Goal: Transaction & Acquisition: Purchase product/service

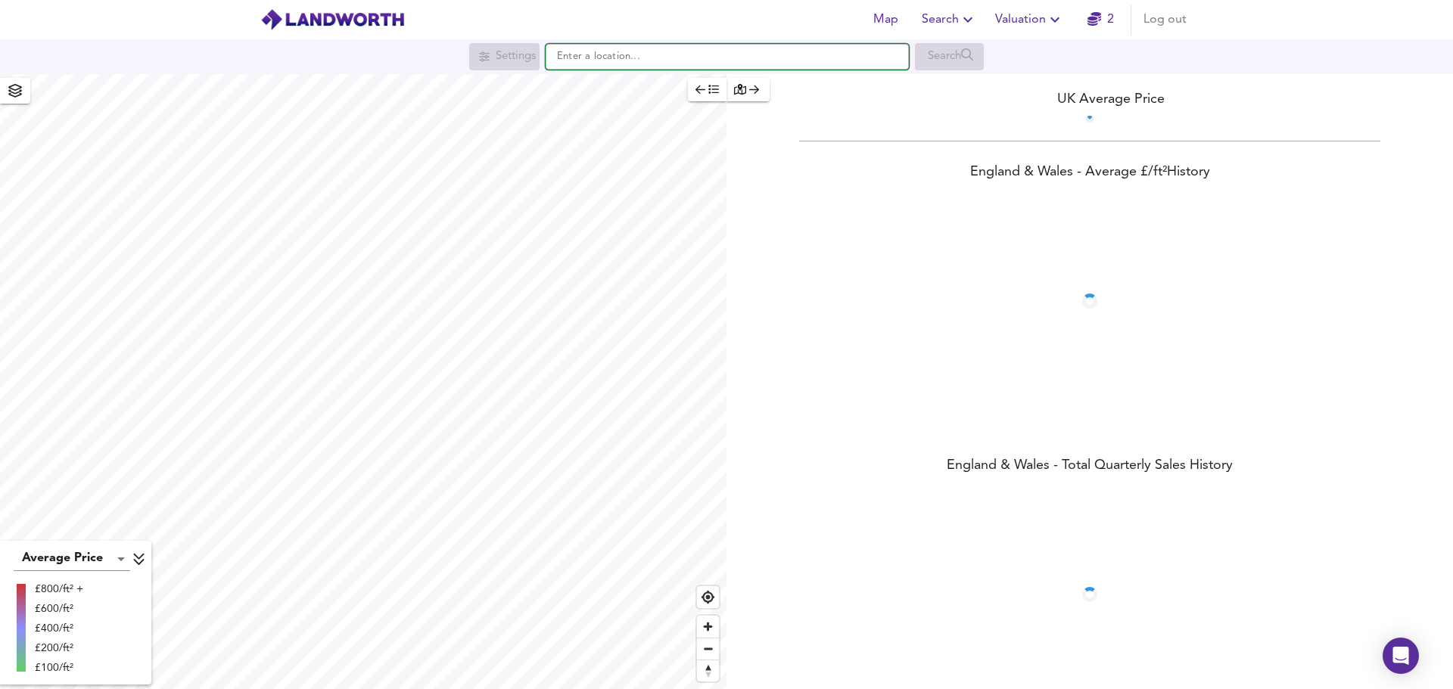
click at [621, 61] on input "text" at bounding box center [727, 57] width 363 height 26
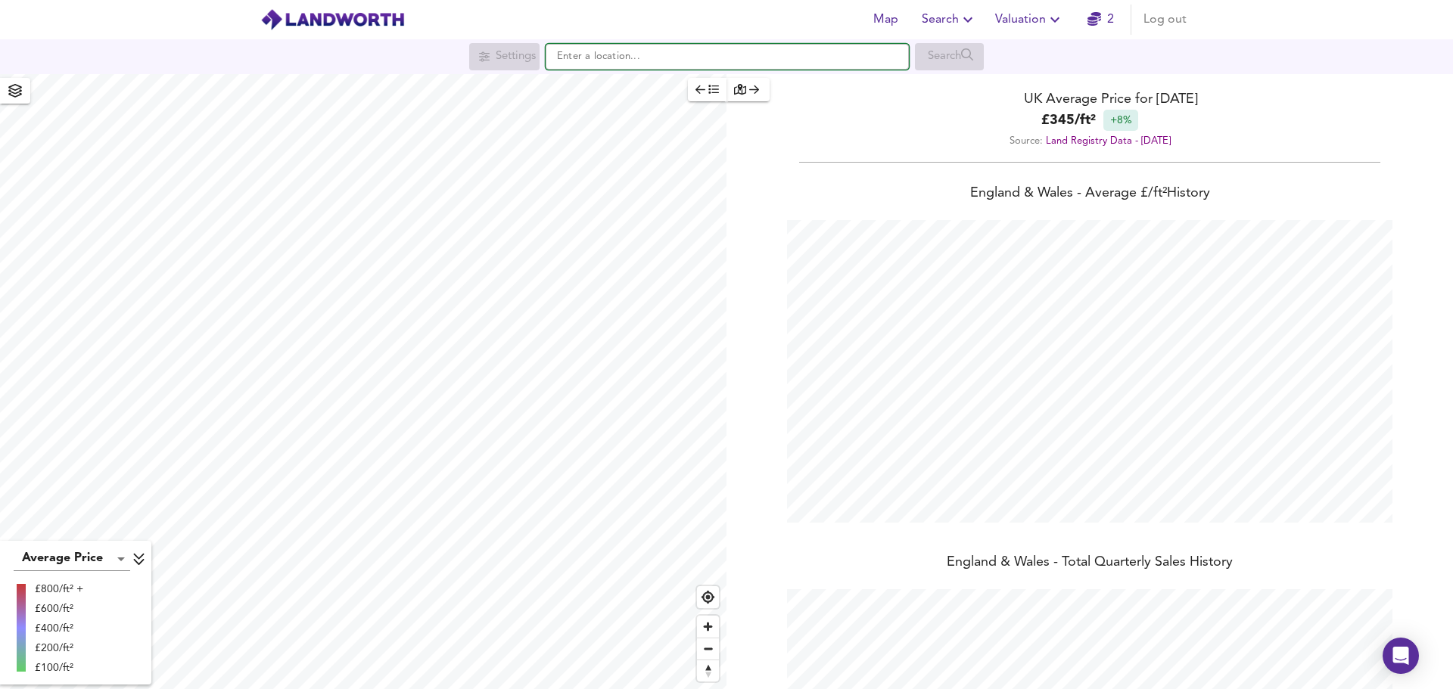
scroll to position [689, 1453]
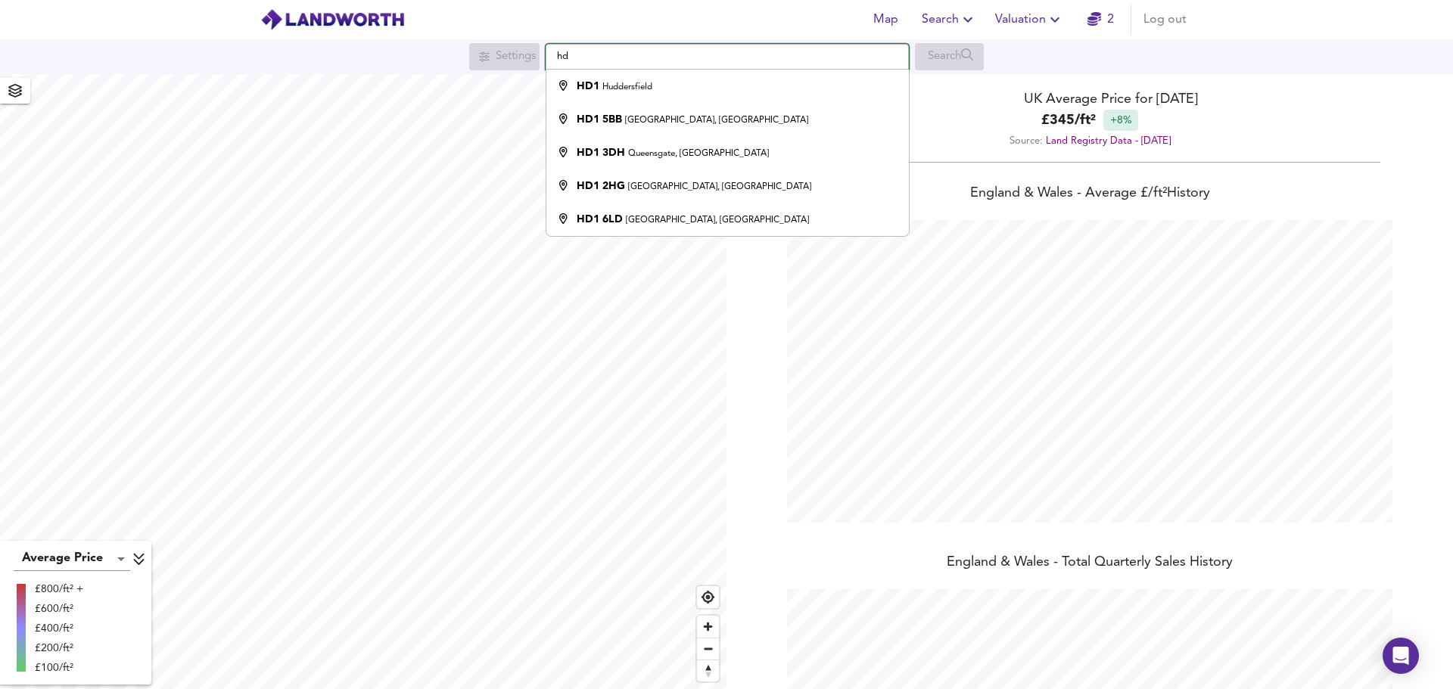
type input "h"
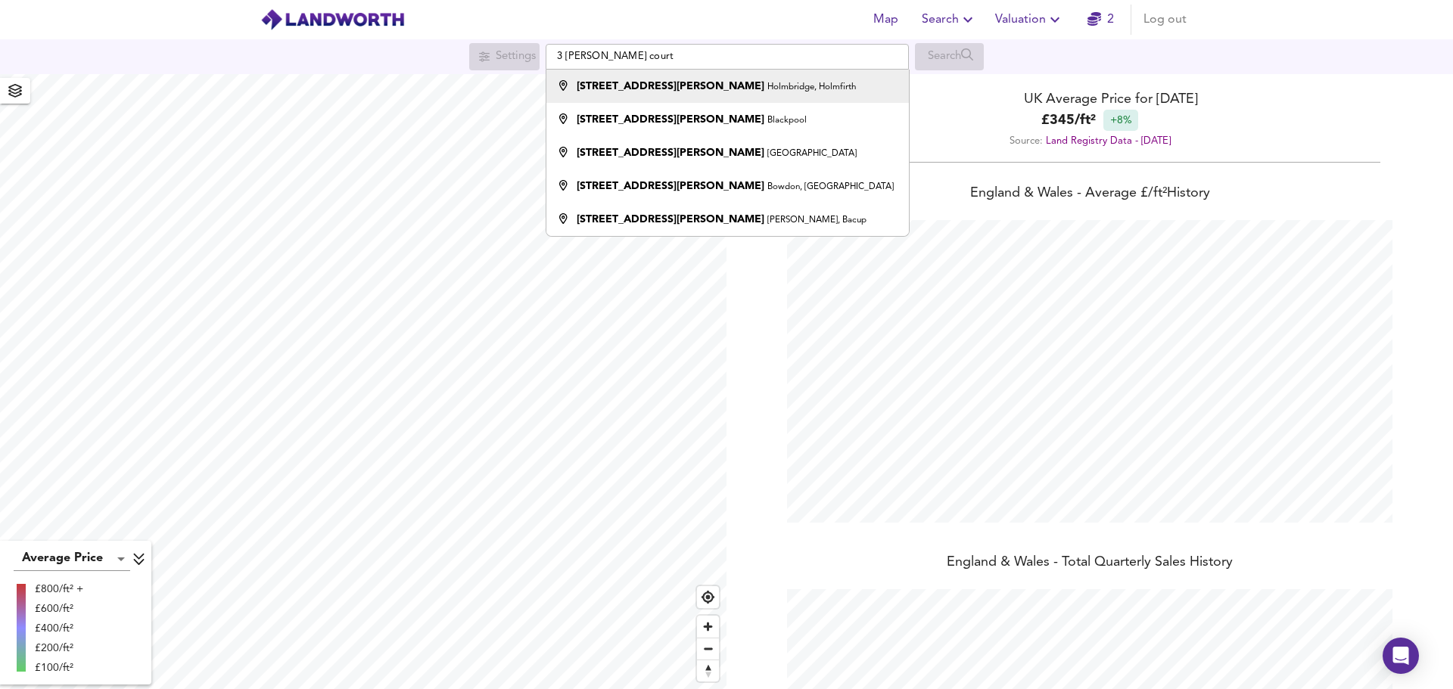
click at [631, 84] on strong "3 Heald Court" at bounding box center [671, 86] width 188 height 11
type input "3 Heald Court, Holmbridge, Holmfirth"
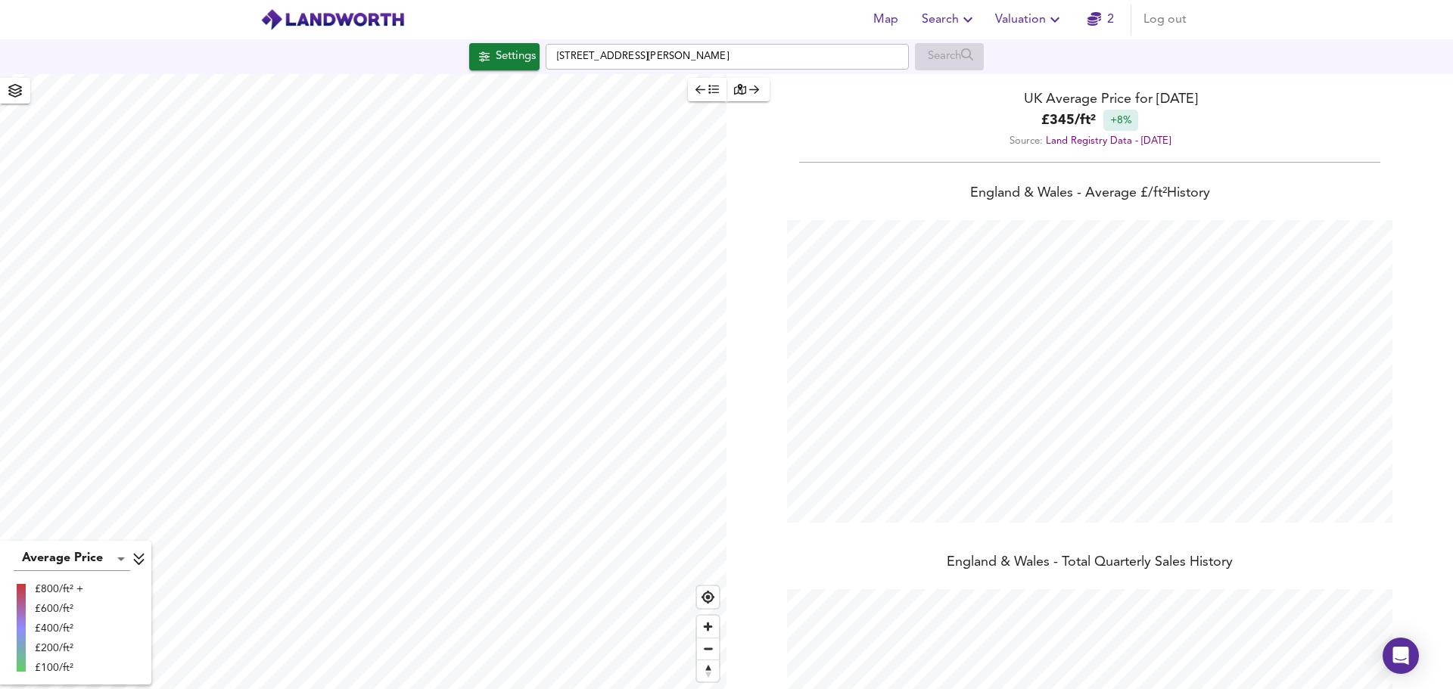
checkbox input "false"
checkbox input "true"
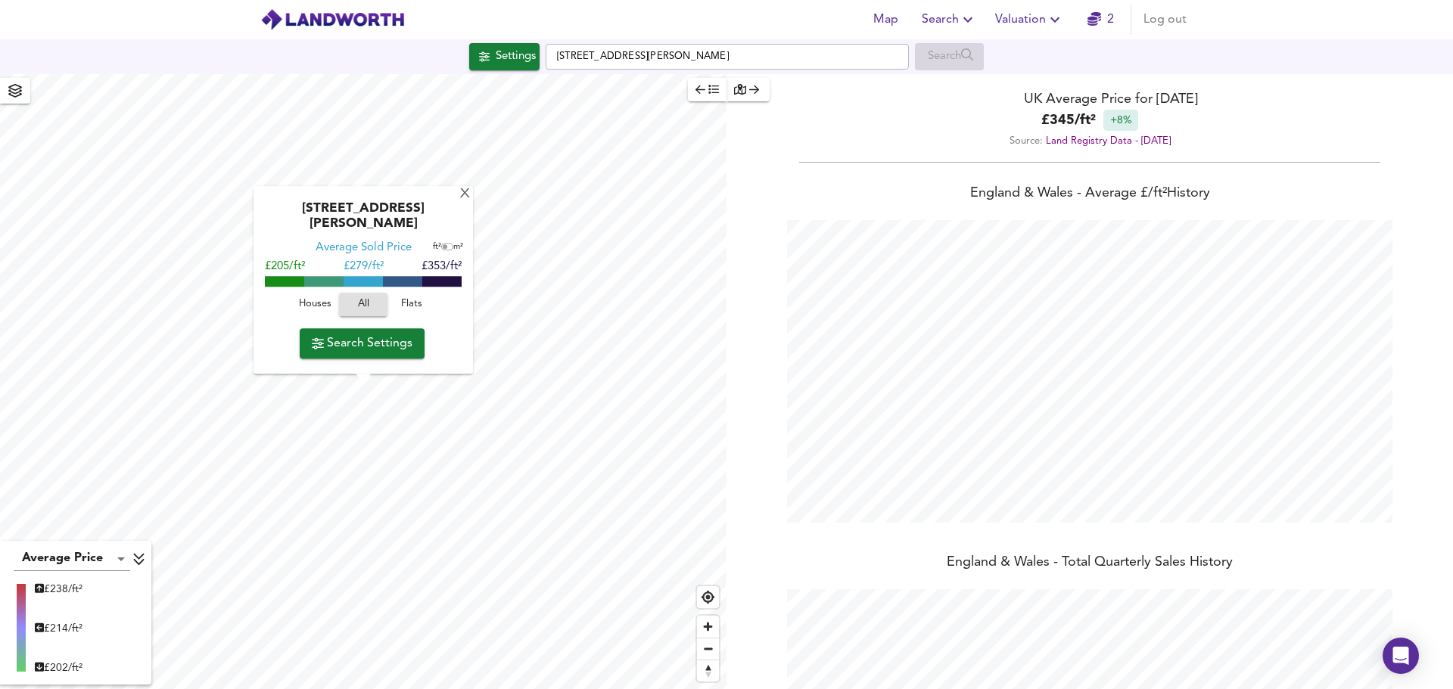
click at [372, 345] on span "Search Settings" at bounding box center [362, 343] width 101 height 21
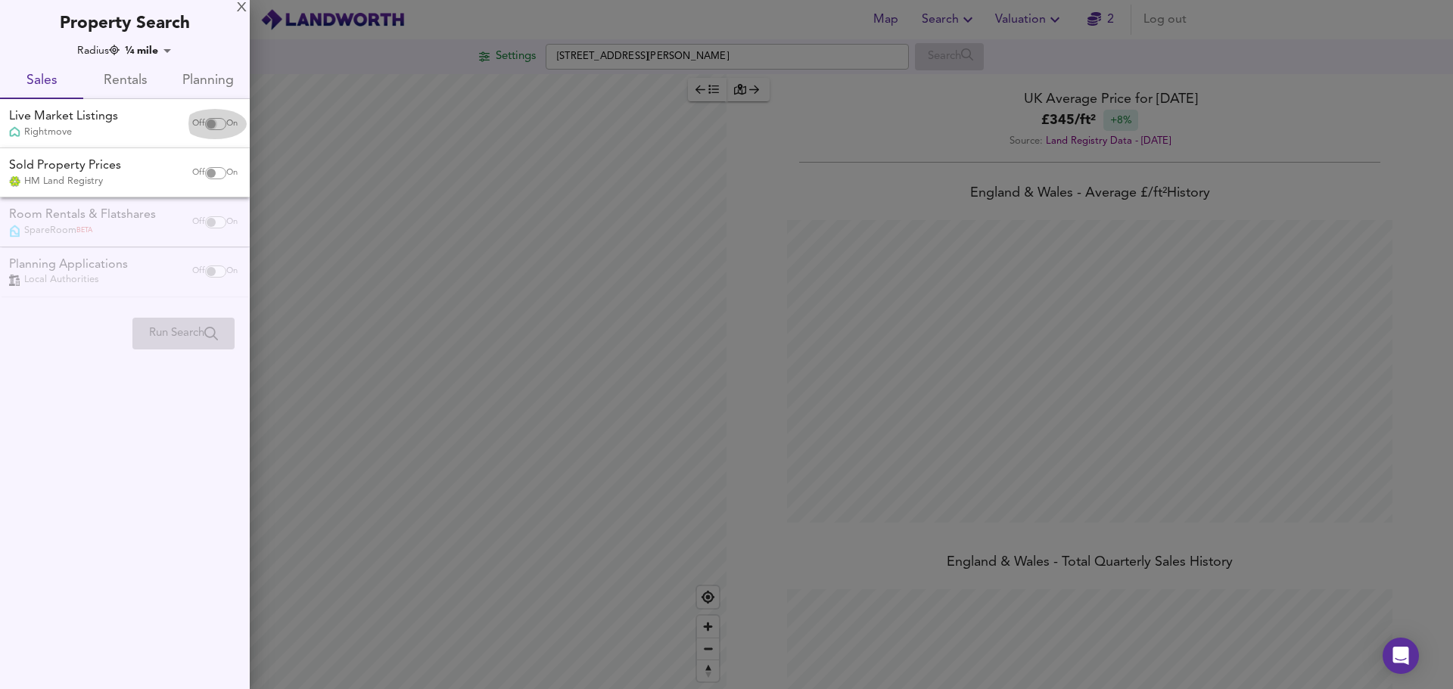
click at [211, 123] on input "checkbox" at bounding box center [211, 124] width 36 height 12
checkbox input "true"
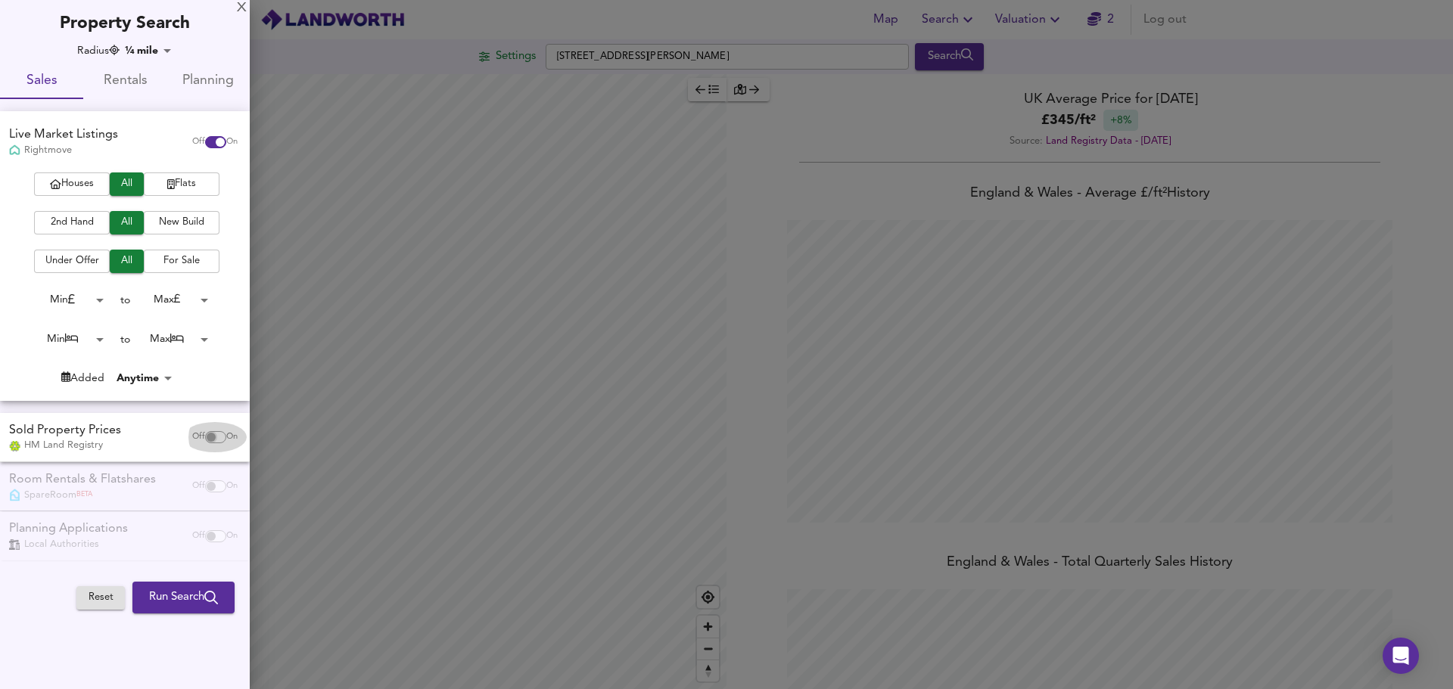
click at [208, 442] on input "checkbox" at bounding box center [211, 437] width 36 height 12
checkbox input "true"
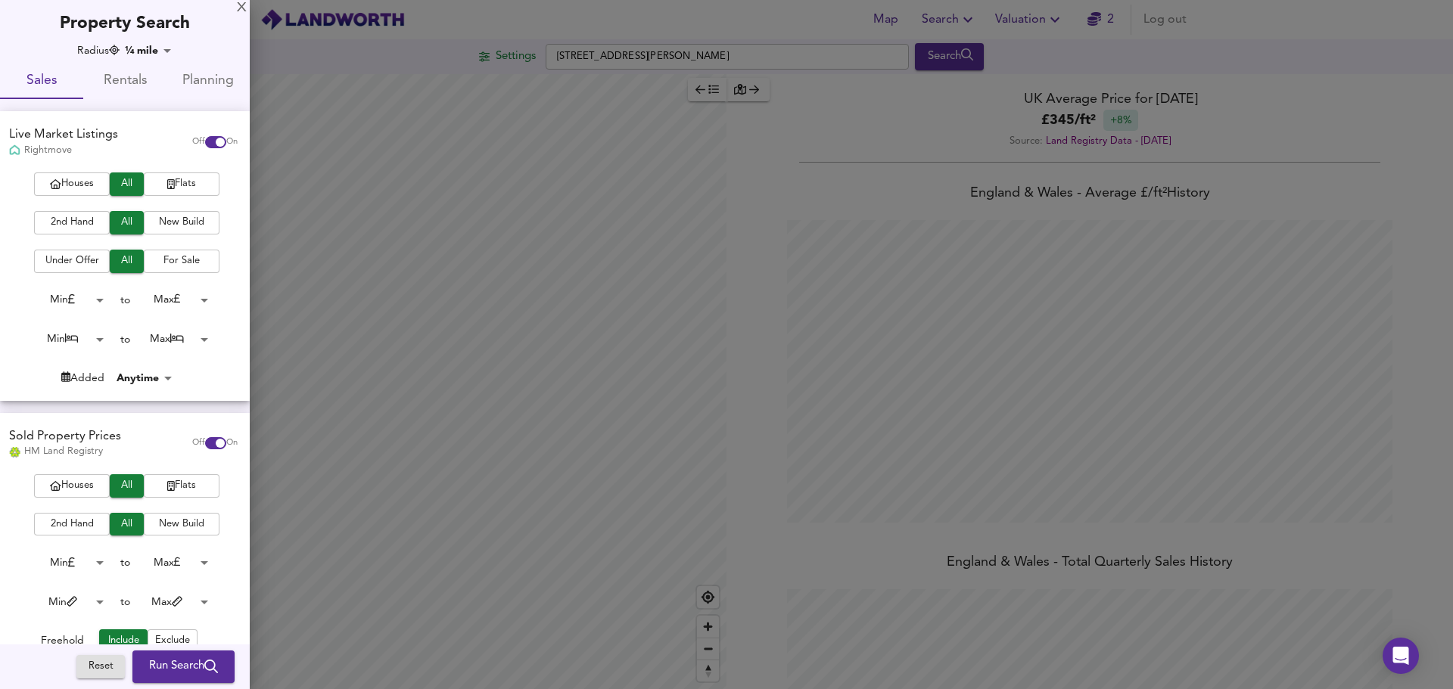
click at [183, 673] on span "Run Search" at bounding box center [183, 668] width 69 height 20
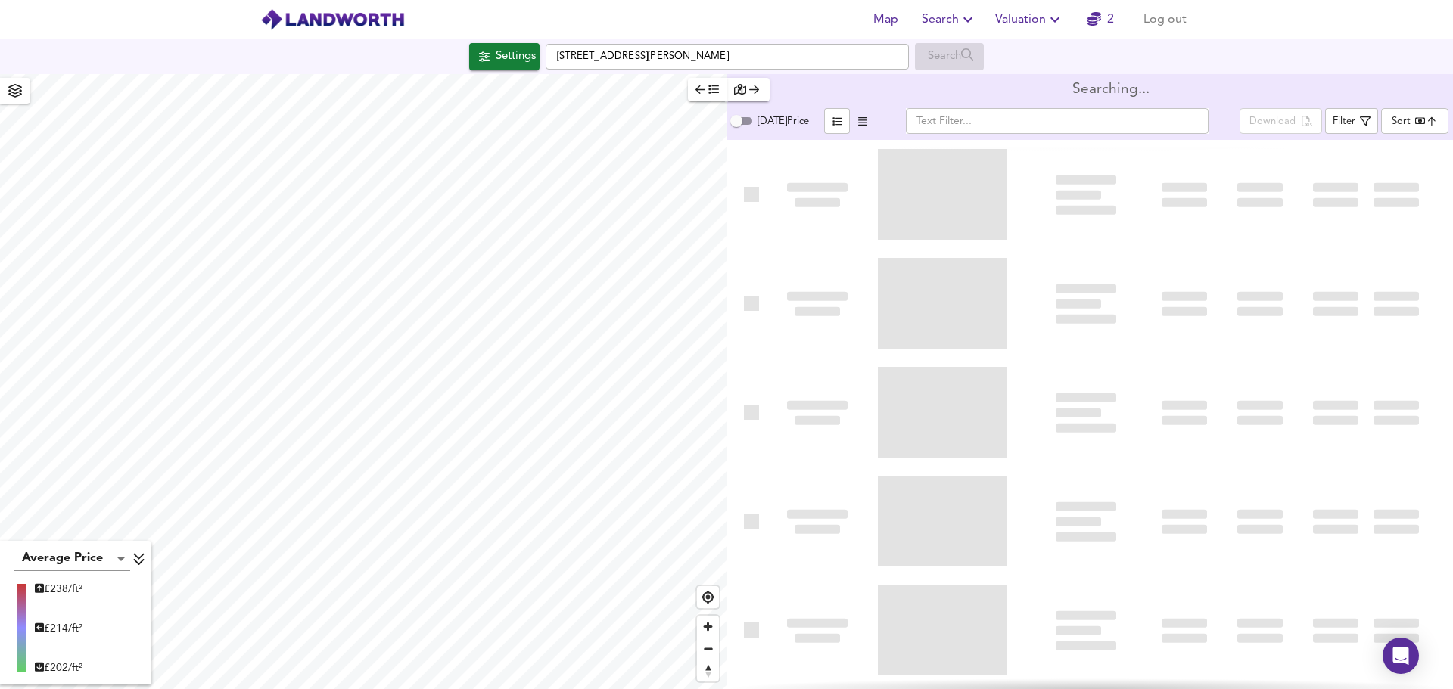
type input "bestdeal"
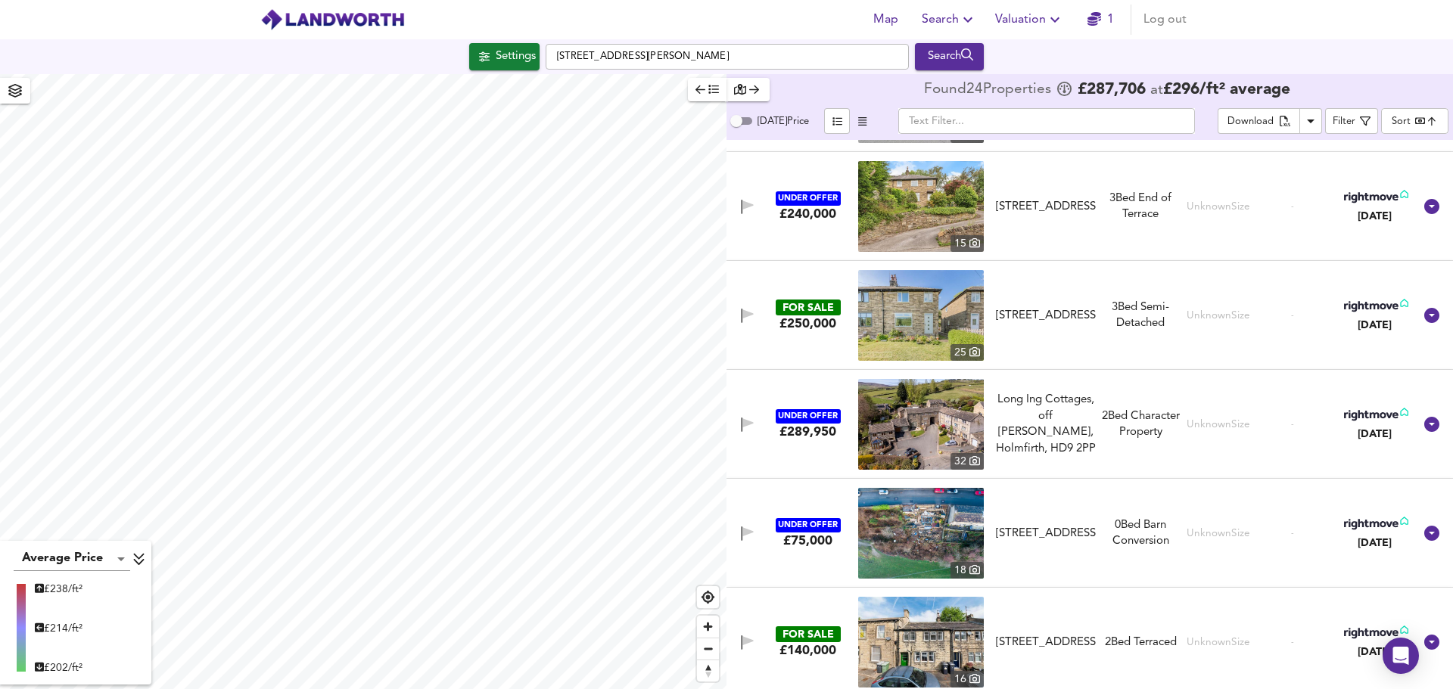
scroll to position [2066, 0]
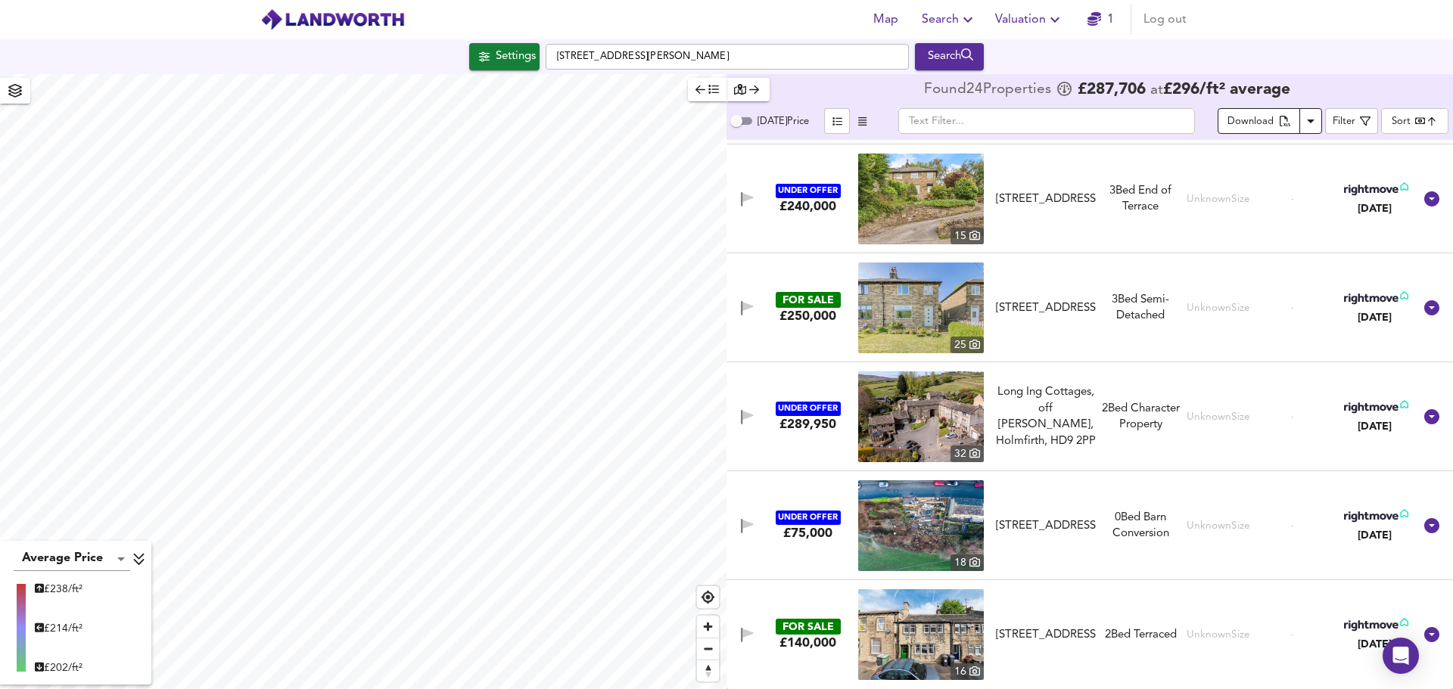
click at [1308, 120] on icon "Download Results" at bounding box center [1311, 121] width 18 height 18
click at [1292, 154] on li "All Sources" at bounding box center [1271, 152] width 92 height 24
click at [1036, 18] on span "Valuation" at bounding box center [1029, 19] width 69 height 21
click at [1029, 86] on li "Valuation Report History" at bounding box center [1029, 81] width 181 height 27
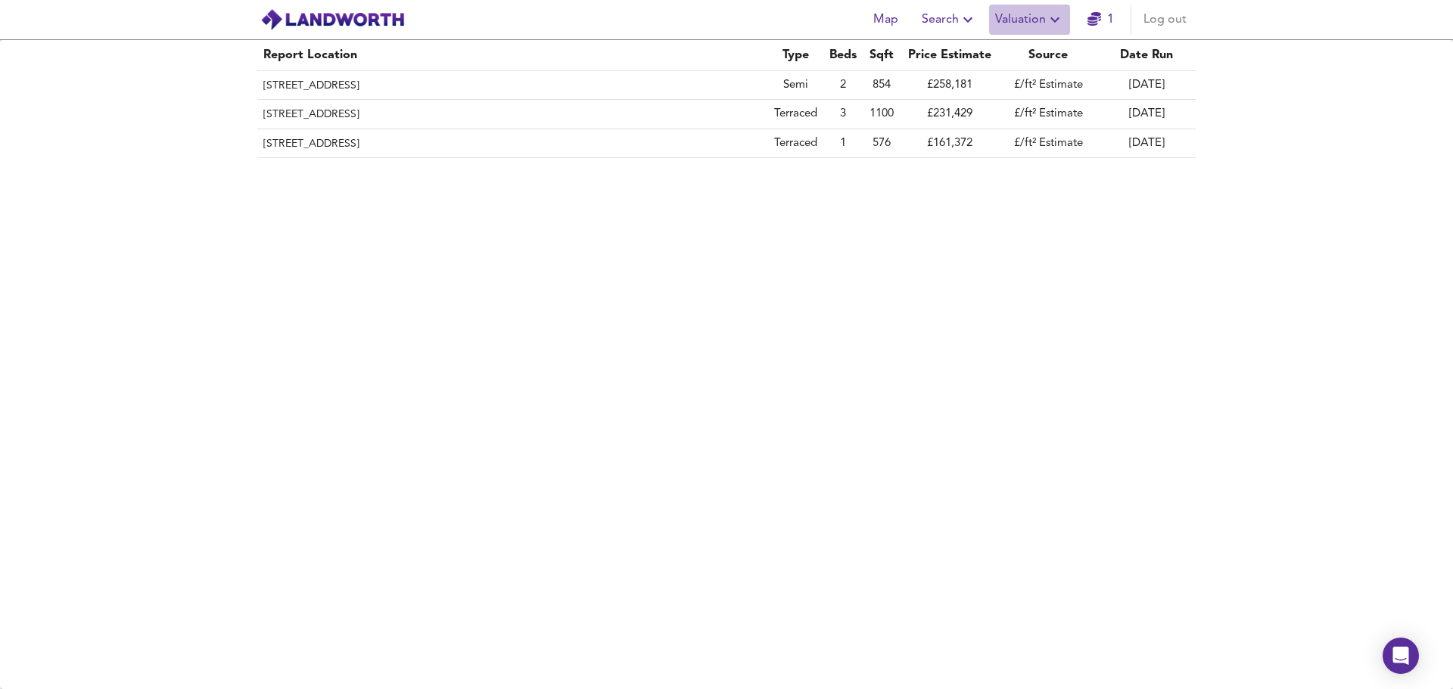
click at [1025, 22] on span "Valuation" at bounding box center [1029, 19] width 69 height 21
click at [1040, 82] on li "Valuation Report History" at bounding box center [1029, 81] width 181 height 27
click at [1056, 22] on icon "button" at bounding box center [1055, 20] width 18 height 18
click at [1038, 74] on li "Valuation Report History" at bounding box center [1029, 81] width 181 height 27
click at [1050, 21] on icon "button" at bounding box center [1055, 20] width 18 height 18
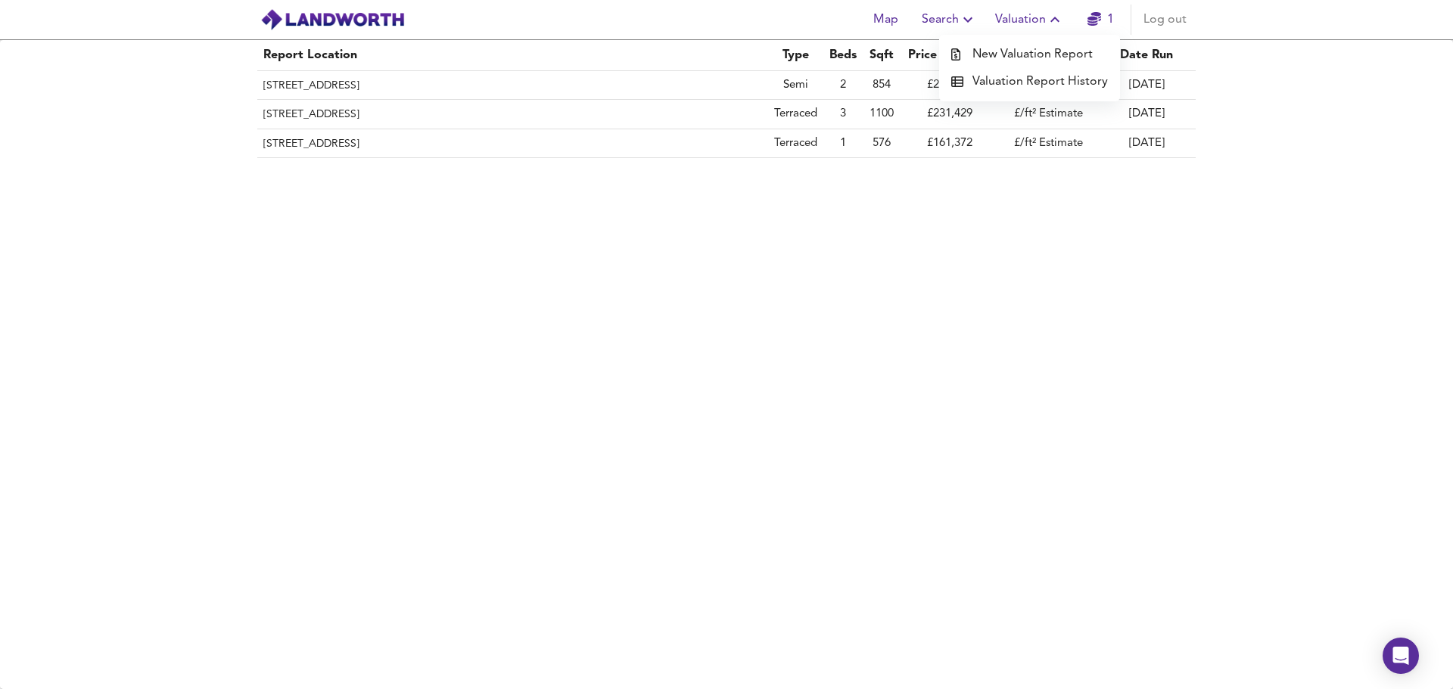
click at [1051, 56] on li "New Valuation Report" at bounding box center [1029, 54] width 181 height 27
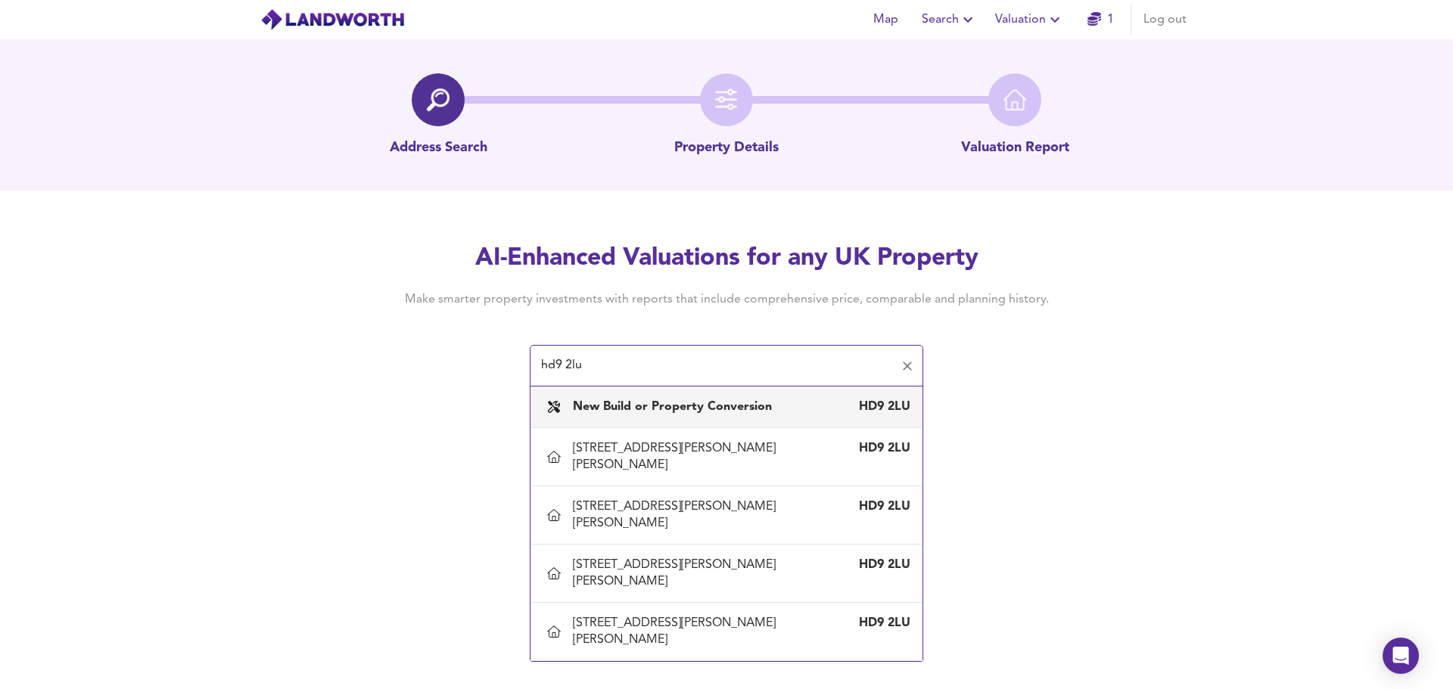
drag, startPoint x: 643, startPoint y: 375, endPoint x: 444, endPoint y: 384, distance: 199.3
click at [446, 384] on div "AI-Enhanced Valuations for any UK Property Make smarter property investments wi…" at bounding box center [726, 314] width 727 height 144
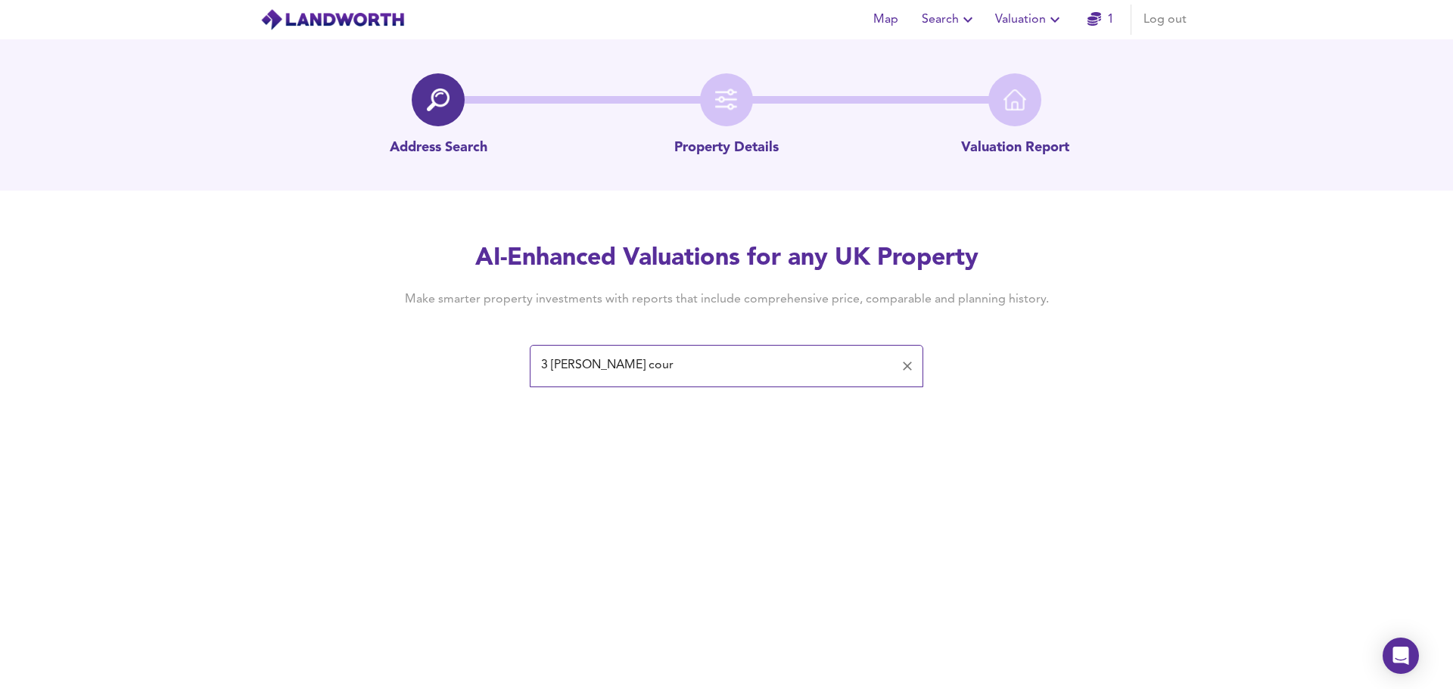
type input "3 heald court"
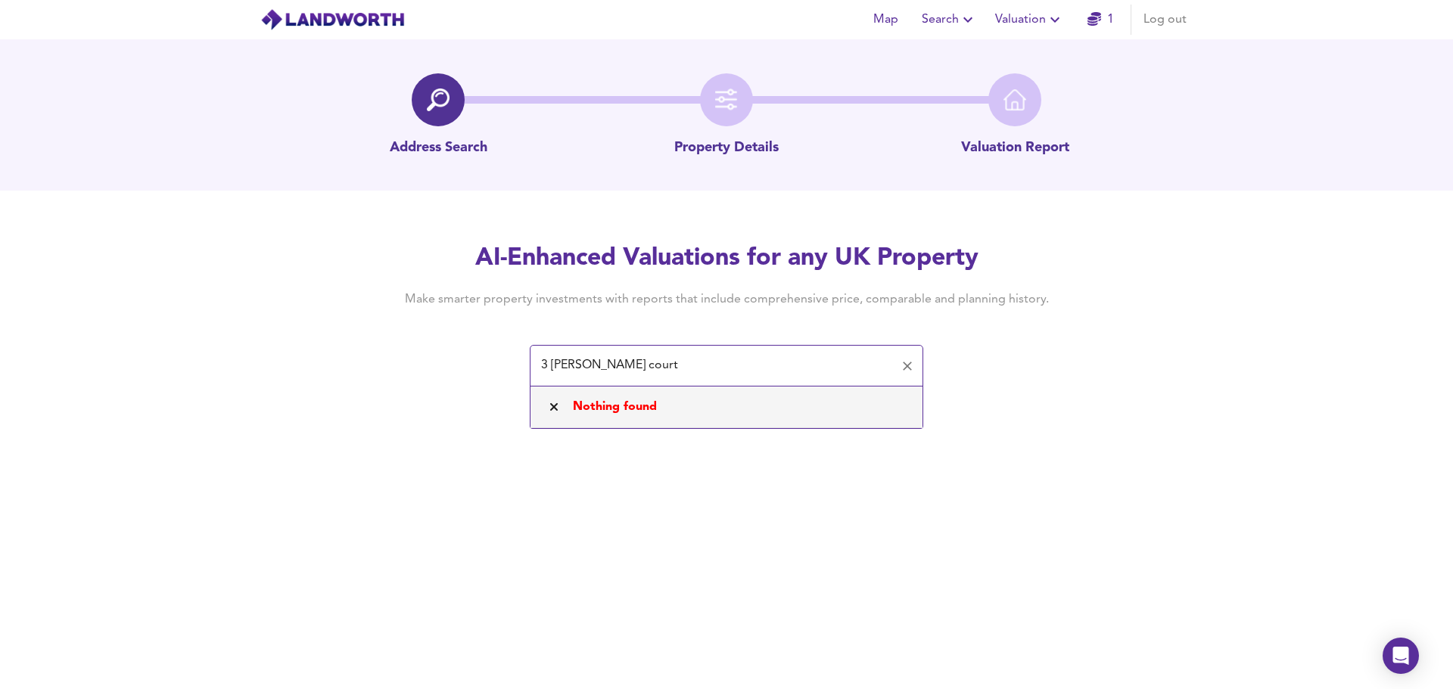
click at [913, 366] on icon "Clear" at bounding box center [907, 366] width 15 height 15
click at [291, 403] on div "Map Search Valuation 1 Log out Address Search Property Details Valuation Report…" at bounding box center [726, 344] width 1453 height 689
click at [955, 17] on span "Search" at bounding box center [949, 19] width 55 height 21
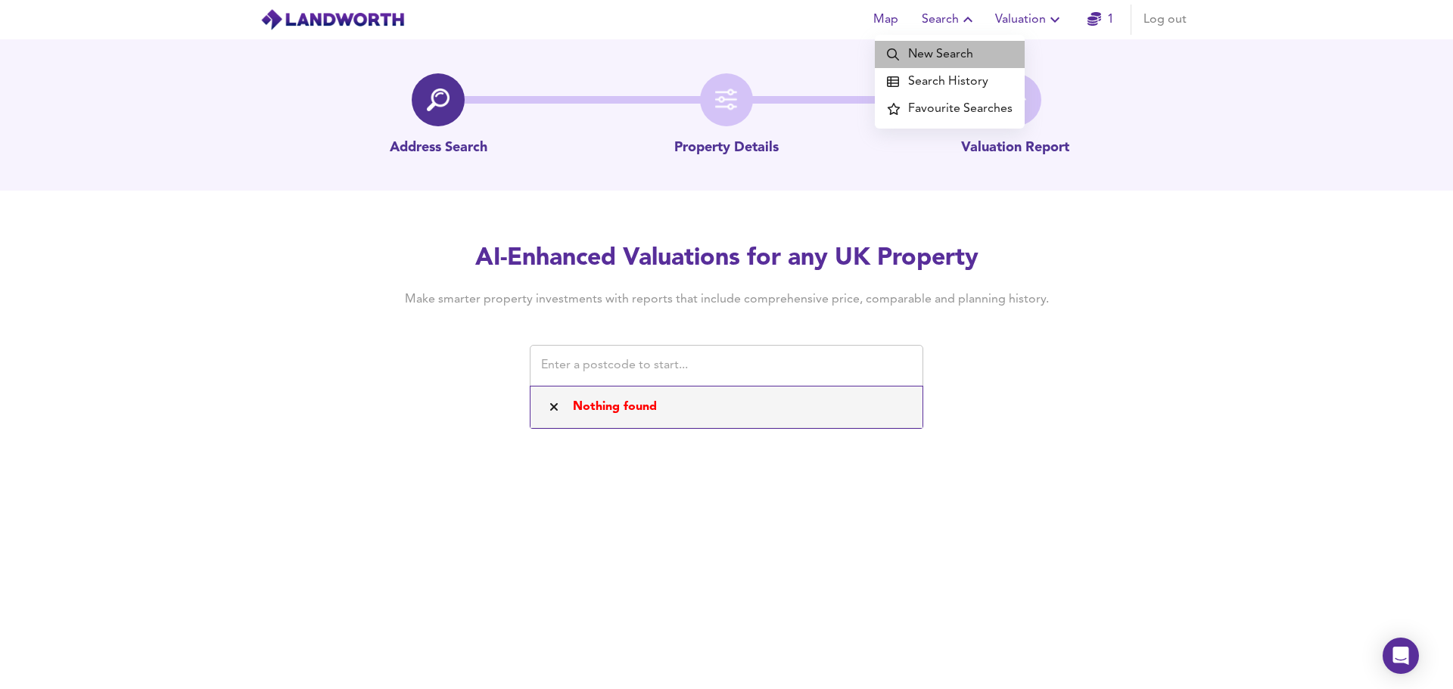
click at [964, 58] on li "New Search" at bounding box center [950, 54] width 150 height 27
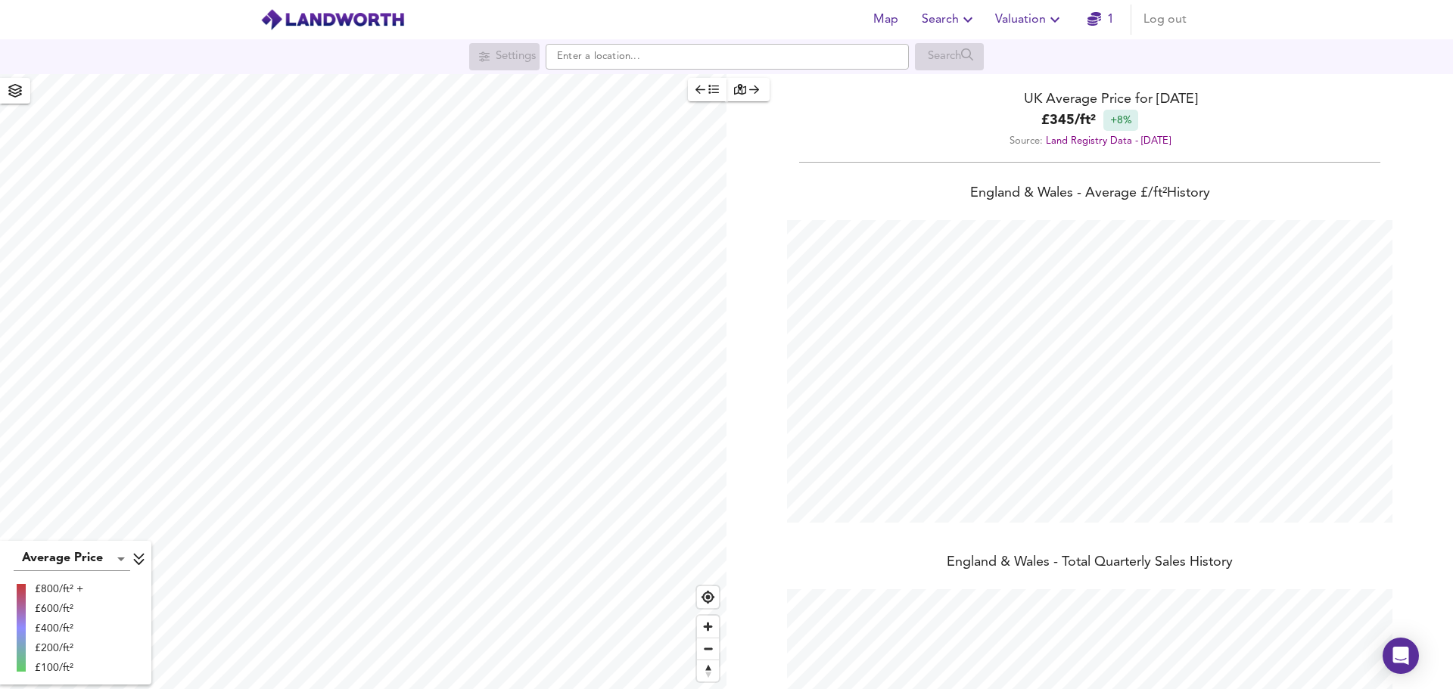
click at [1041, 21] on span "Valuation" at bounding box center [1029, 19] width 69 height 21
click at [1035, 52] on li "New Valuation Report" at bounding box center [1029, 54] width 181 height 27
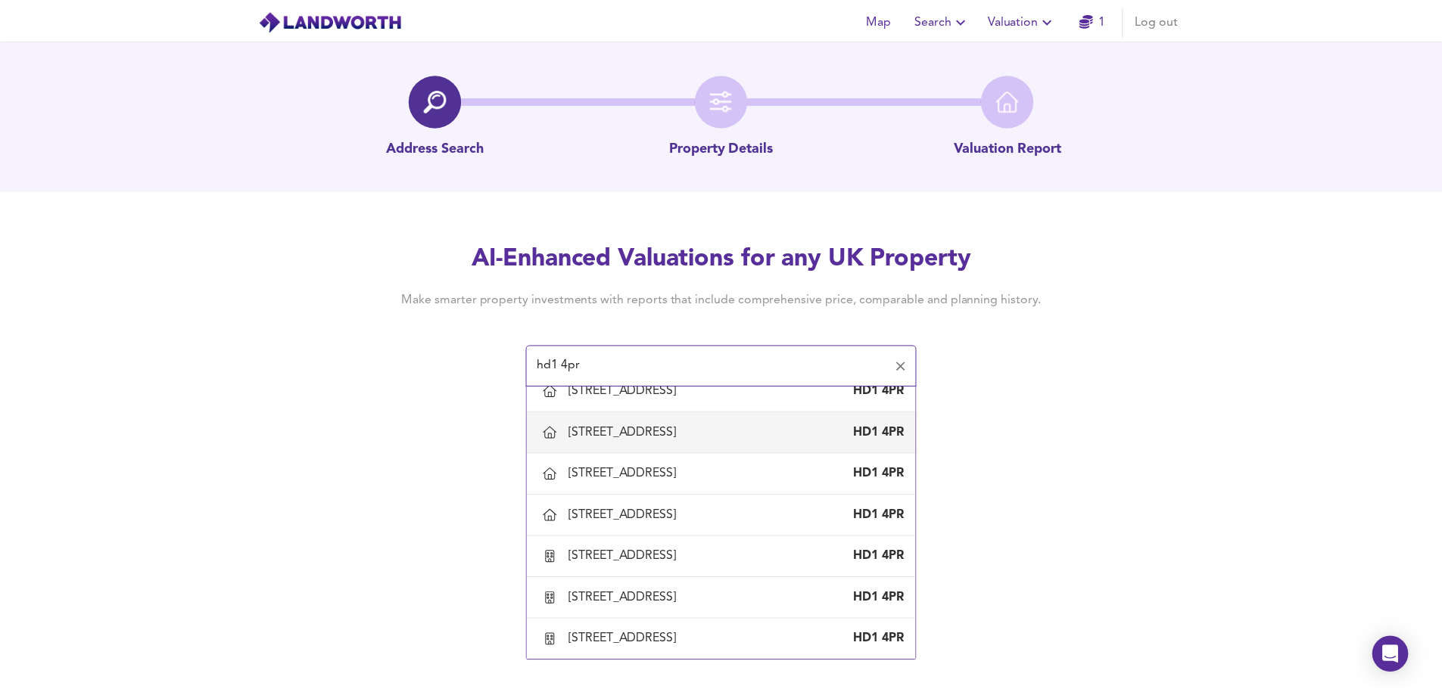
scroll to position [225, 0]
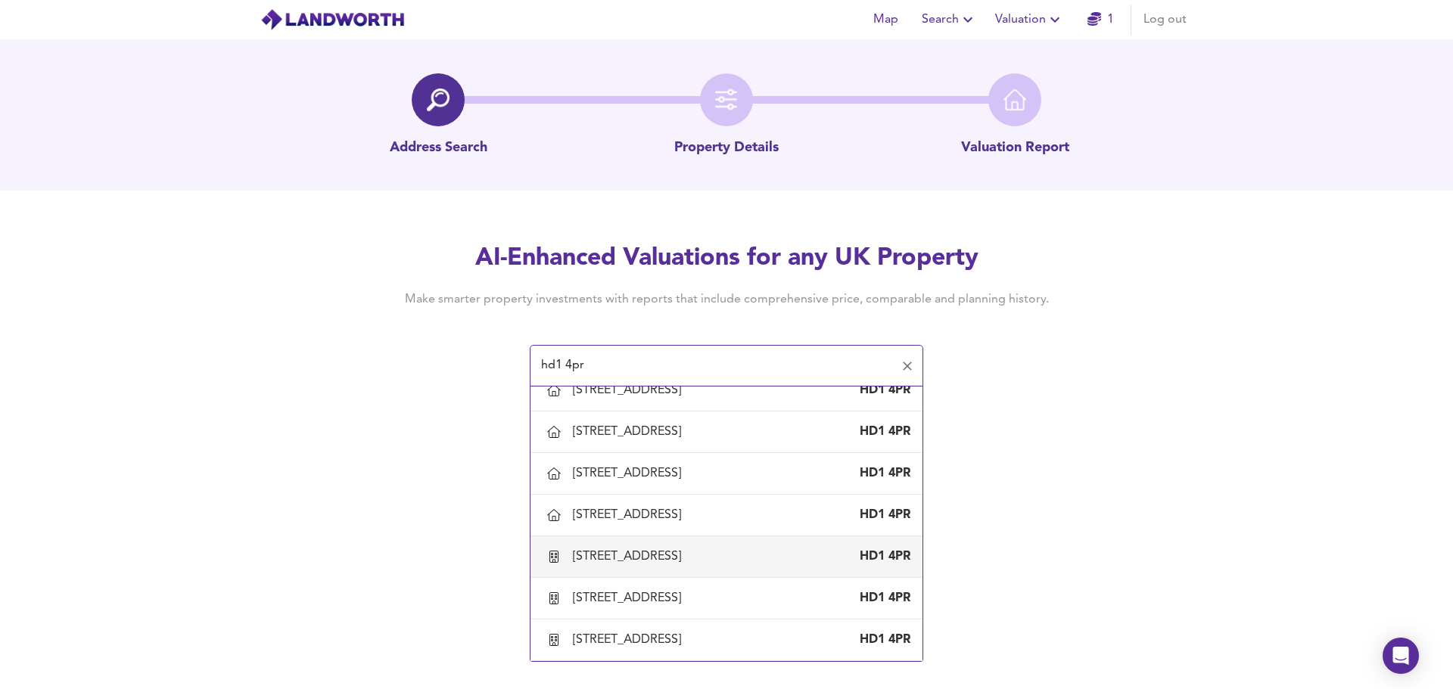
click at [652, 563] on div "[STREET_ADDRESS]" at bounding box center [630, 557] width 114 height 17
type input "[STREET_ADDRESS]"
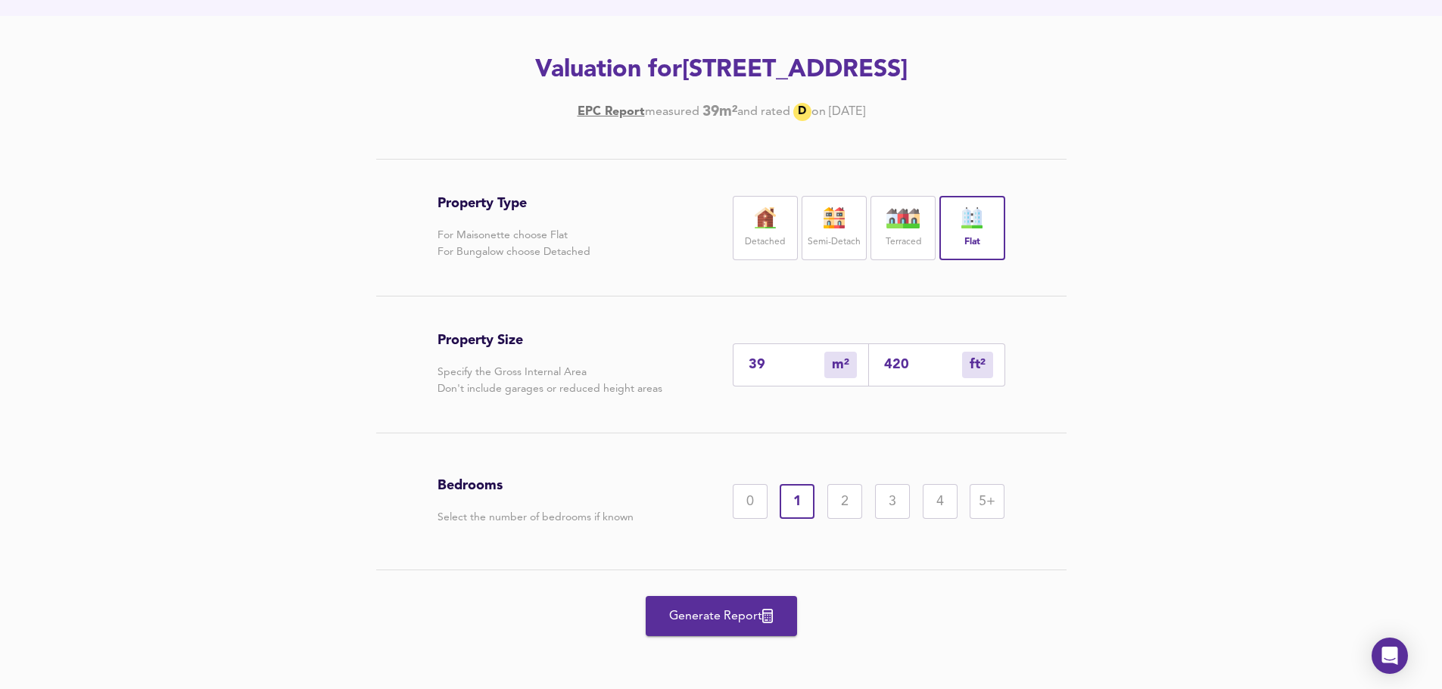
scroll to position [178, 0]
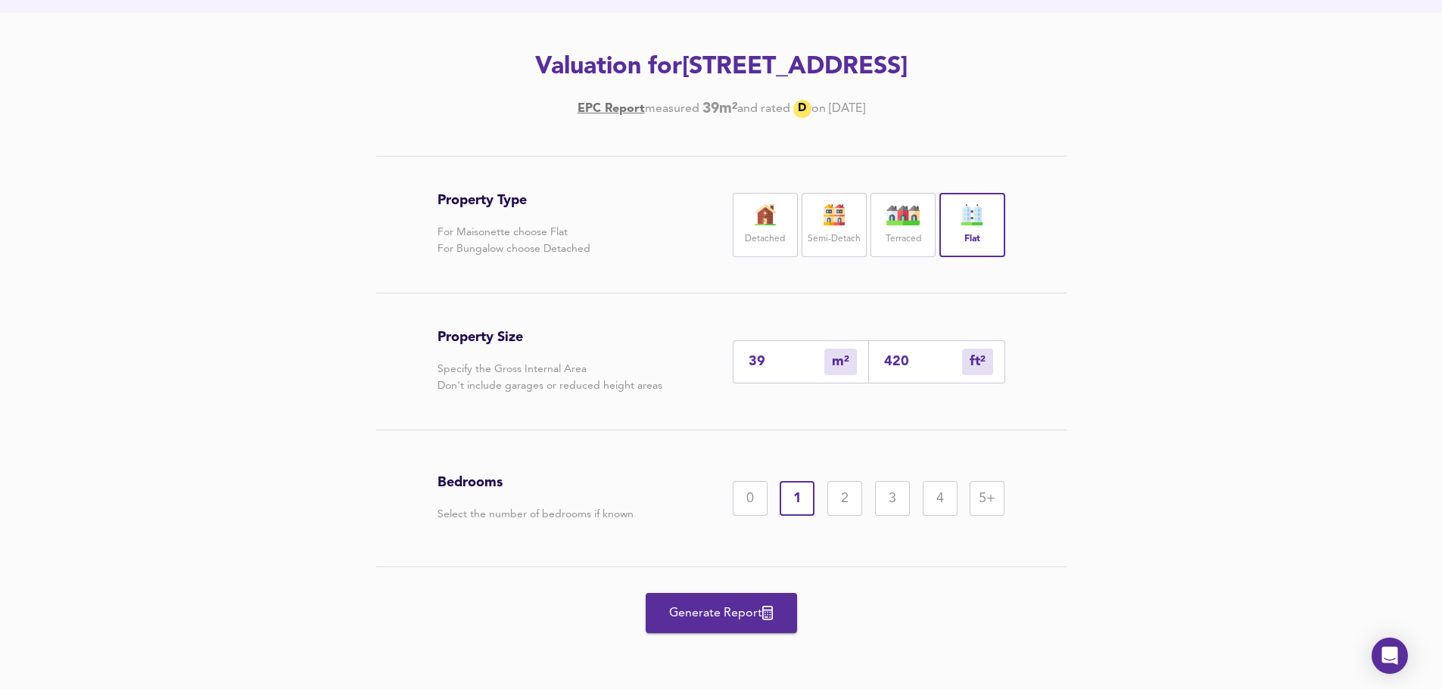
click at [714, 624] on span "Generate Report" at bounding box center [721, 613] width 121 height 21
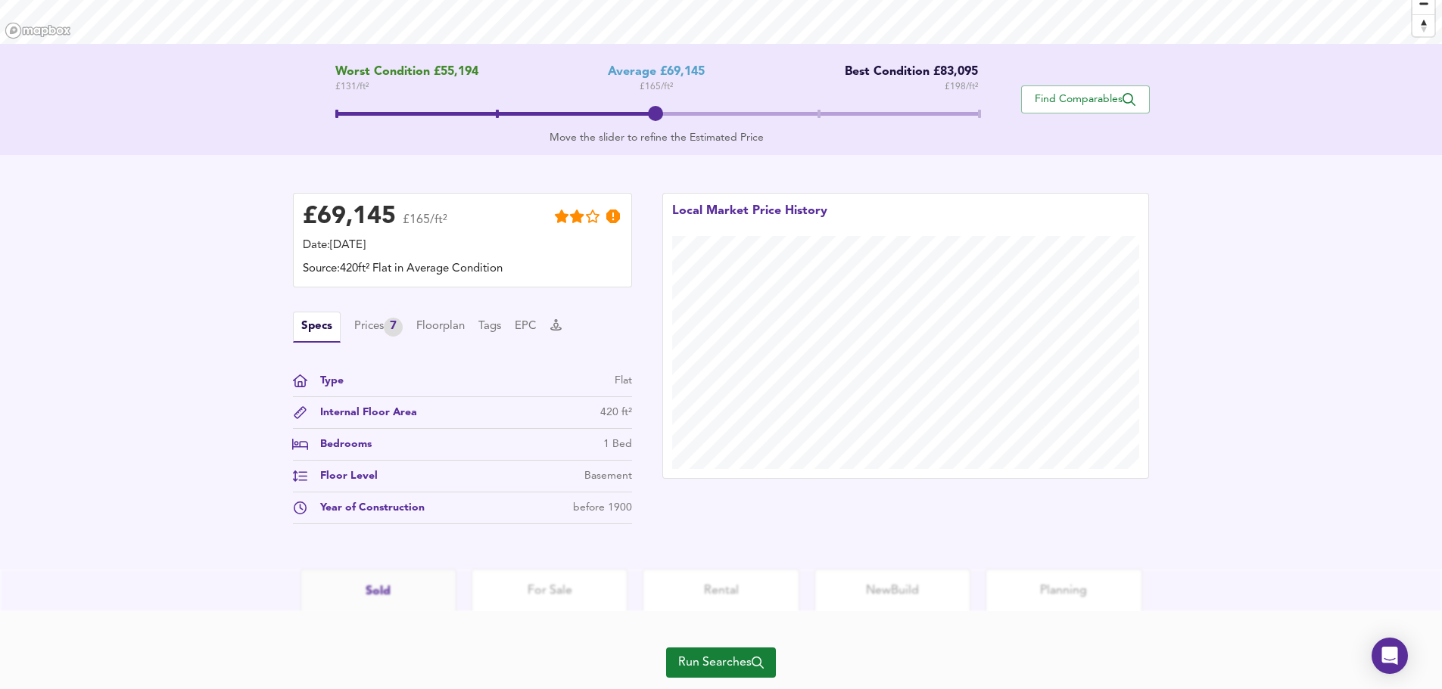
scroll to position [303, 0]
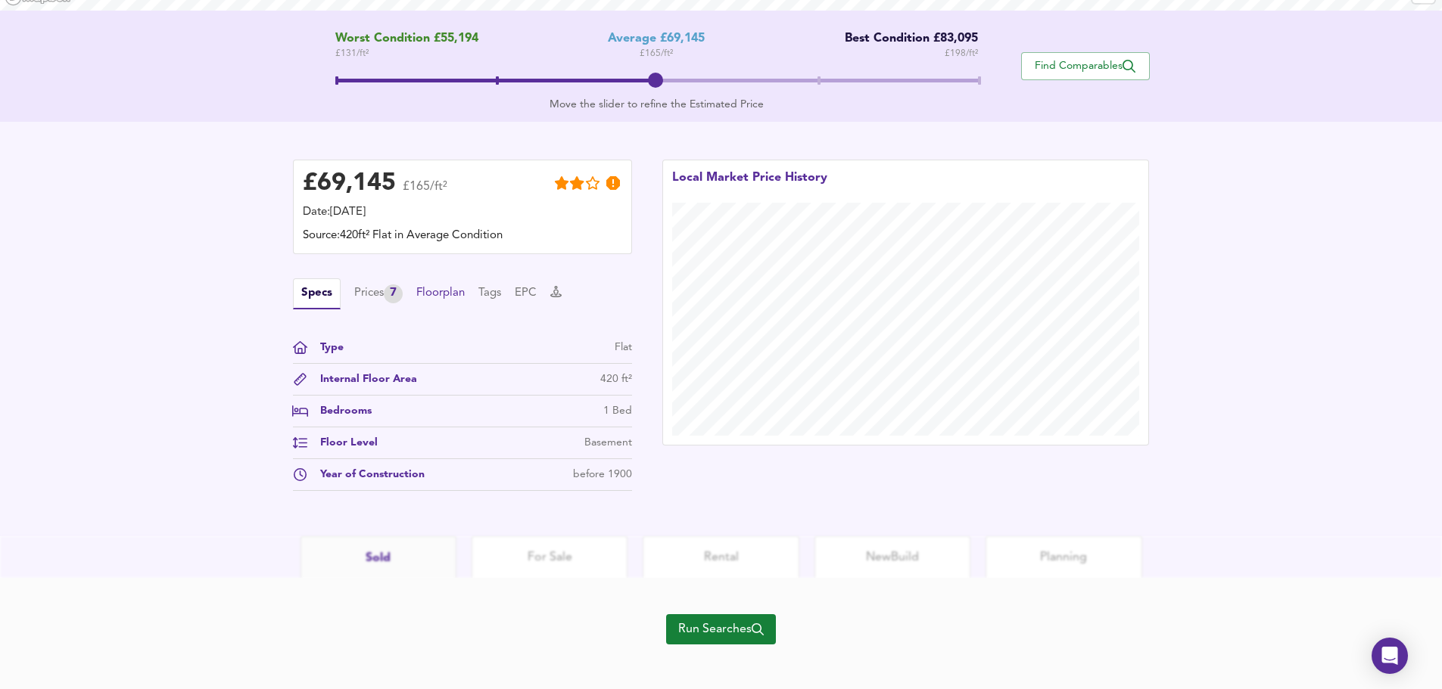
click at [456, 297] on button "Floorplan" at bounding box center [440, 293] width 48 height 17
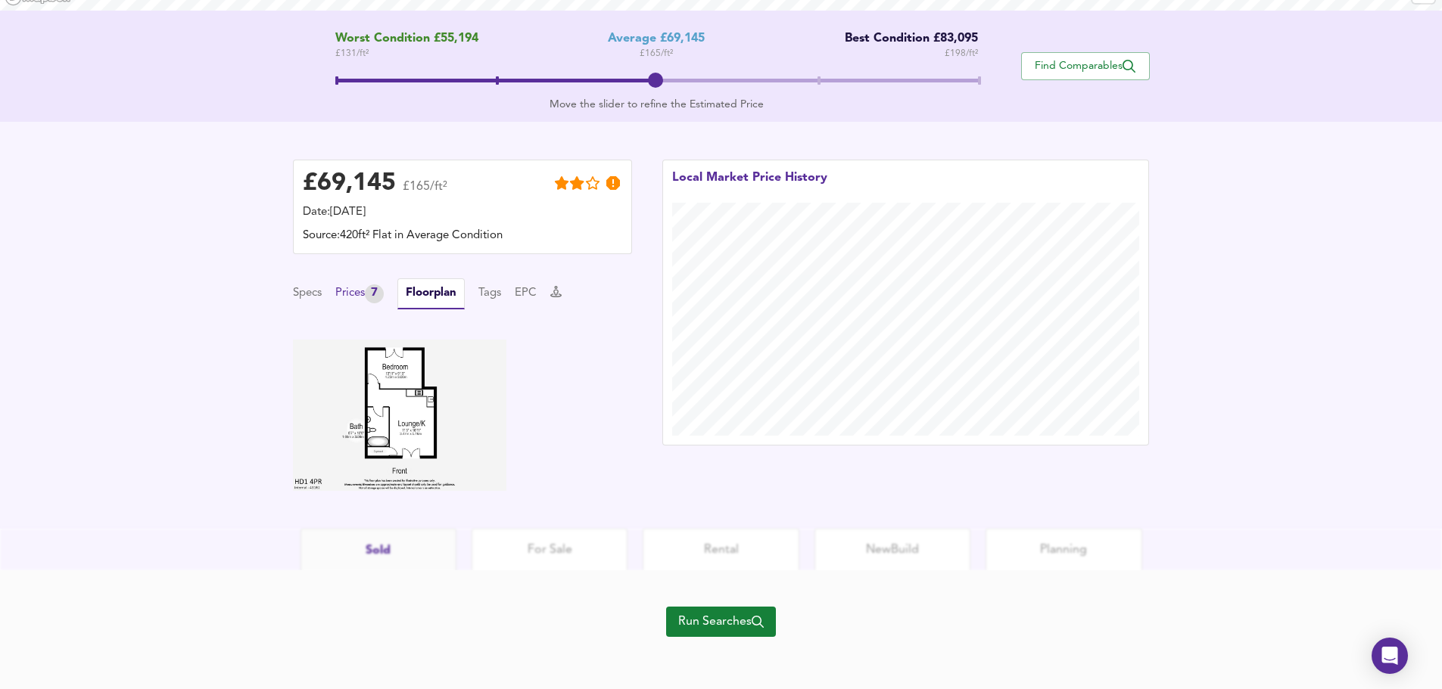
click at [348, 297] on div "Prices 7" at bounding box center [359, 294] width 48 height 19
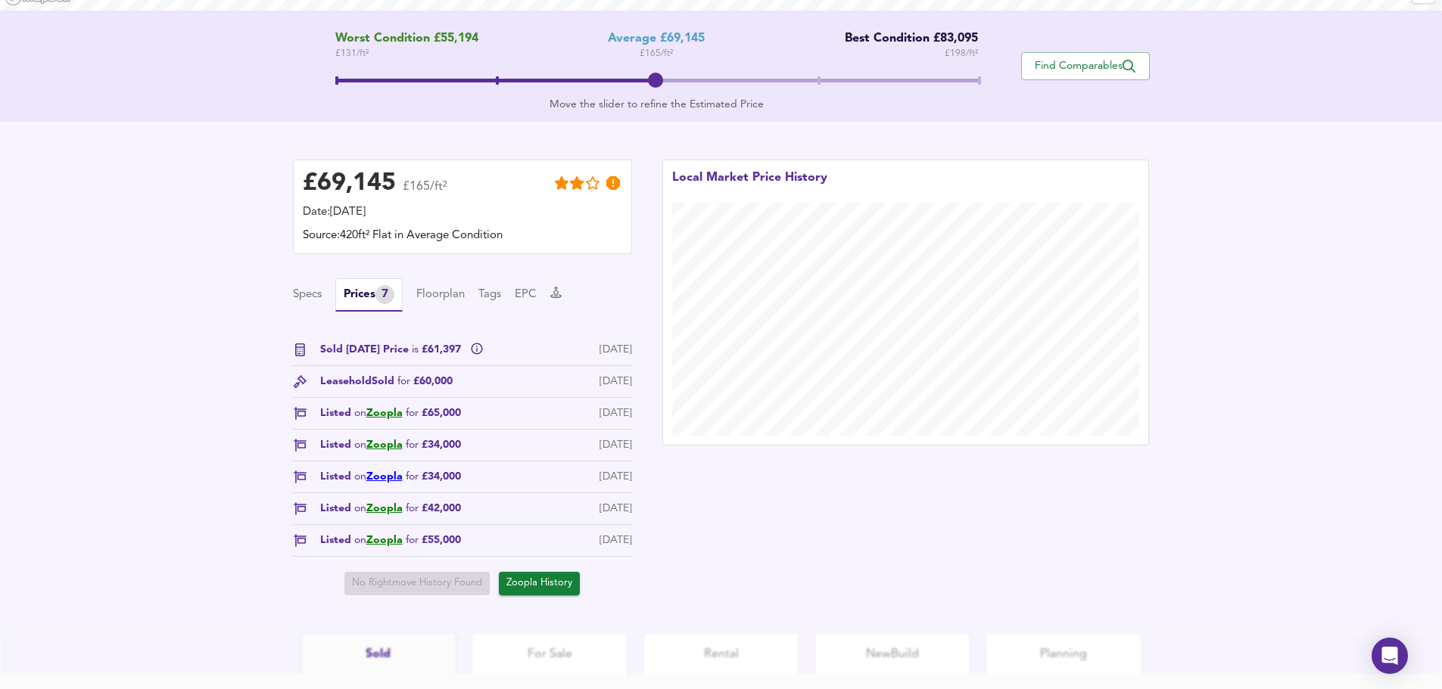
click at [387, 479] on link "Zoopla" at bounding box center [384, 477] width 36 height 11
click at [391, 414] on link "Zoopla" at bounding box center [384, 413] width 36 height 11
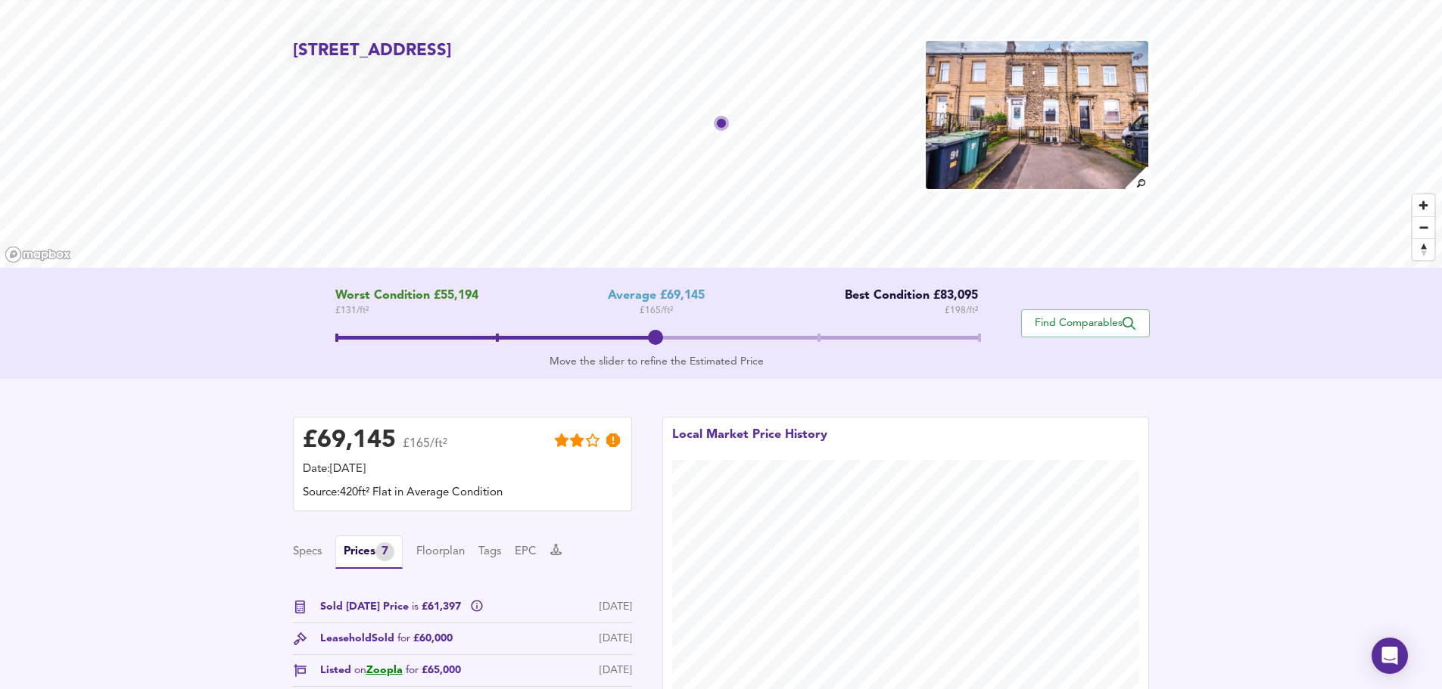
scroll to position [0, 0]
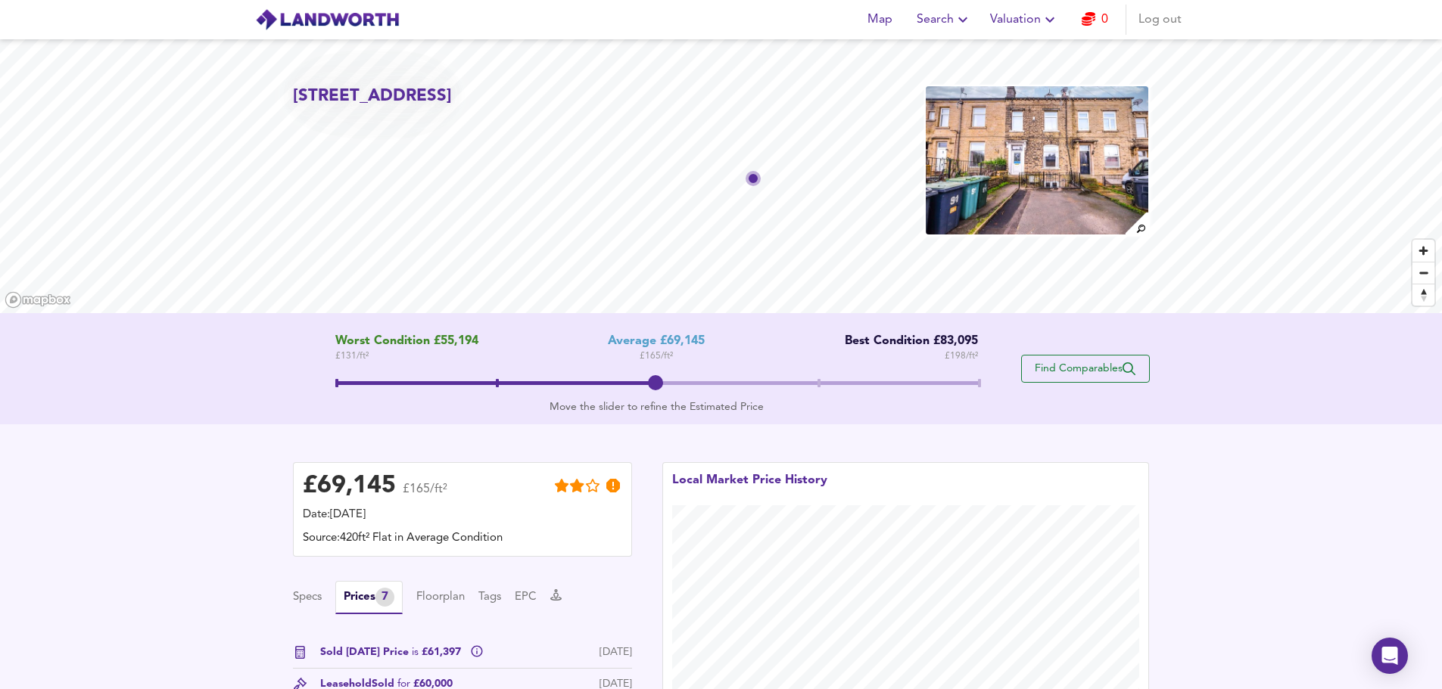
click at [1046, 371] on span "Find Comparables" at bounding box center [1085, 369] width 112 height 14
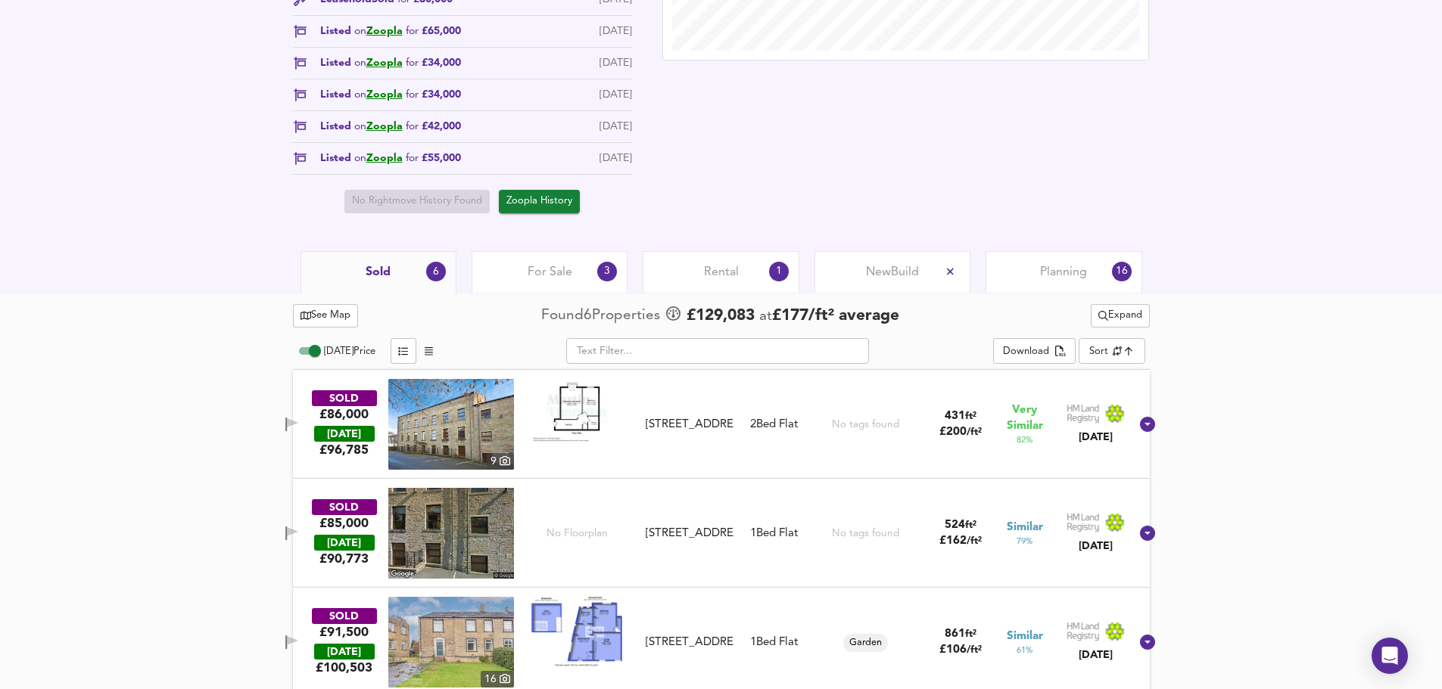
scroll to position [665, 0]
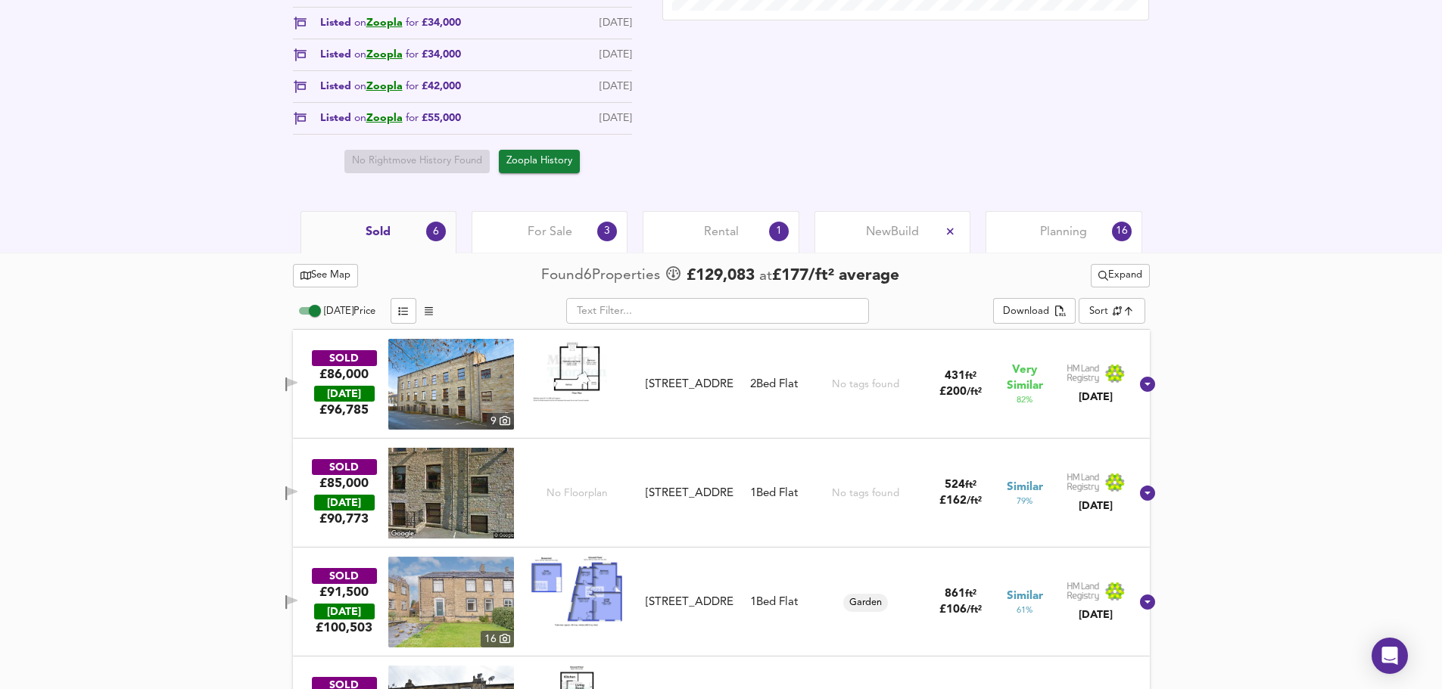
click at [555, 241] on div "For Sale 3" at bounding box center [550, 232] width 156 height 42
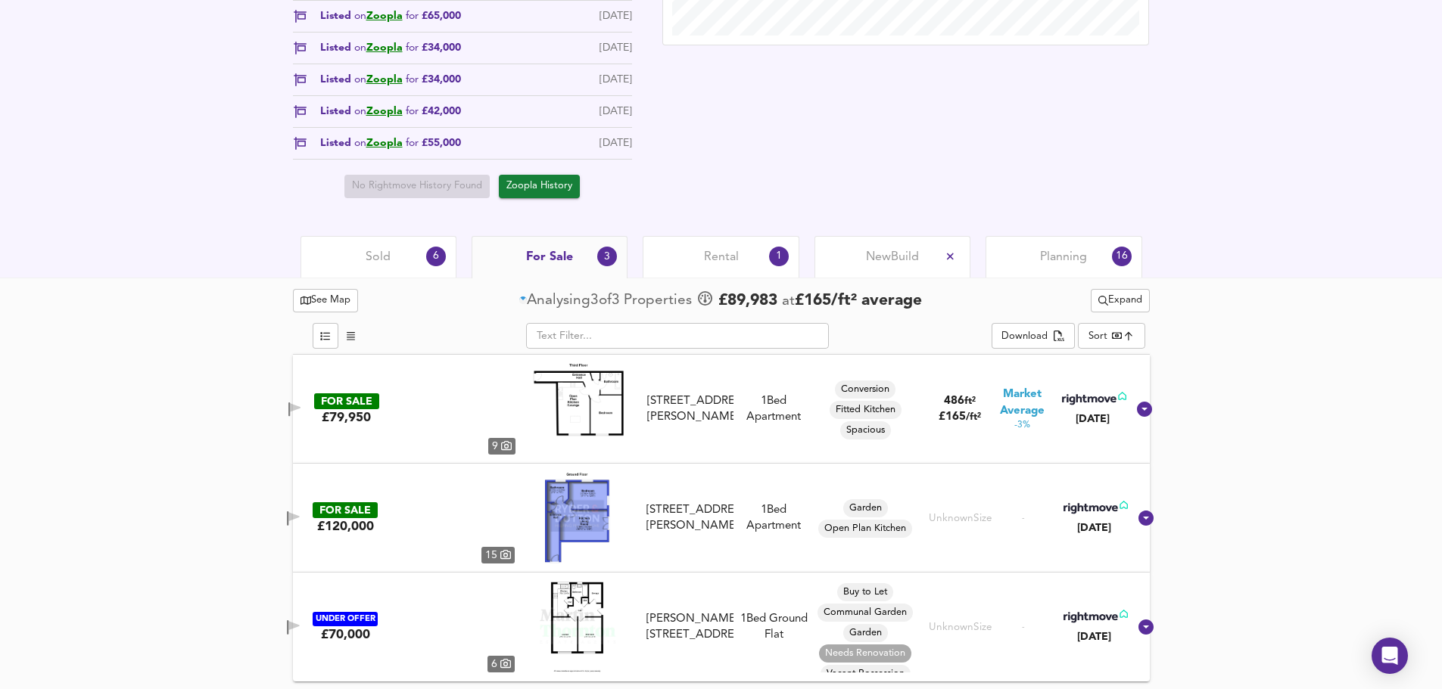
scroll to position [640, 0]
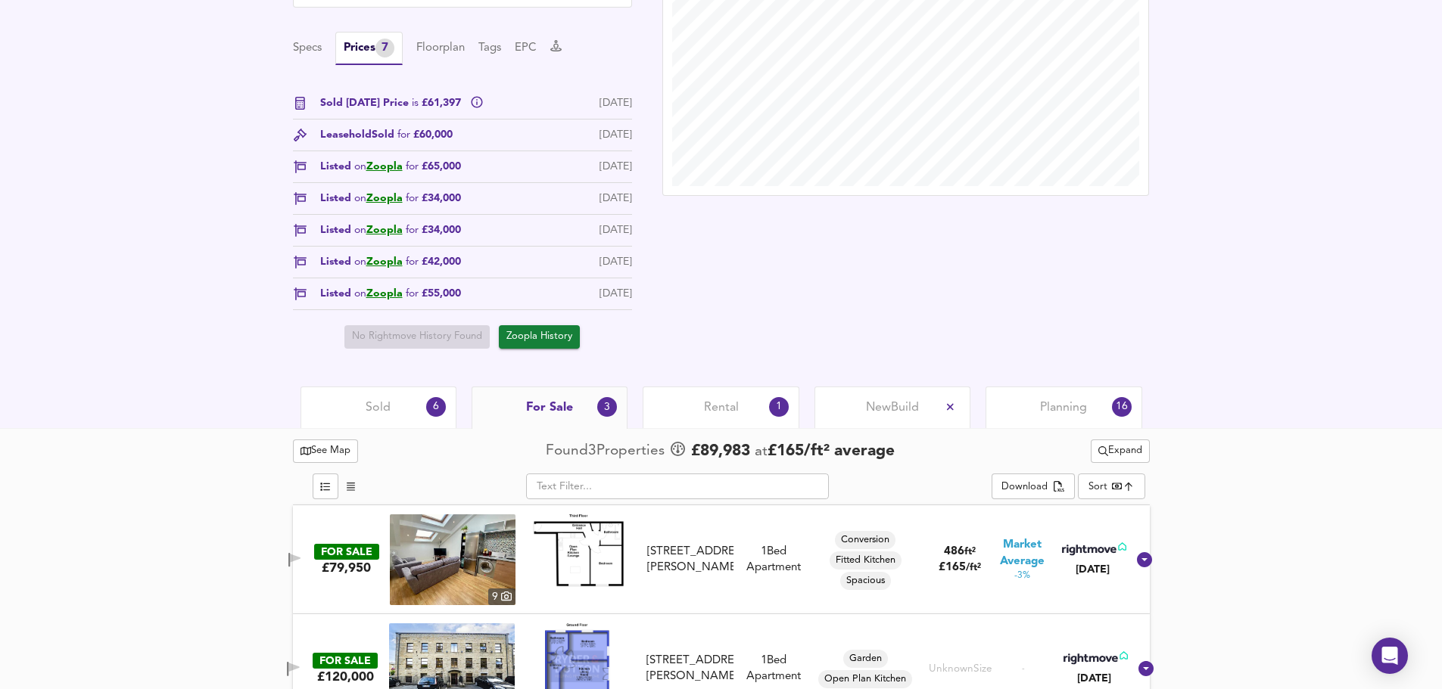
drag, startPoint x: 700, startPoint y: 403, endPoint x: 681, endPoint y: 409, distance: 20.1
click at [699, 403] on div "Rental 1" at bounding box center [721, 408] width 156 height 42
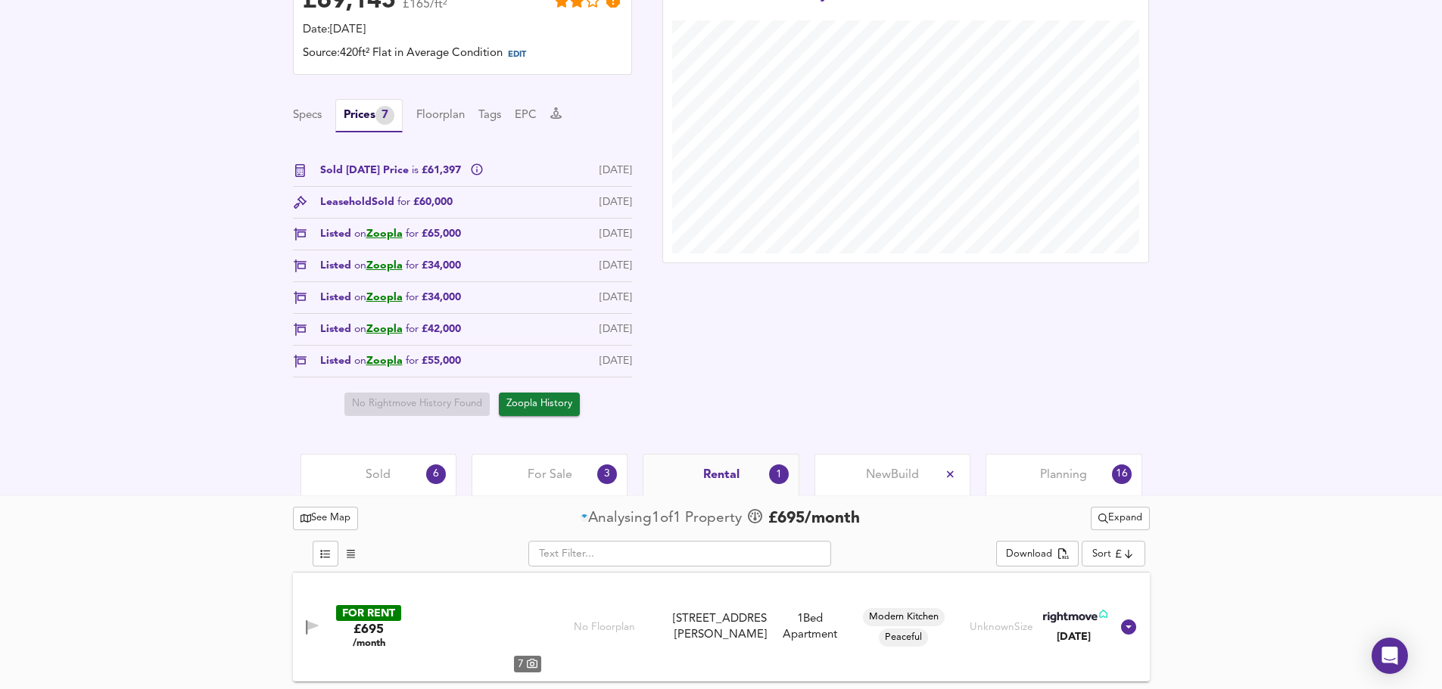
scroll to position [422, 0]
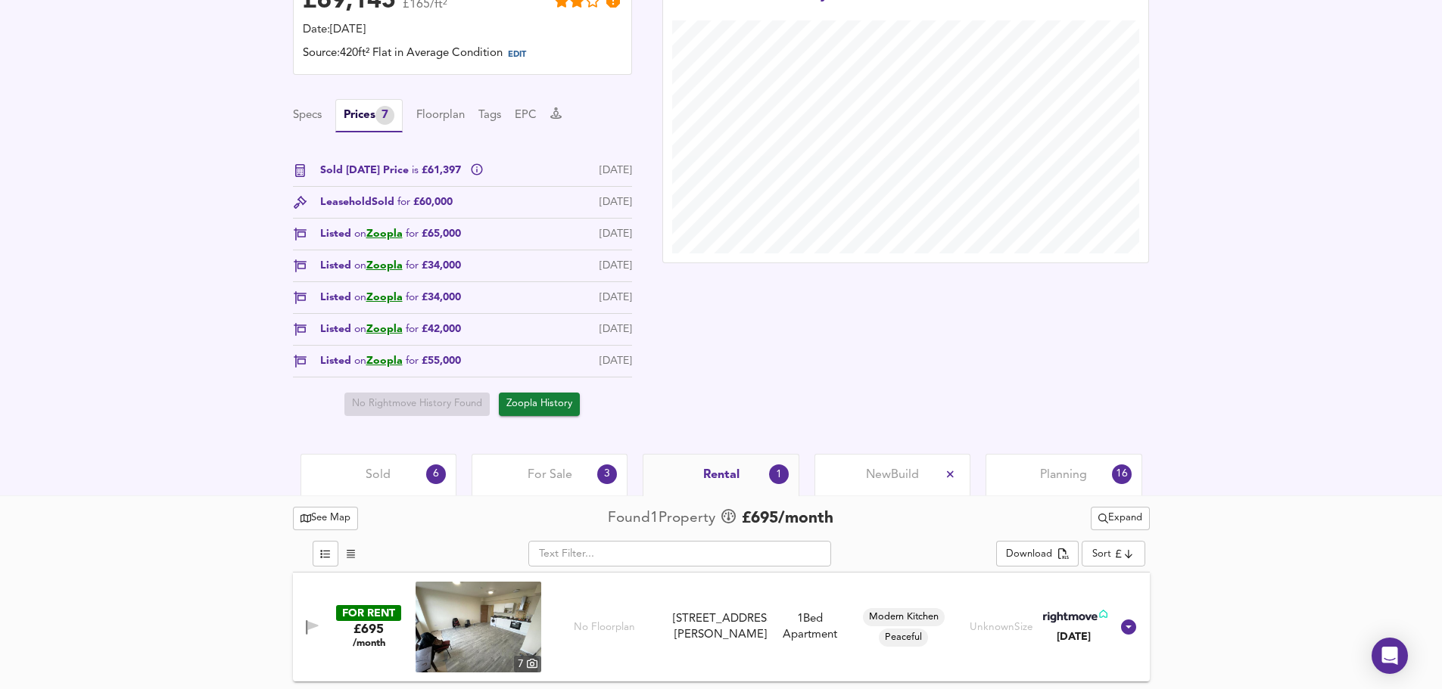
click at [484, 644] on img at bounding box center [479, 627] width 126 height 91
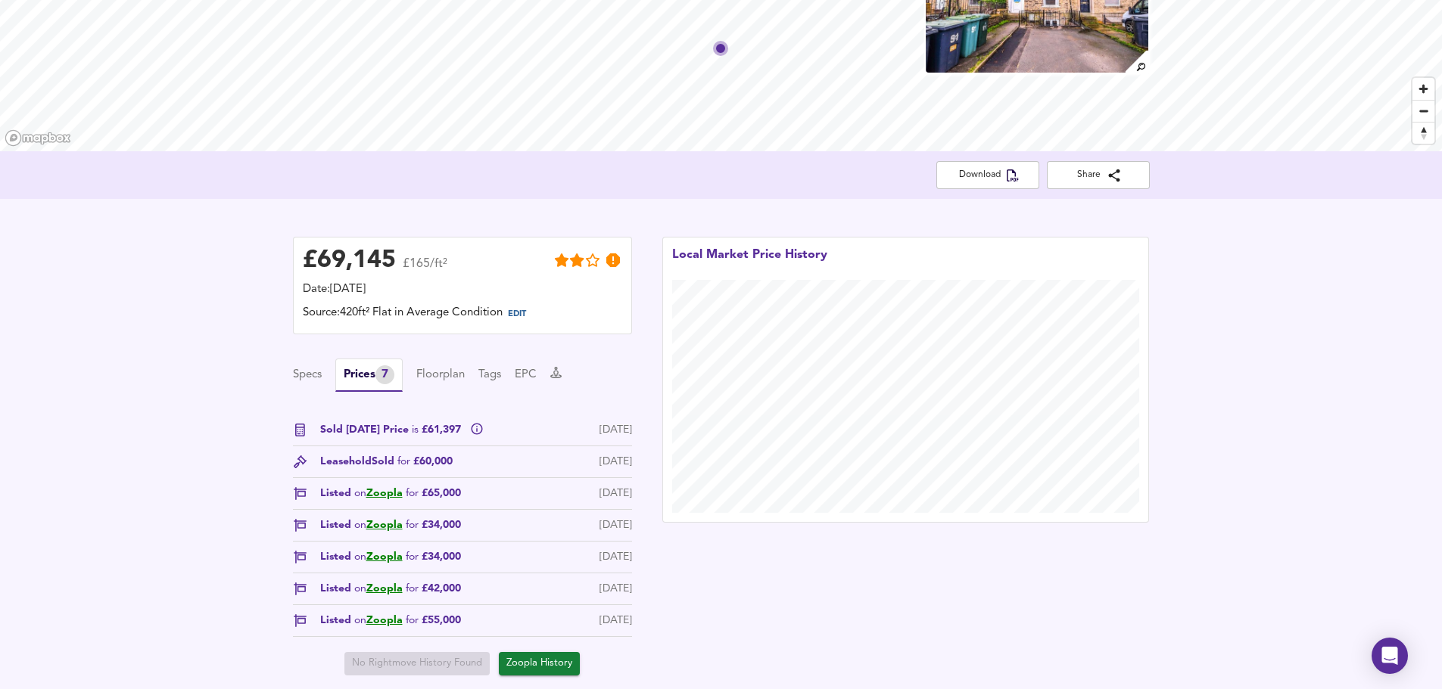
scroll to position [120, 0]
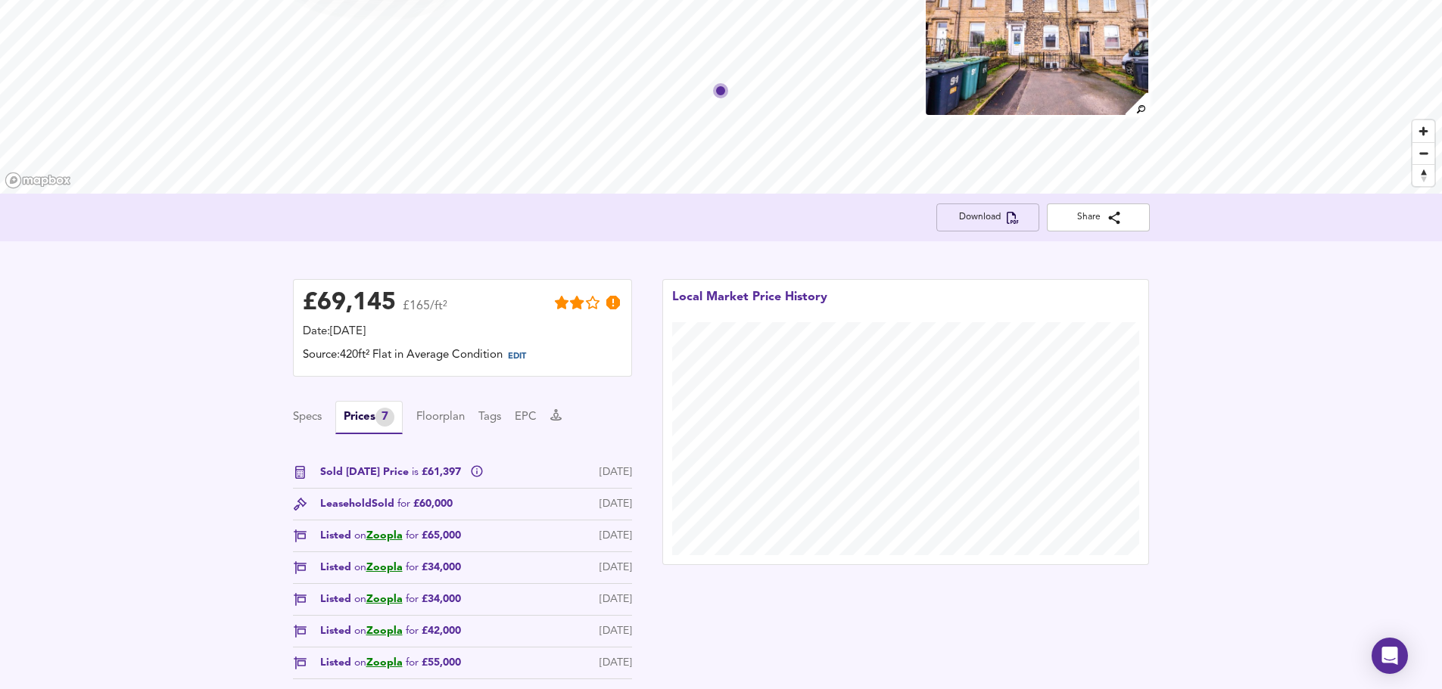
click at [1011, 223] on icon "button" at bounding box center [1013, 218] width 12 height 12
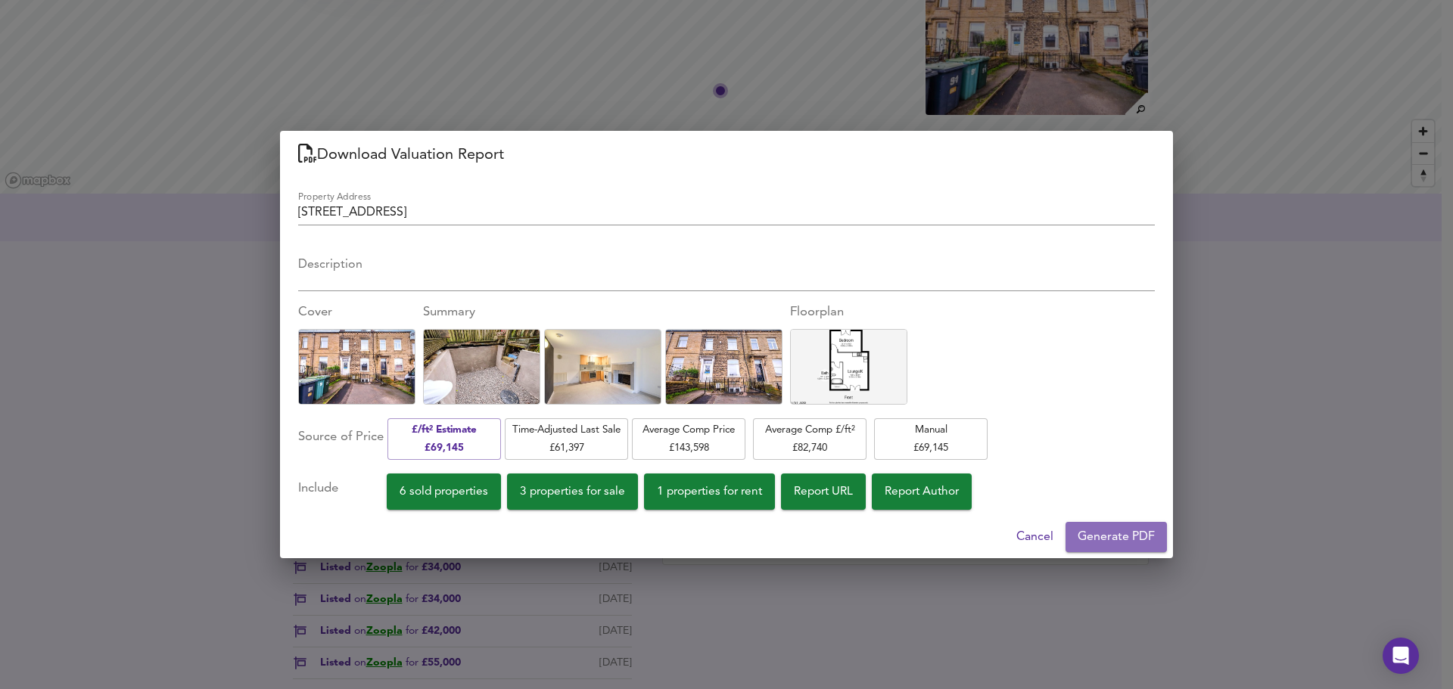
click at [1113, 537] on span "Generate PDF" at bounding box center [1116, 537] width 77 height 21
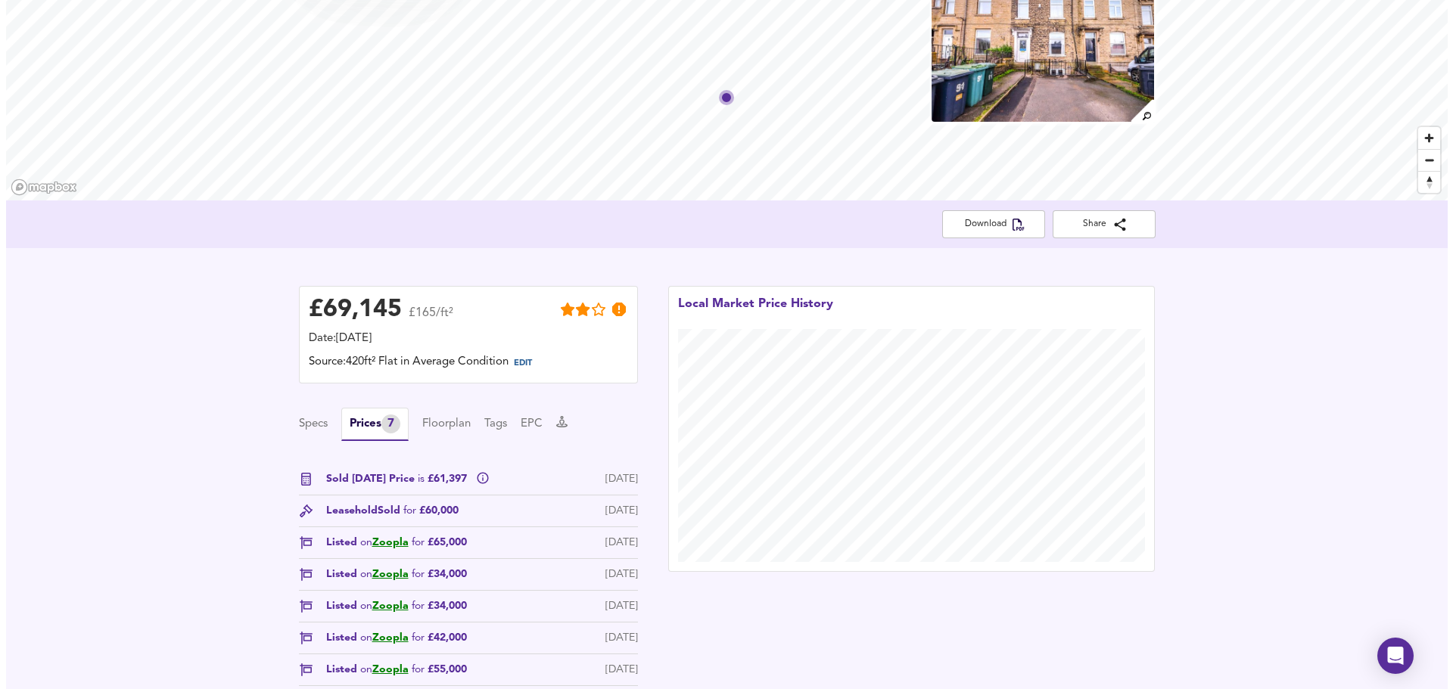
scroll to position [0, 0]
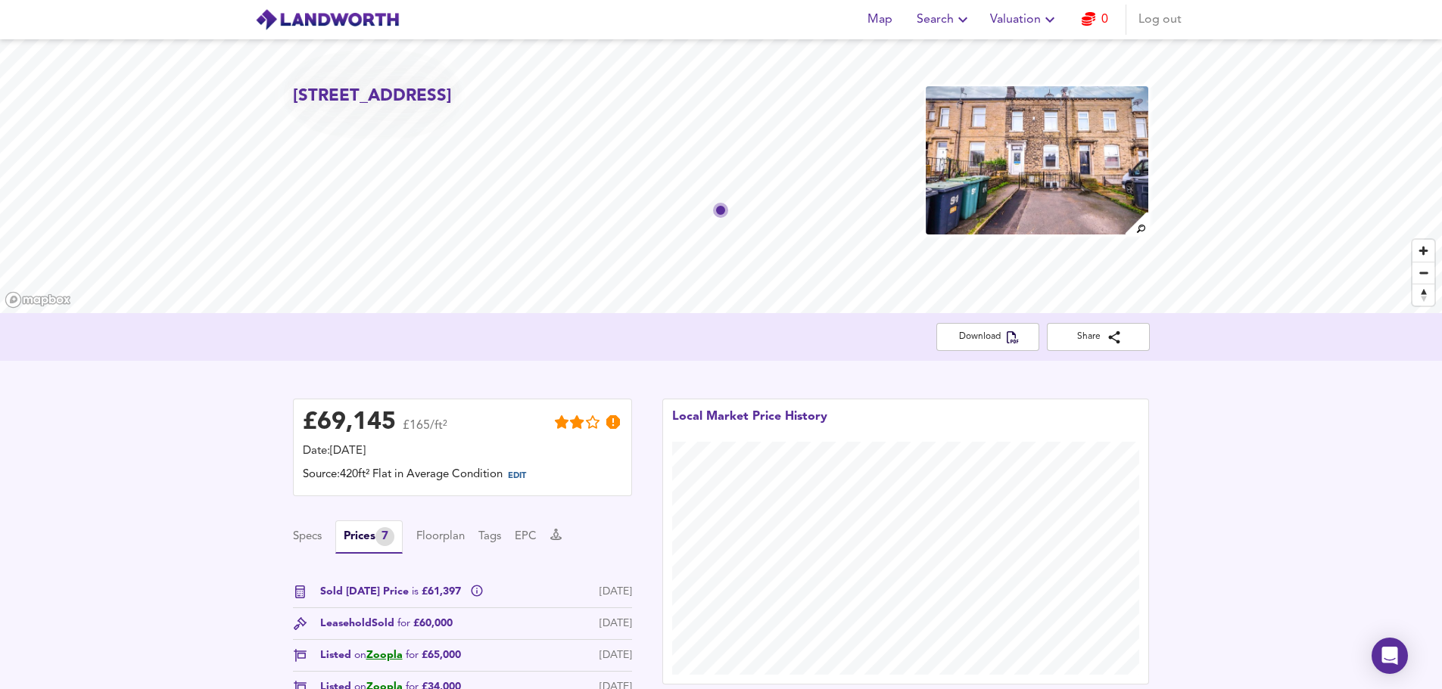
click at [1102, 34] on div "Map Search Valuation 0 Log out" at bounding box center [721, 20] width 969 height 38
click at [1103, 26] on link "0" at bounding box center [1095, 19] width 26 height 21
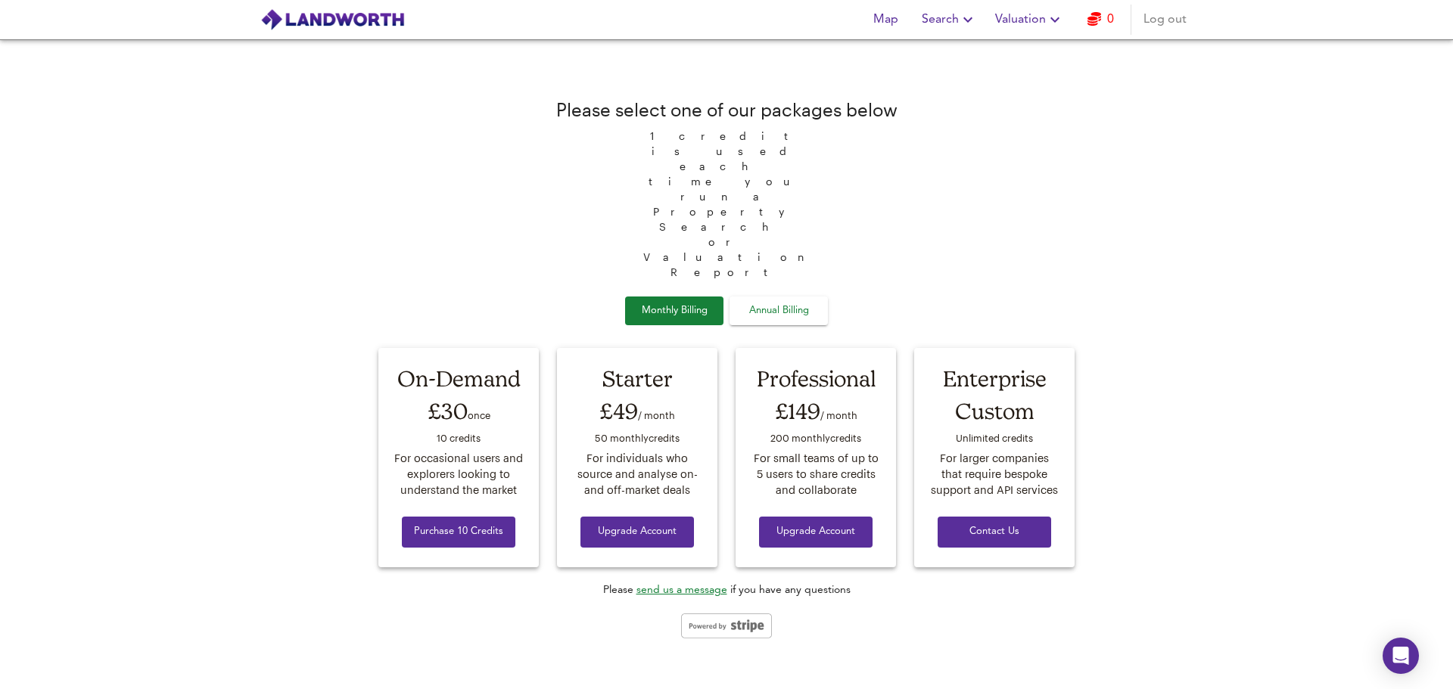
click at [789, 303] on span "Annual Billing" at bounding box center [779, 311] width 76 height 17
click at [692, 303] on span "Monthly Billing" at bounding box center [675, 311] width 76 height 17
click at [1035, 28] on span "Valuation" at bounding box center [1029, 19] width 69 height 21
click at [1021, 84] on li "Valuation Report History" at bounding box center [1029, 81] width 181 height 27
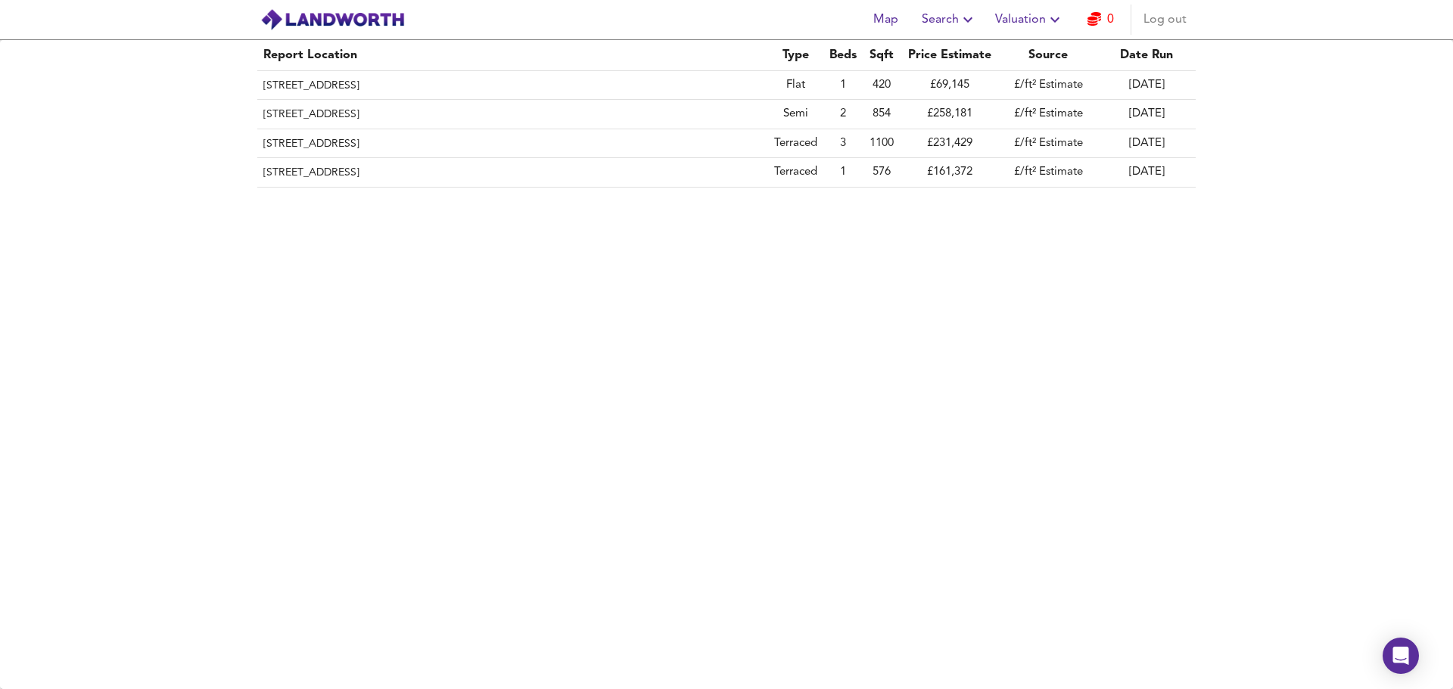
click at [1027, 23] on span "Valuation" at bounding box center [1029, 19] width 69 height 21
click at [1020, 54] on li "New Valuation Report" at bounding box center [1029, 54] width 181 height 27
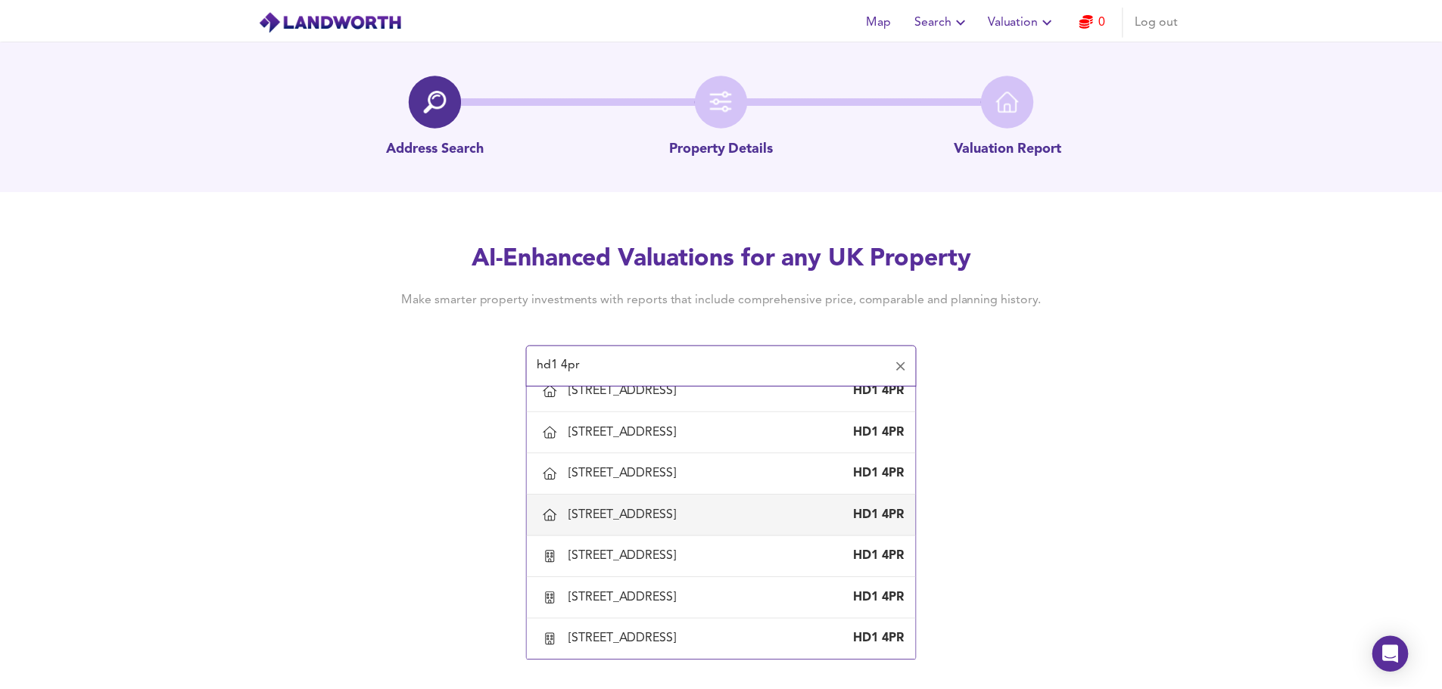
scroll to position [225, 0]
click at [692, 527] on div "91 Cleveland Road, Huddersfield, Kirklees HD1 4PR" at bounding box center [727, 516] width 368 height 32
type input "91 Cleveland Road, Huddersfield, Kirklees"
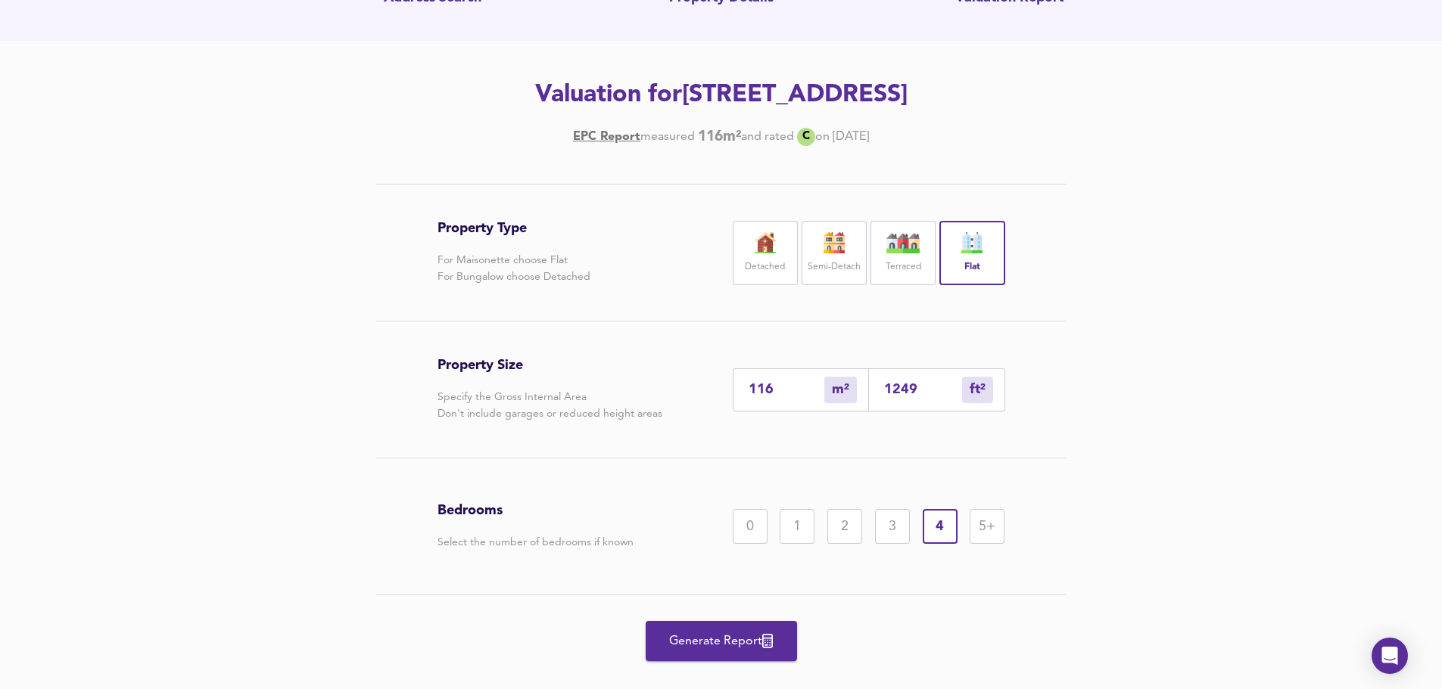
scroll to position [151, 0]
click at [830, 255] on div "Semi-Detach" at bounding box center [833, 251] width 65 height 64
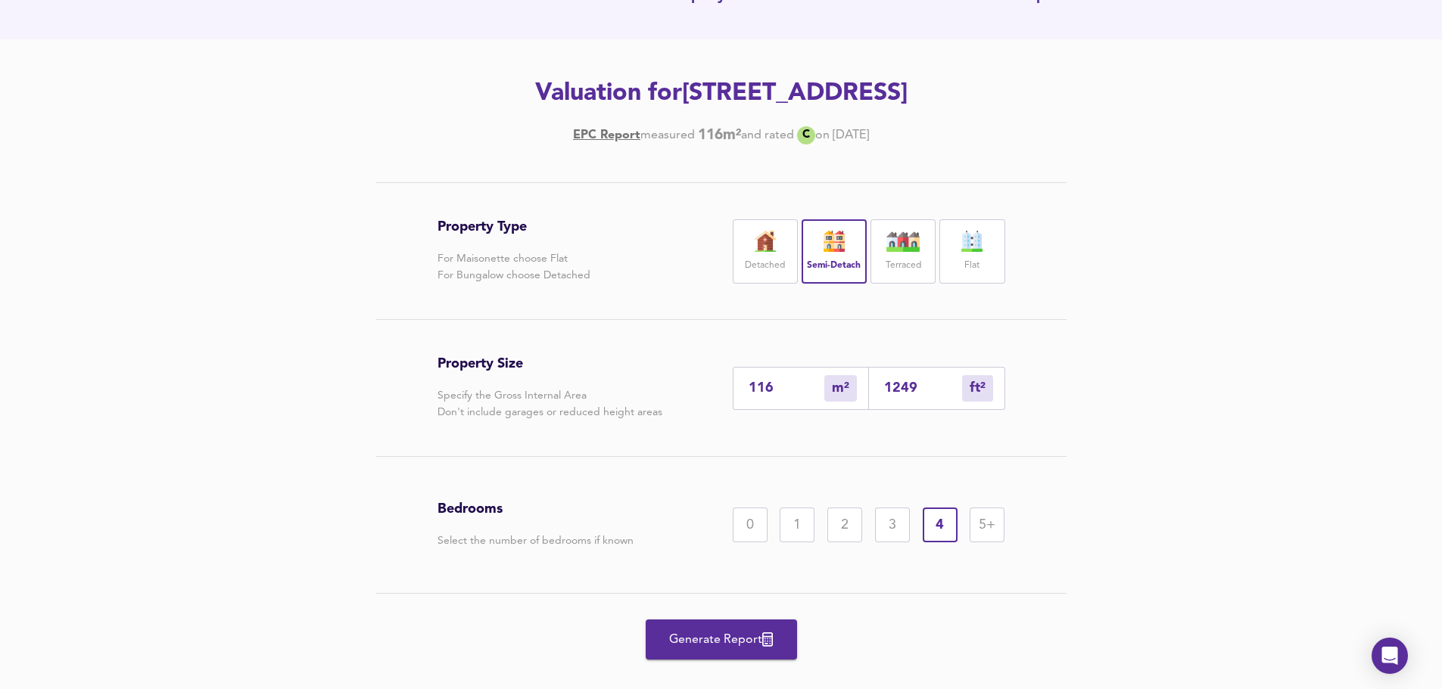
click at [737, 645] on span "Generate Report" at bounding box center [721, 640] width 121 height 21
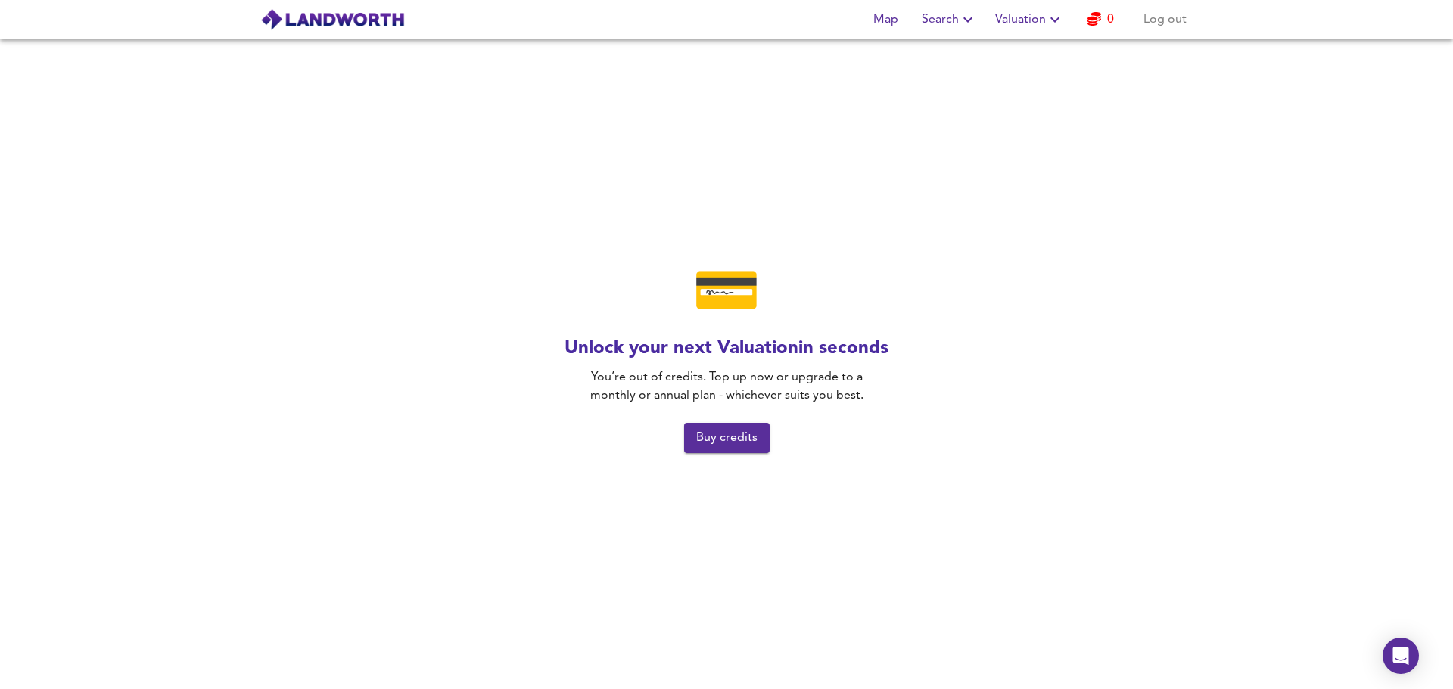
click at [729, 447] on span "Buy credits" at bounding box center [726, 438] width 61 height 21
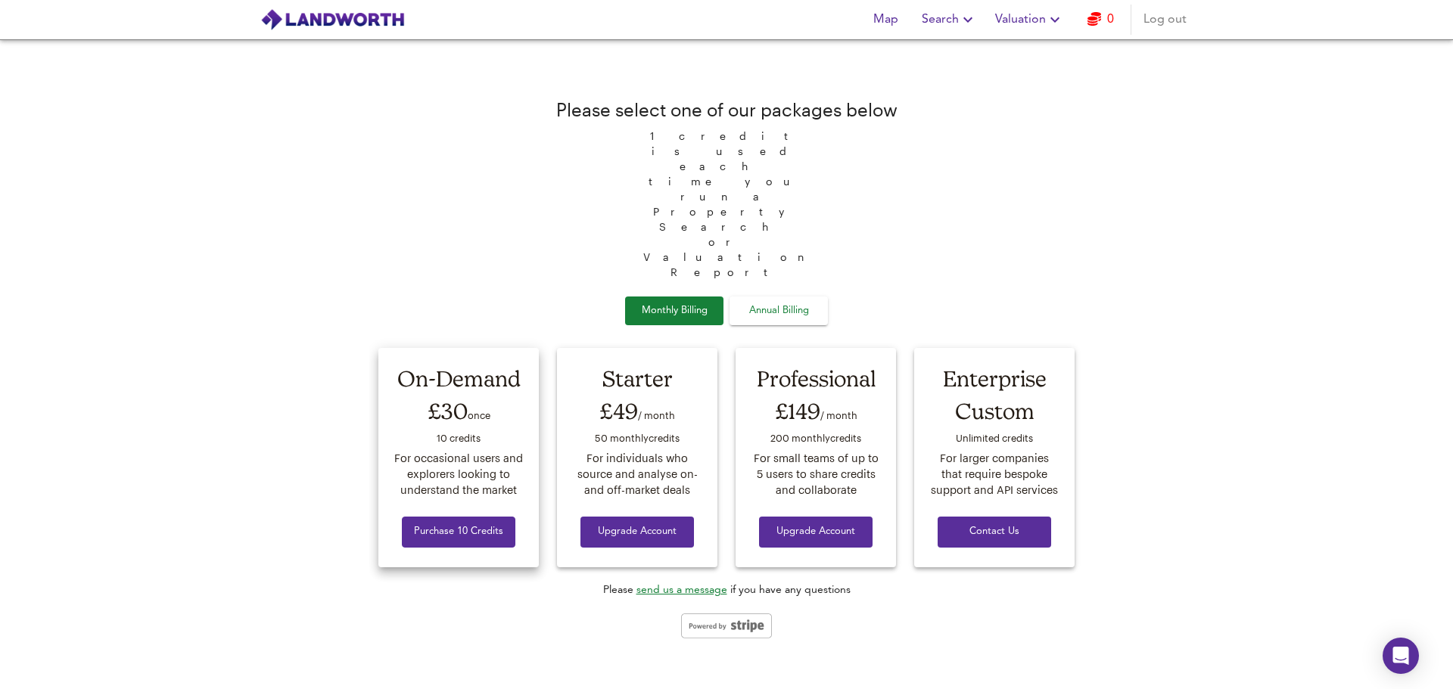
click at [453, 524] on span "Purchase 10 Credits" at bounding box center [458, 532] width 89 height 17
click at [1019, 22] on span "Valuation" at bounding box center [1029, 19] width 69 height 21
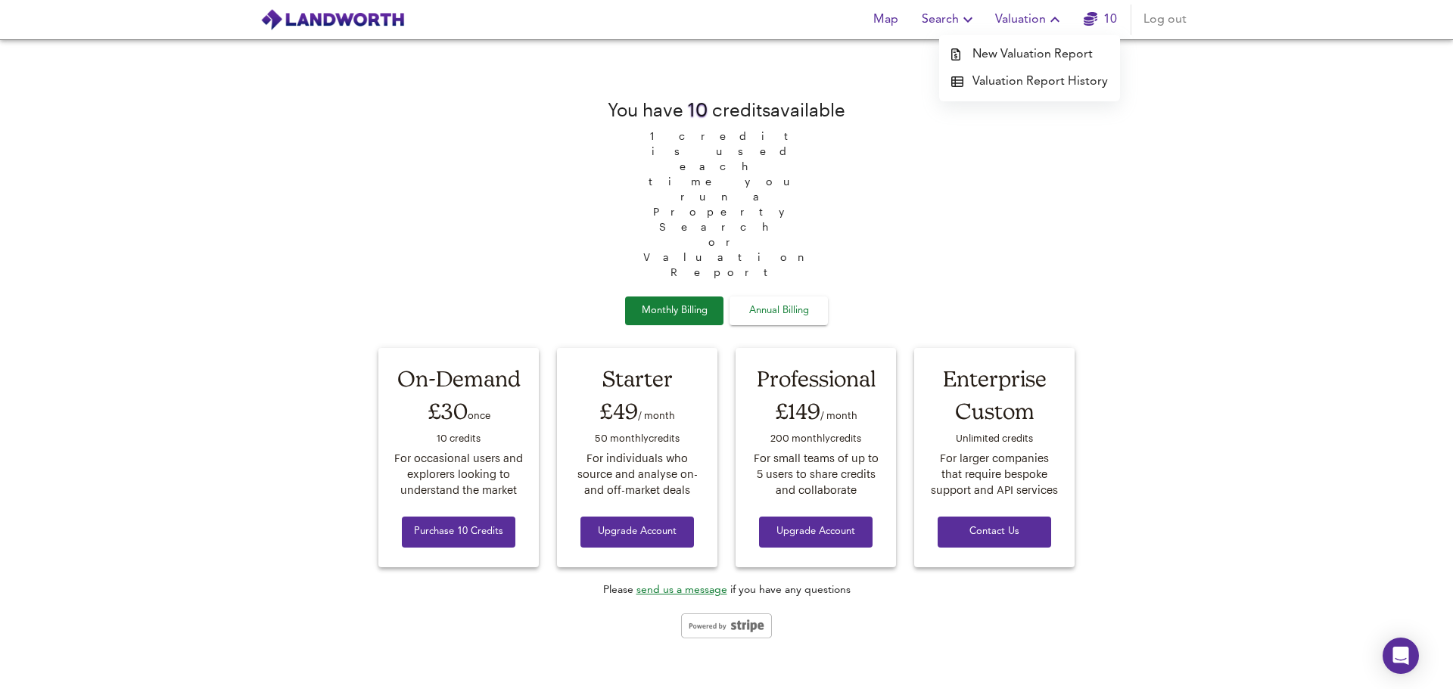
click at [1010, 59] on li "New Valuation Report" at bounding box center [1029, 54] width 181 height 27
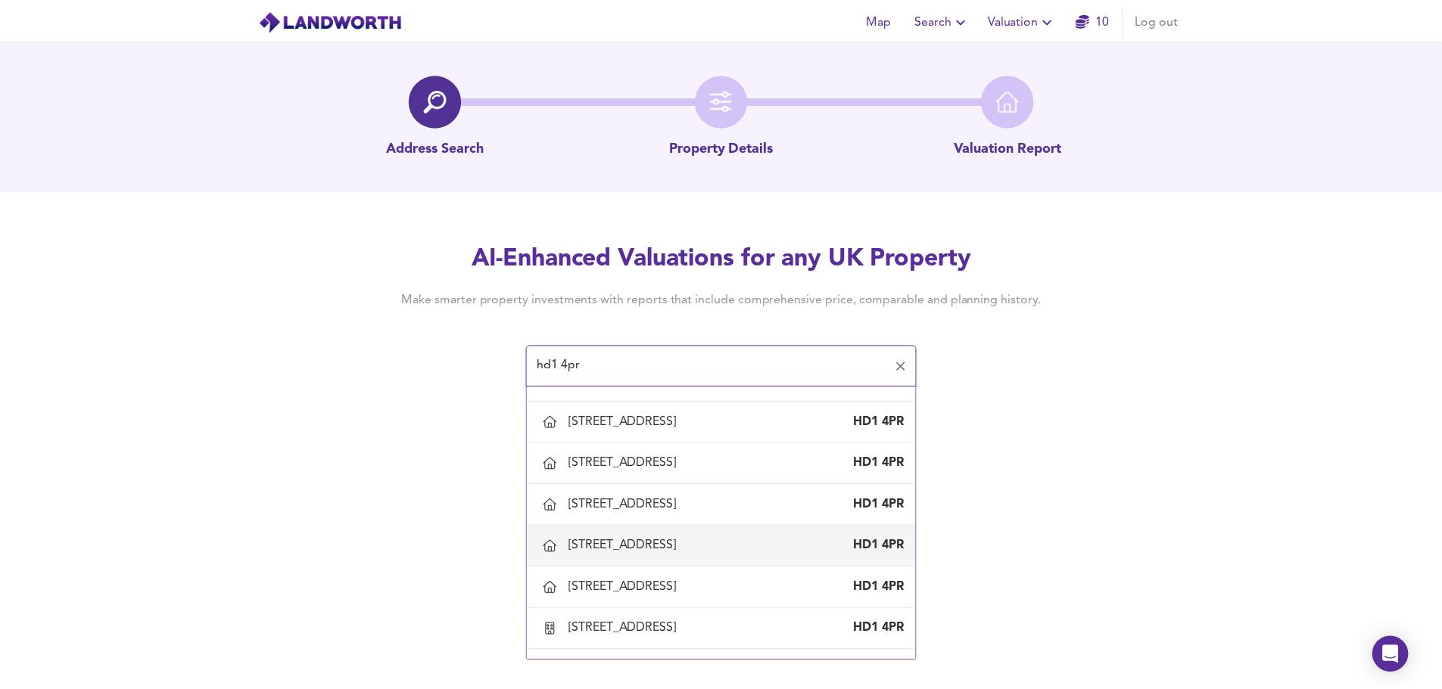
scroll to position [225, 0]
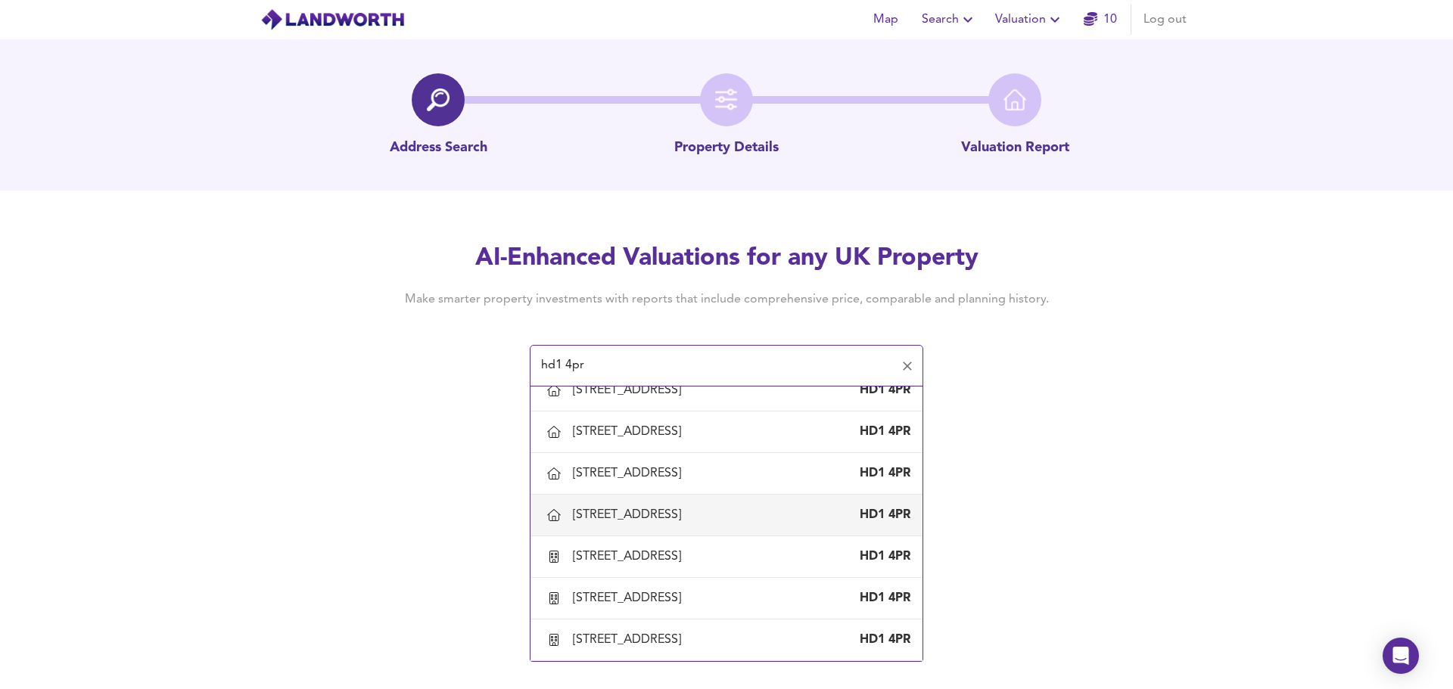
click at [663, 515] on div "[STREET_ADDRESS]" at bounding box center [630, 515] width 114 height 17
type input "[STREET_ADDRESS]"
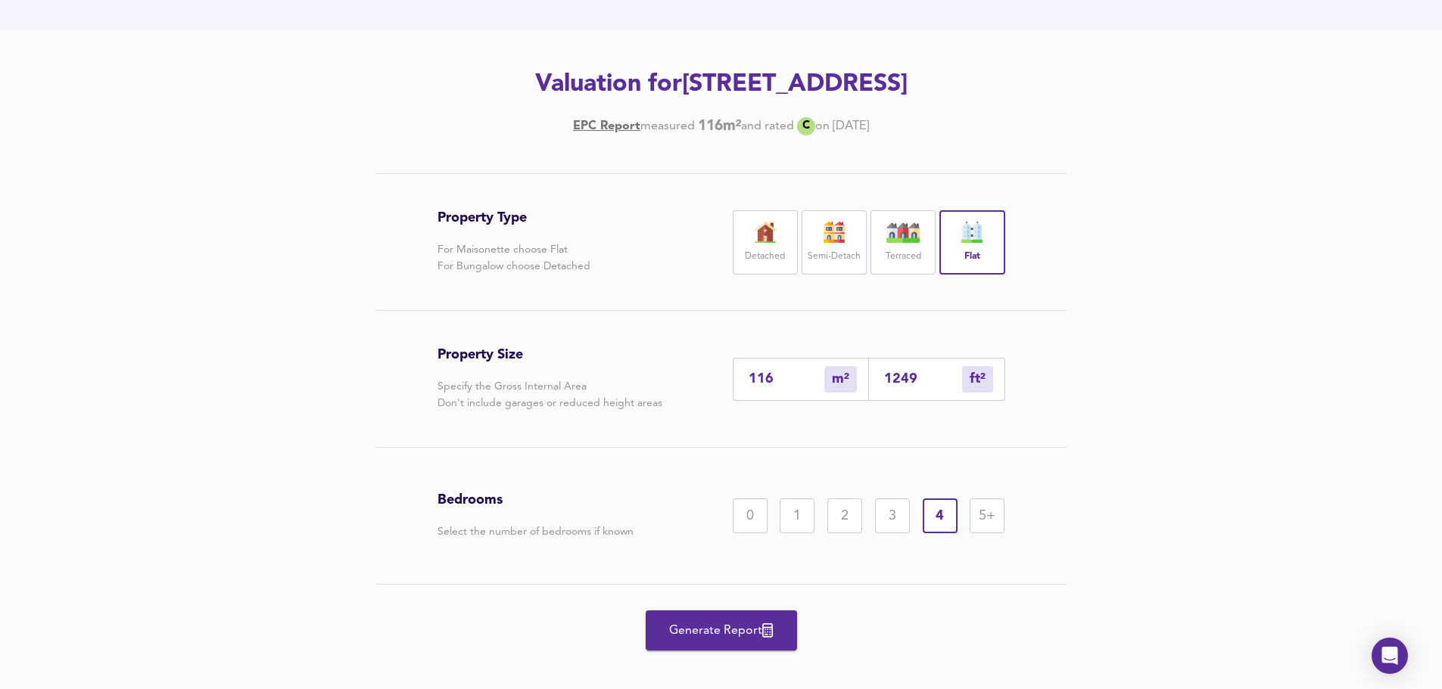
scroll to position [178, 0]
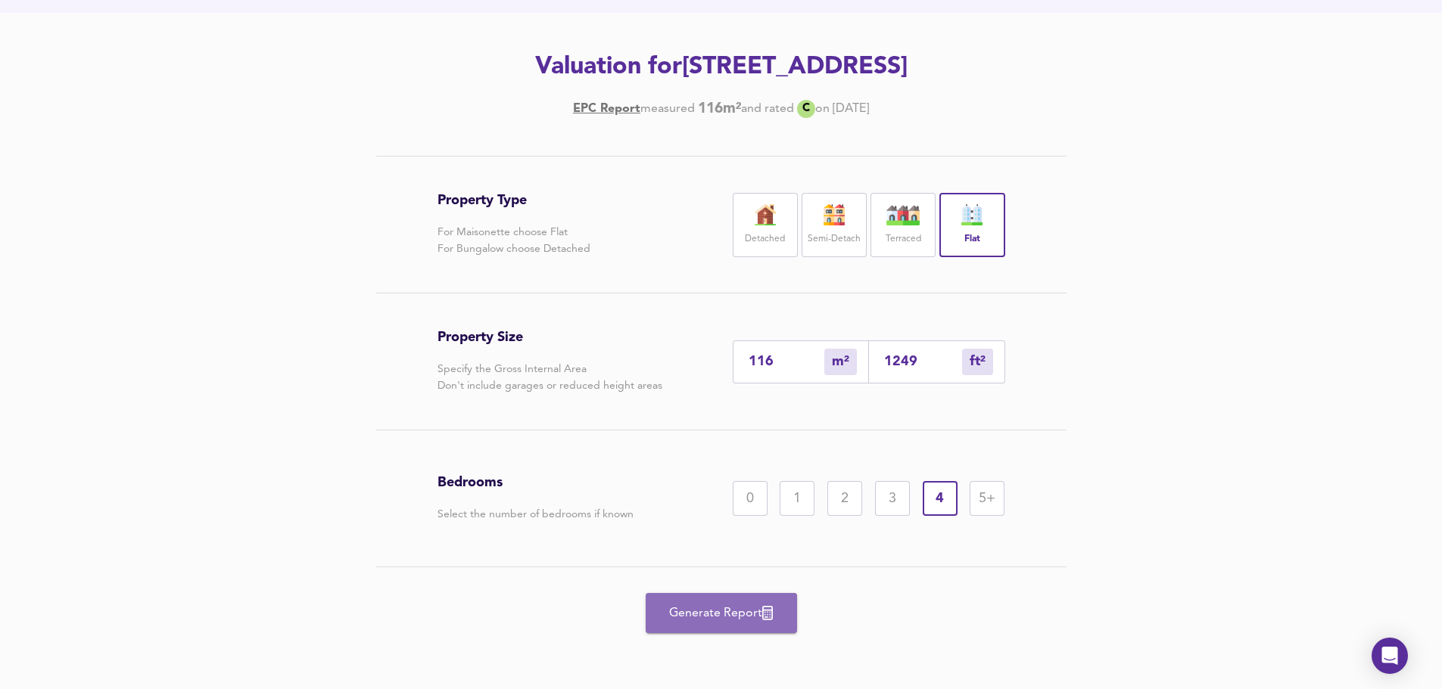
click at [720, 618] on span "Generate Report" at bounding box center [721, 613] width 121 height 21
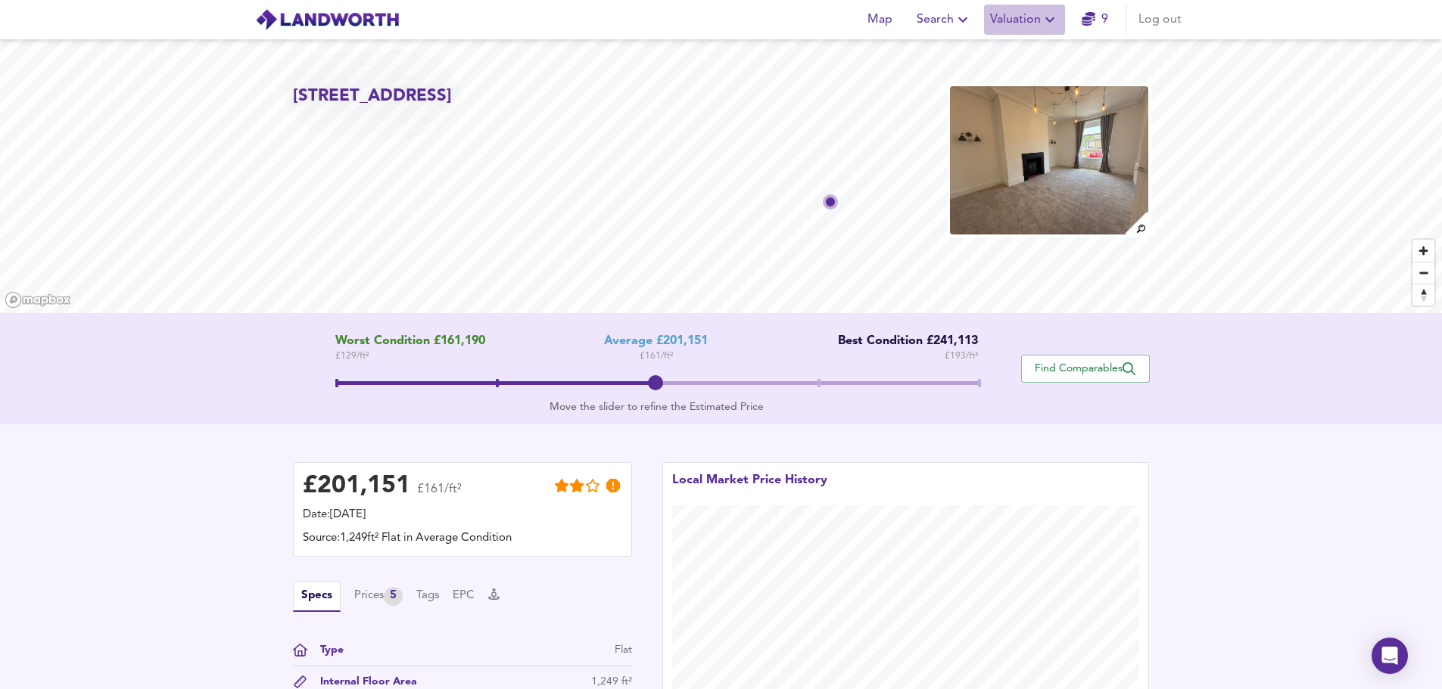
click at [1018, 24] on span "Valuation" at bounding box center [1024, 19] width 69 height 21
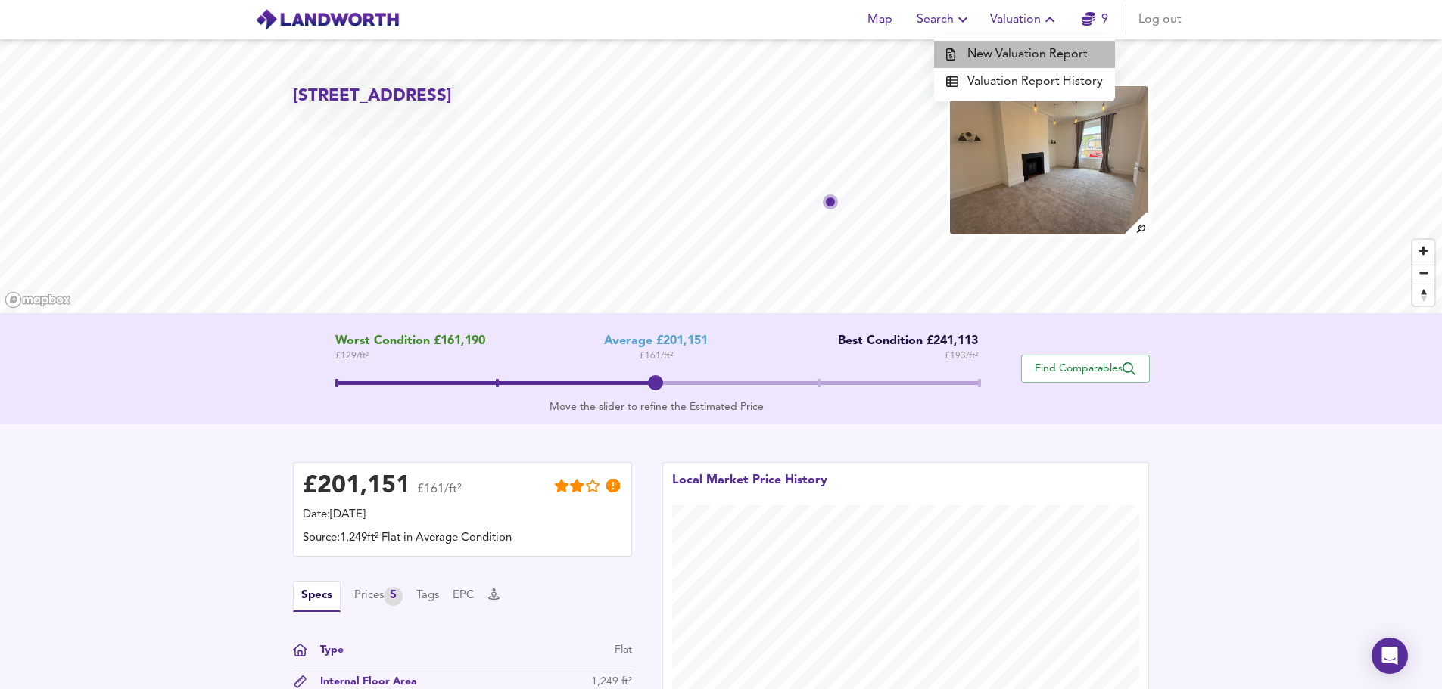
click at [1037, 58] on li "New Valuation Report" at bounding box center [1024, 54] width 181 height 27
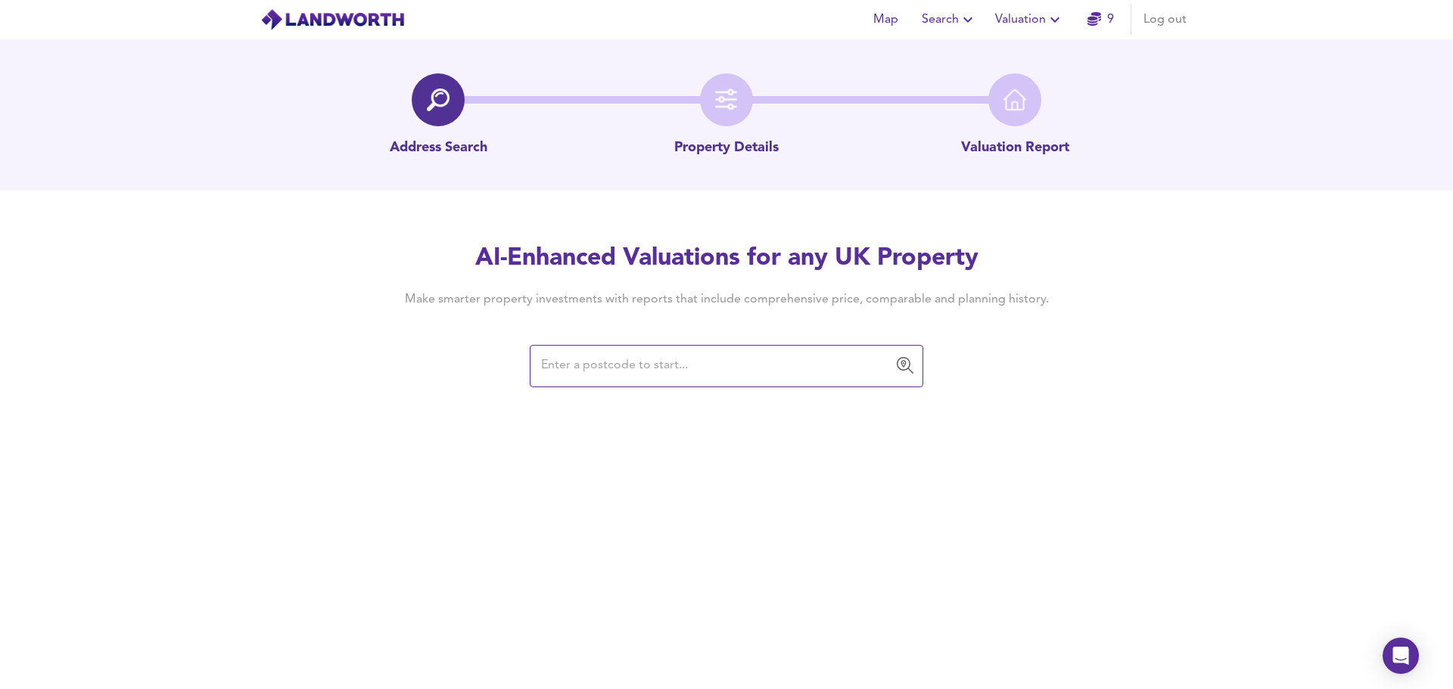
click at [640, 361] on input "text" at bounding box center [715, 366] width 357 height 29
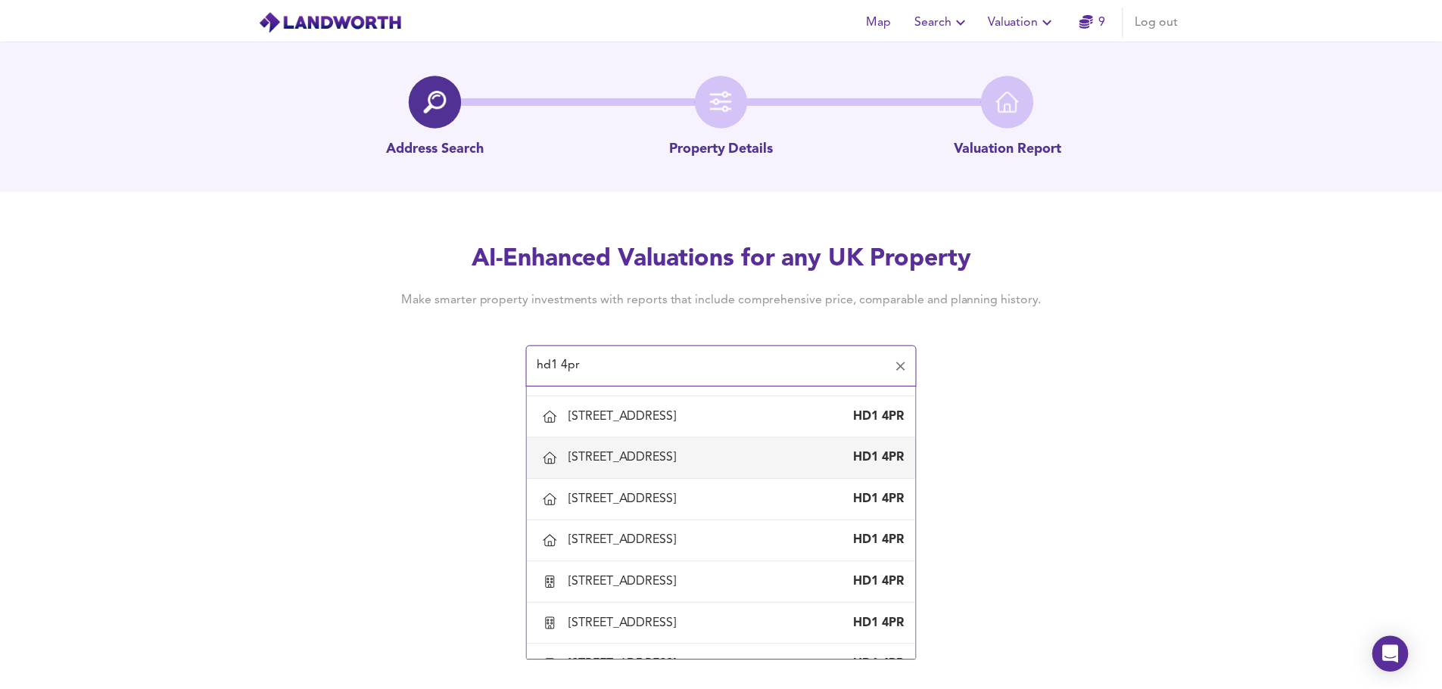
scroll to position [225, 0]
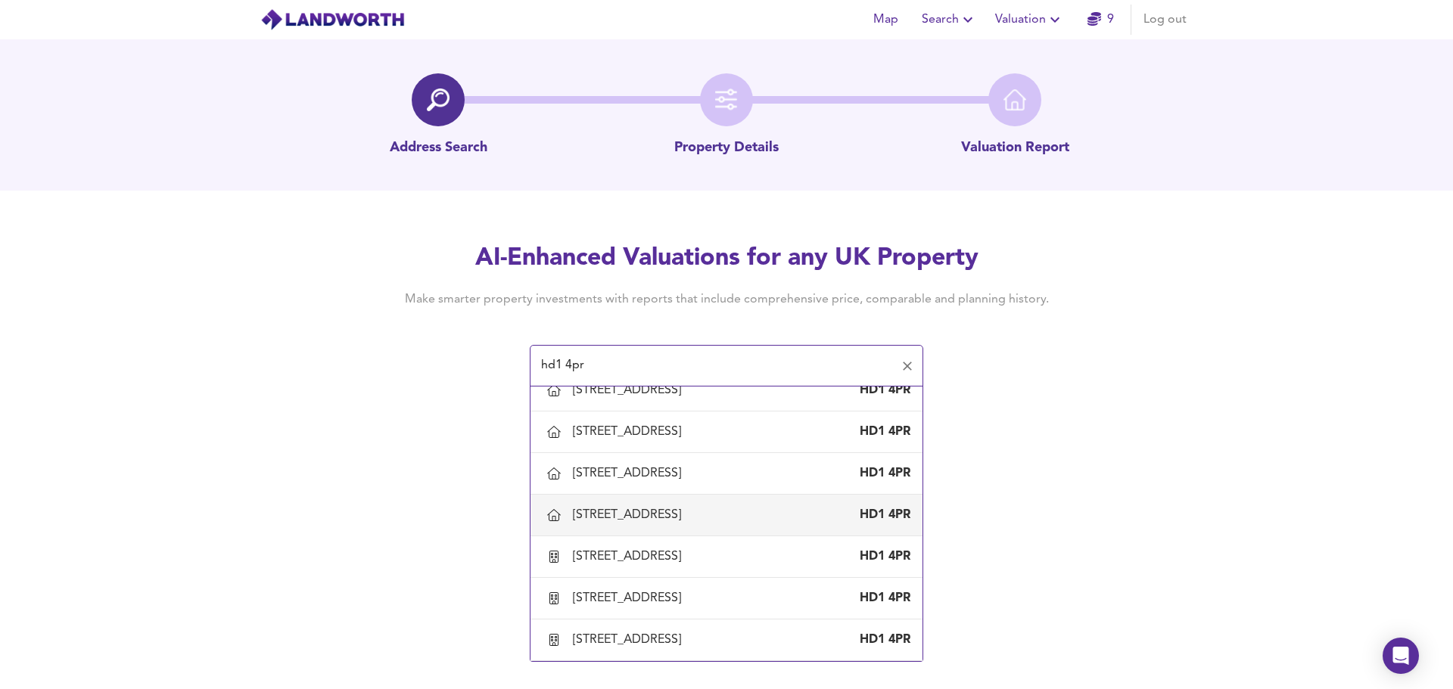
click at [649, 509] on div "[STREET_ADDRESS]" at bounding box center [630, 515] width 114 height 17
type input "[STREET_ADDRESS]"
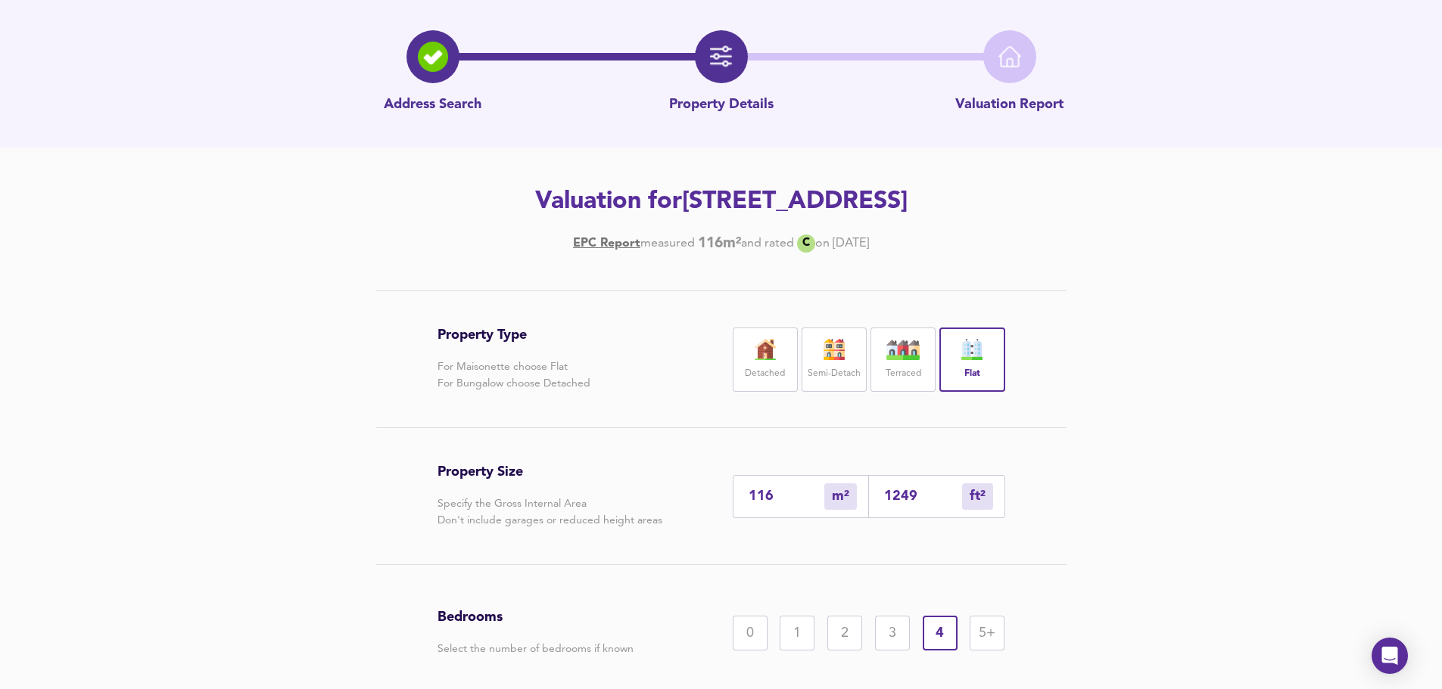
scroll to position [76, 0]
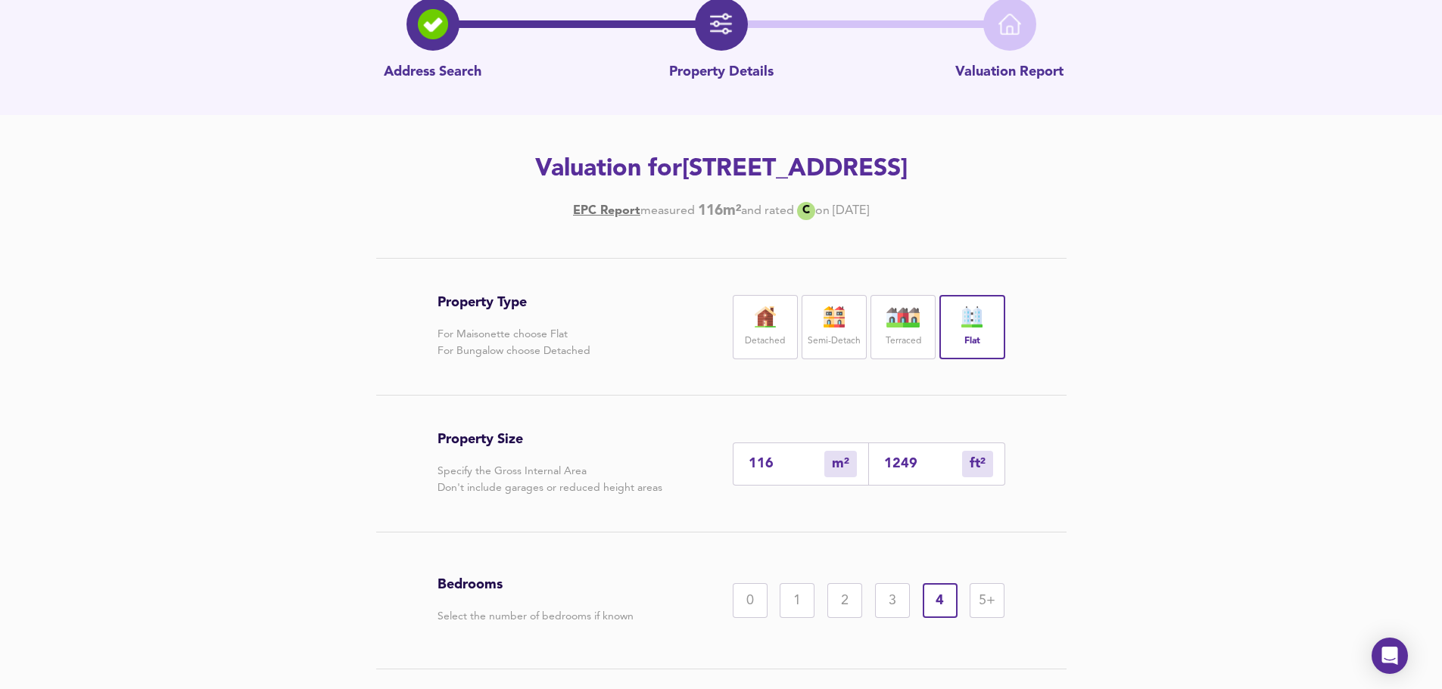
click at [817, 331] on div "Semi-Detach" at bounding box center [833, 327] width 65 height 64
click at [900, 319] on img at bounding box center [903, 317] width 38 height 21
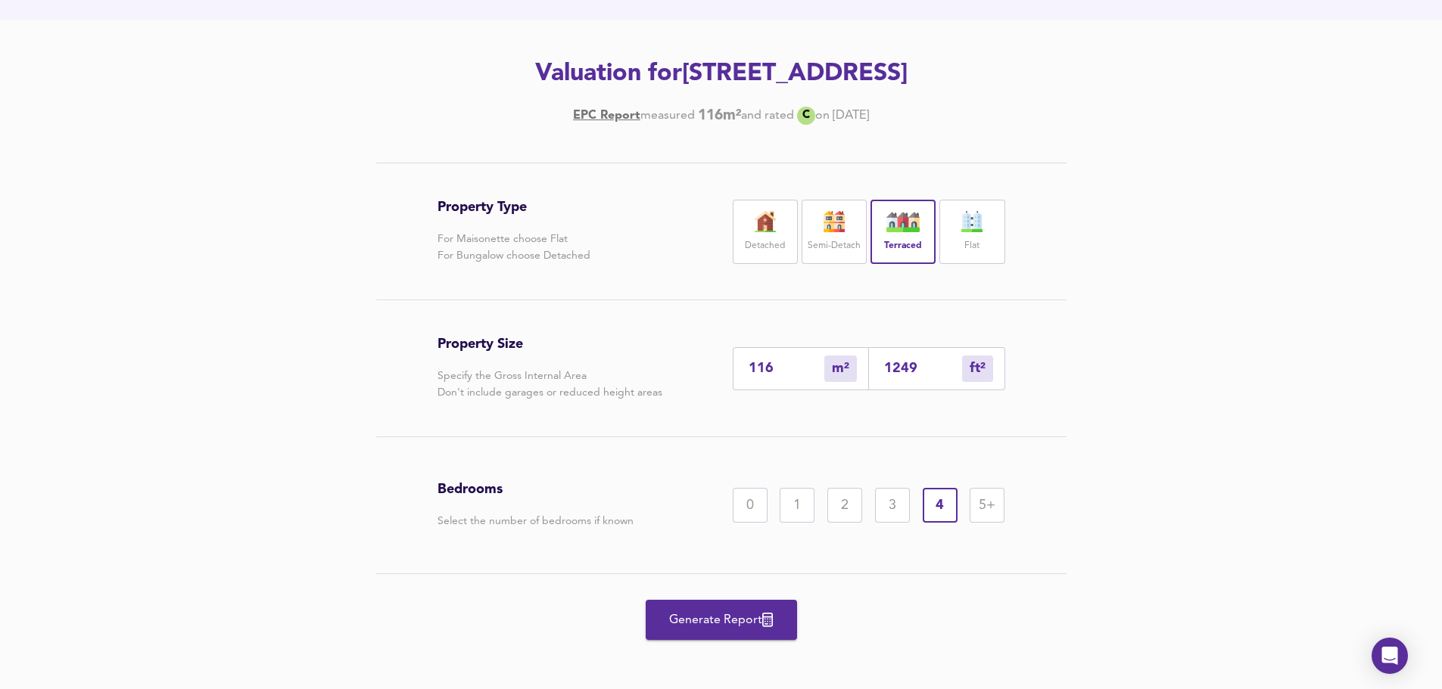
scroll to position [178, 0]
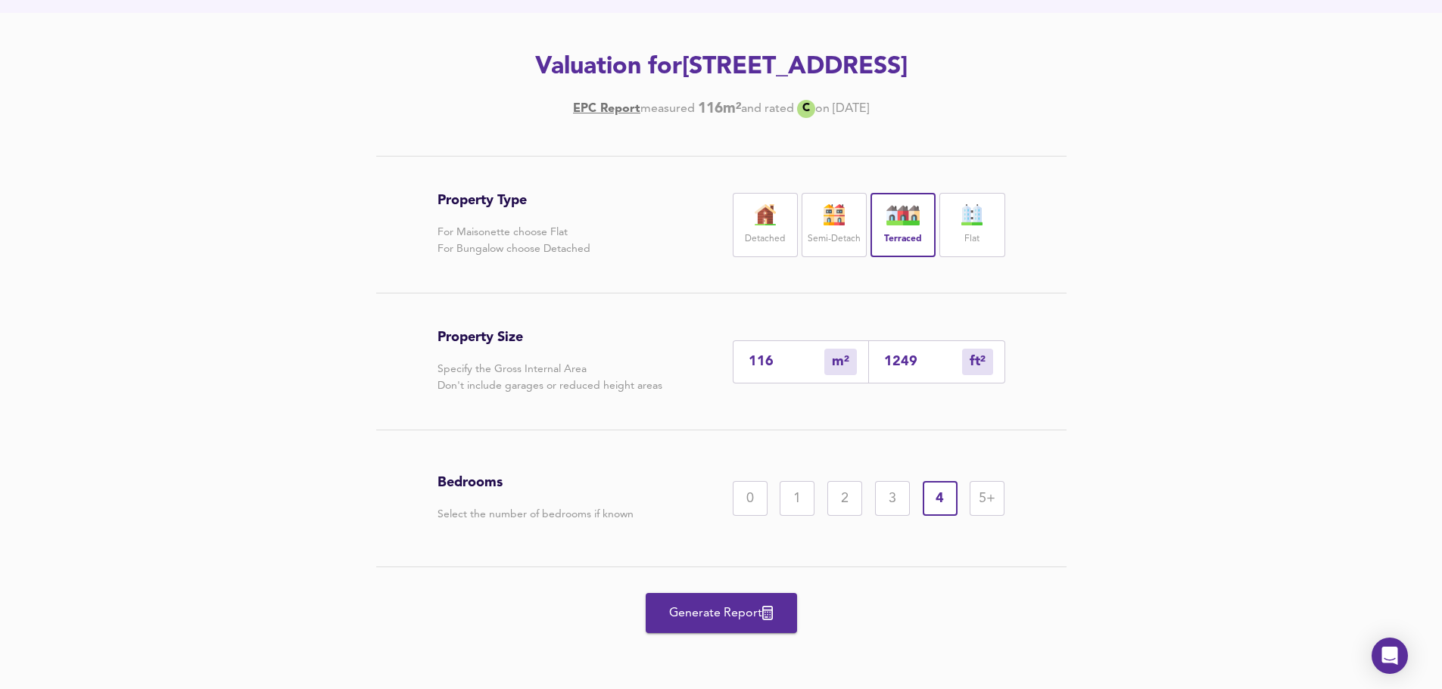
click at [743, 599] on button "Generate Report" at bounding box center [721, 613] width 151 height 40
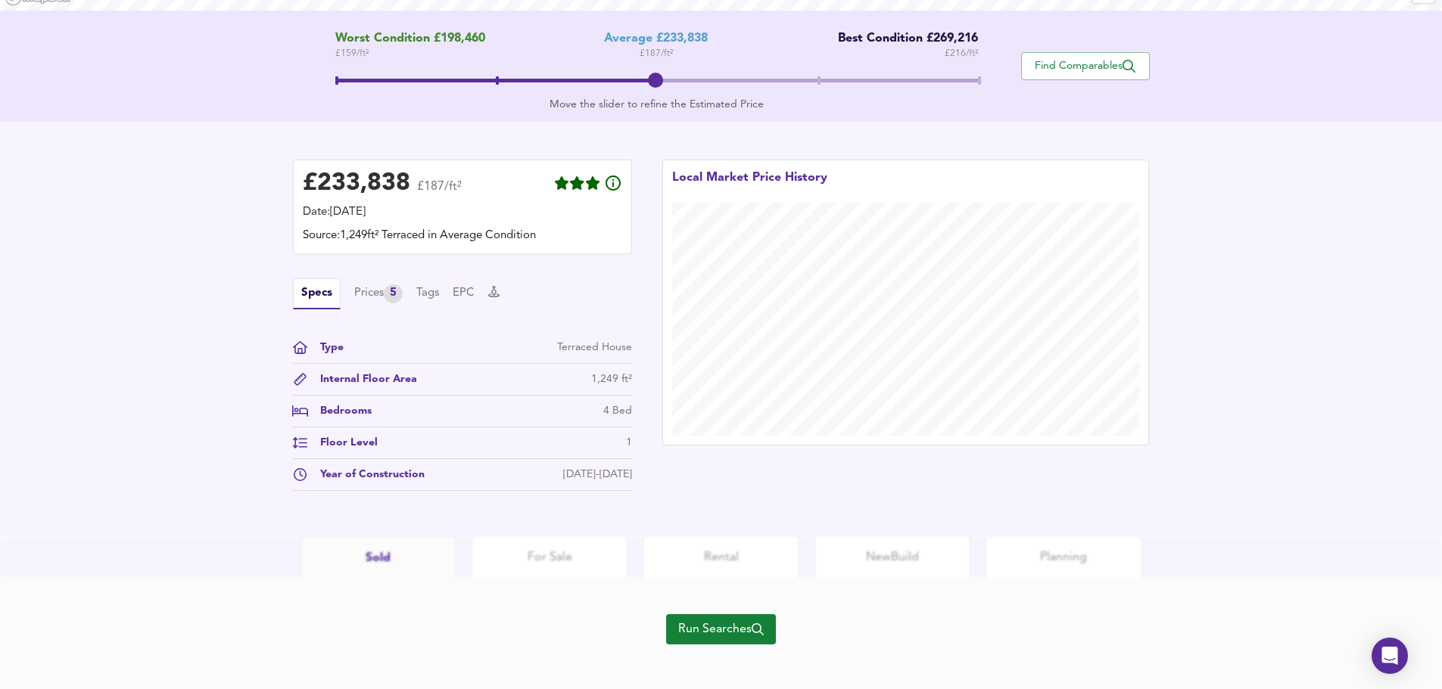
scroll to position [313, 0]
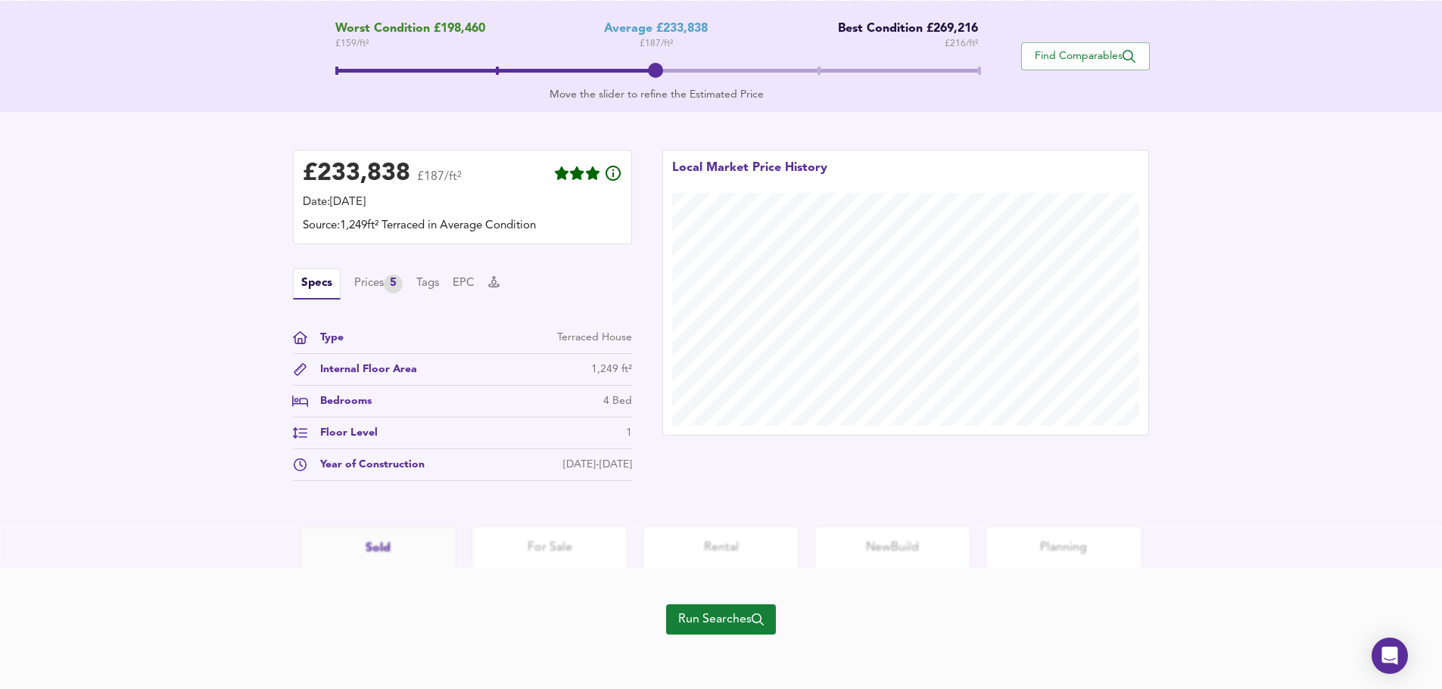
click at [735, 619] on span "Run Searches" at bounding box center [721, 619] width 86 height 21
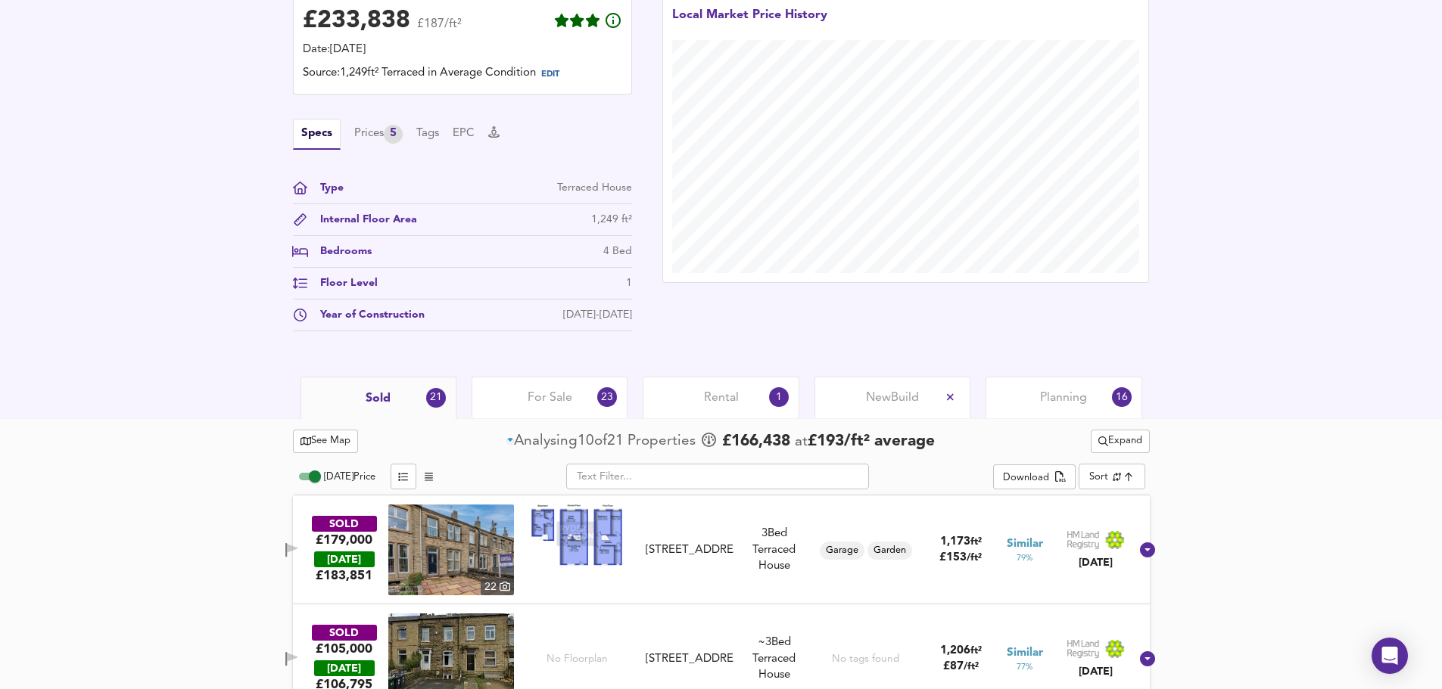
scroll to position [552, 0]
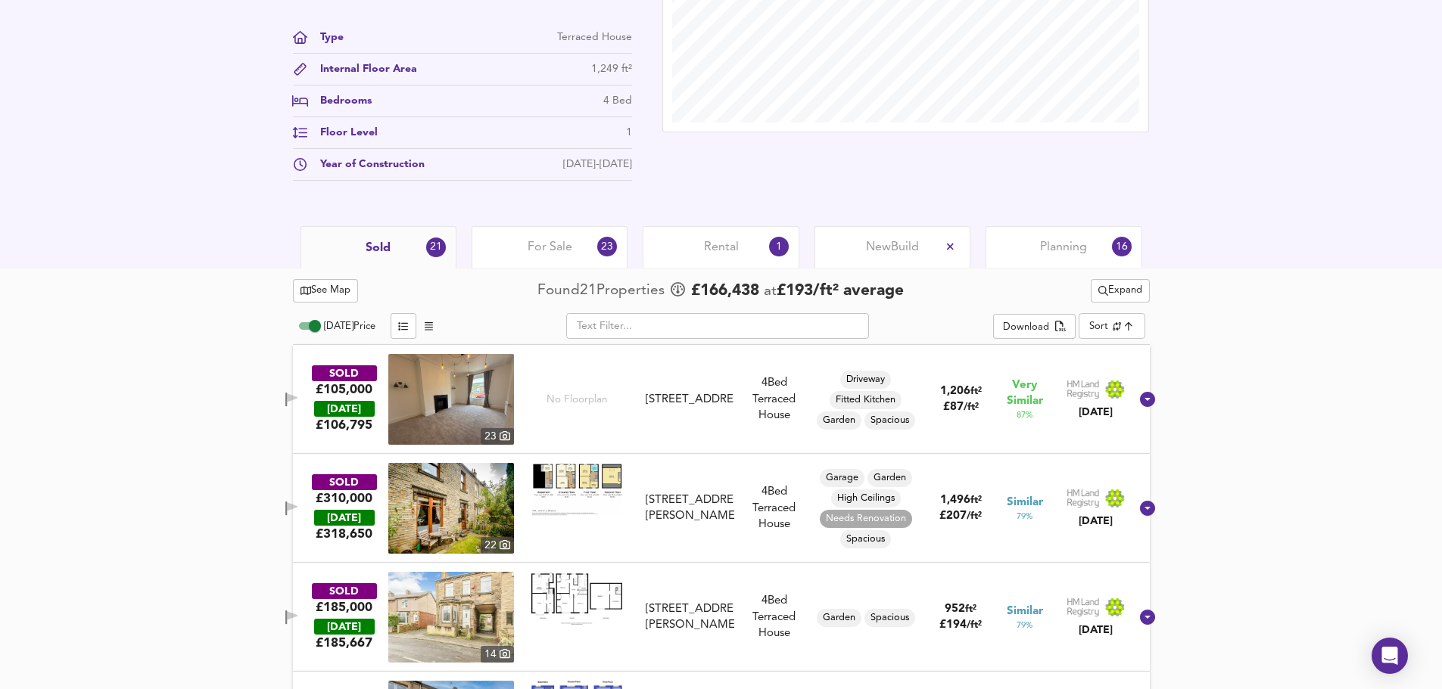
click at [447, 407] on img at bounding box center [451, 399] width 126 height 91
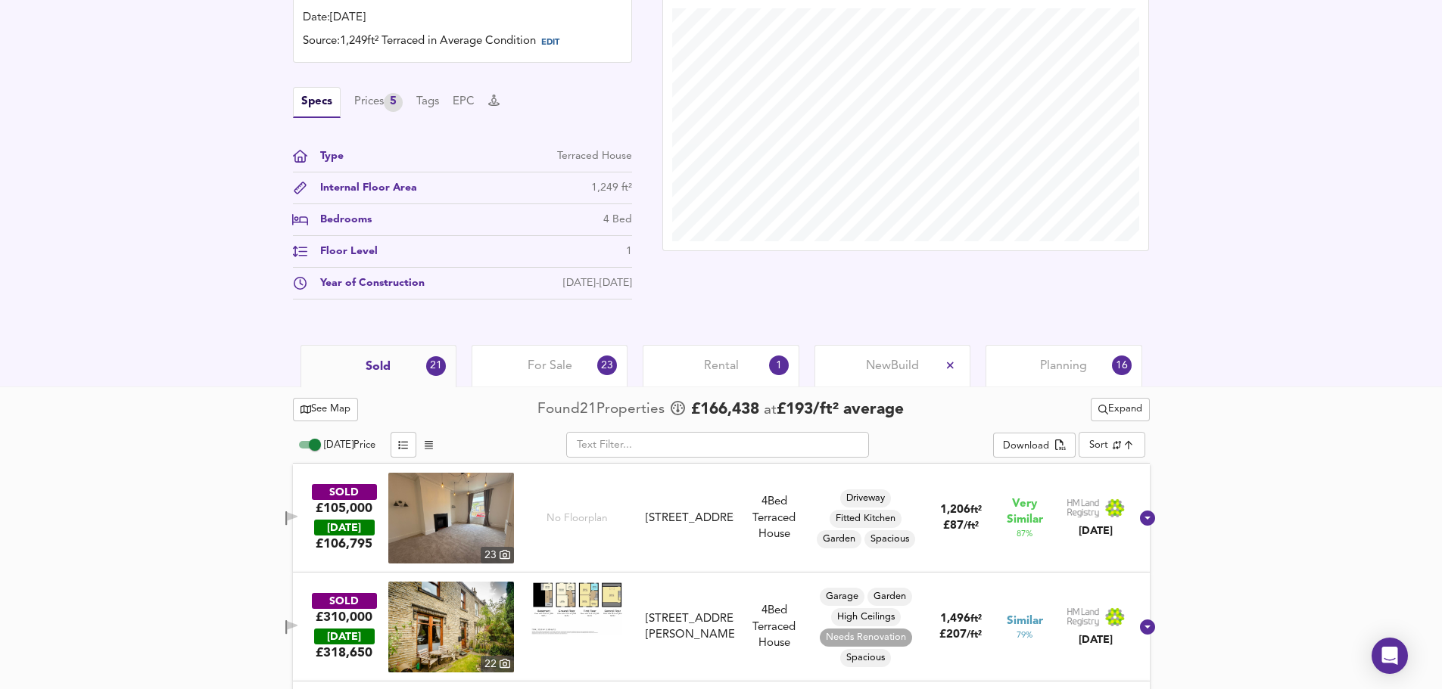
scroll to position [378, 0]
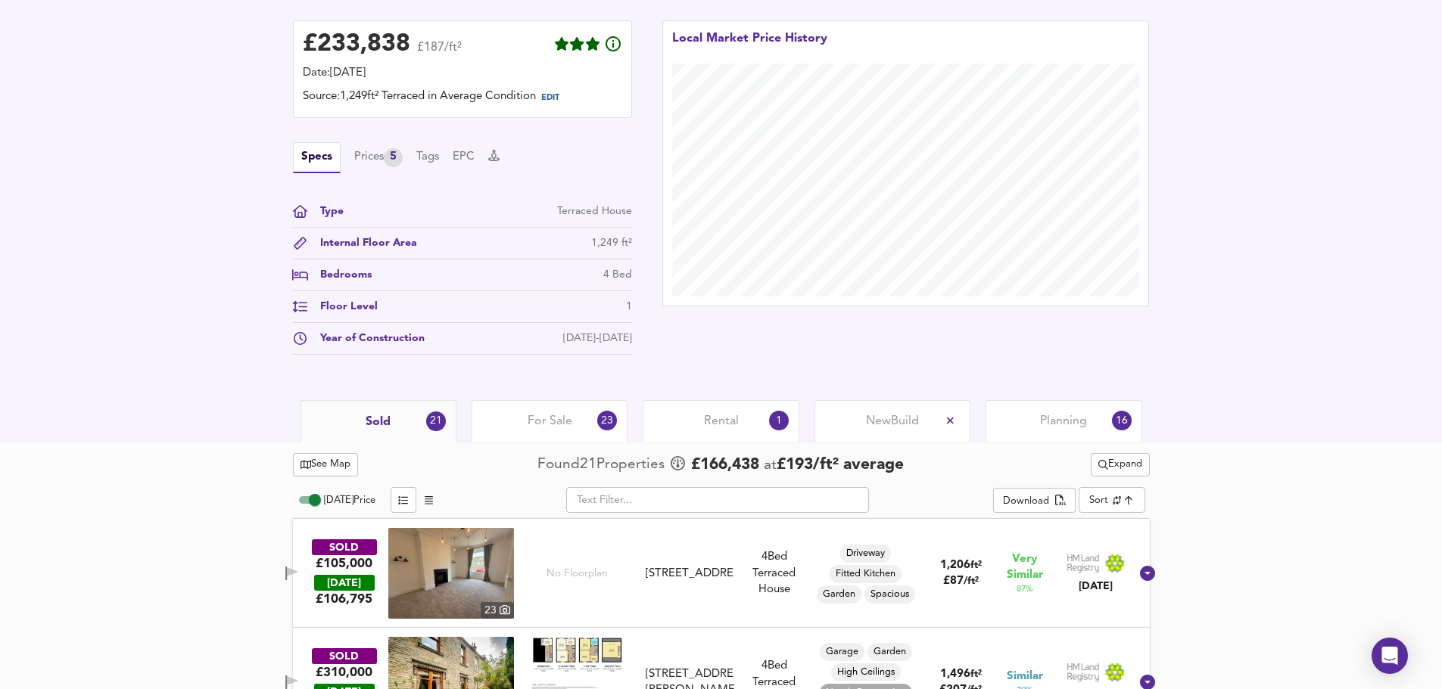
click at [689, 418] on div "Rental 1" at bounding box center [721, 421] width 156 height 42
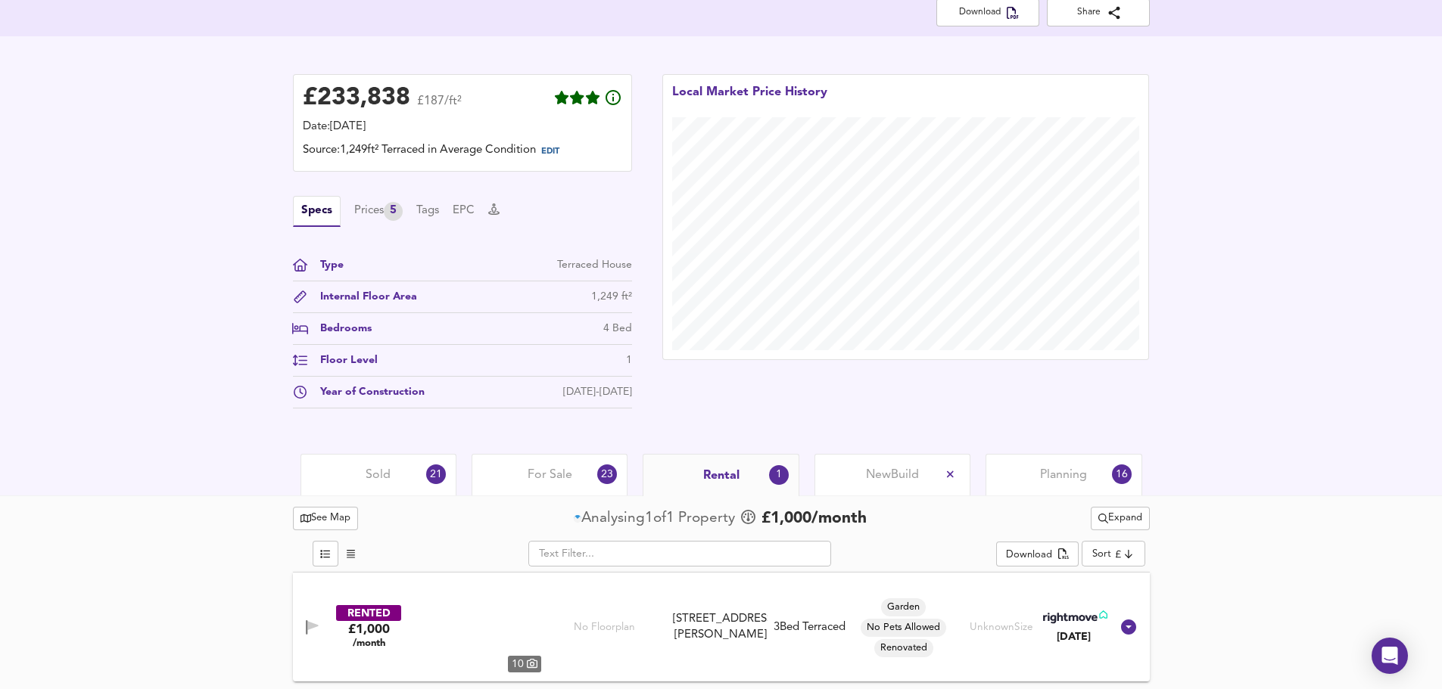
scroll to position [325, 0]
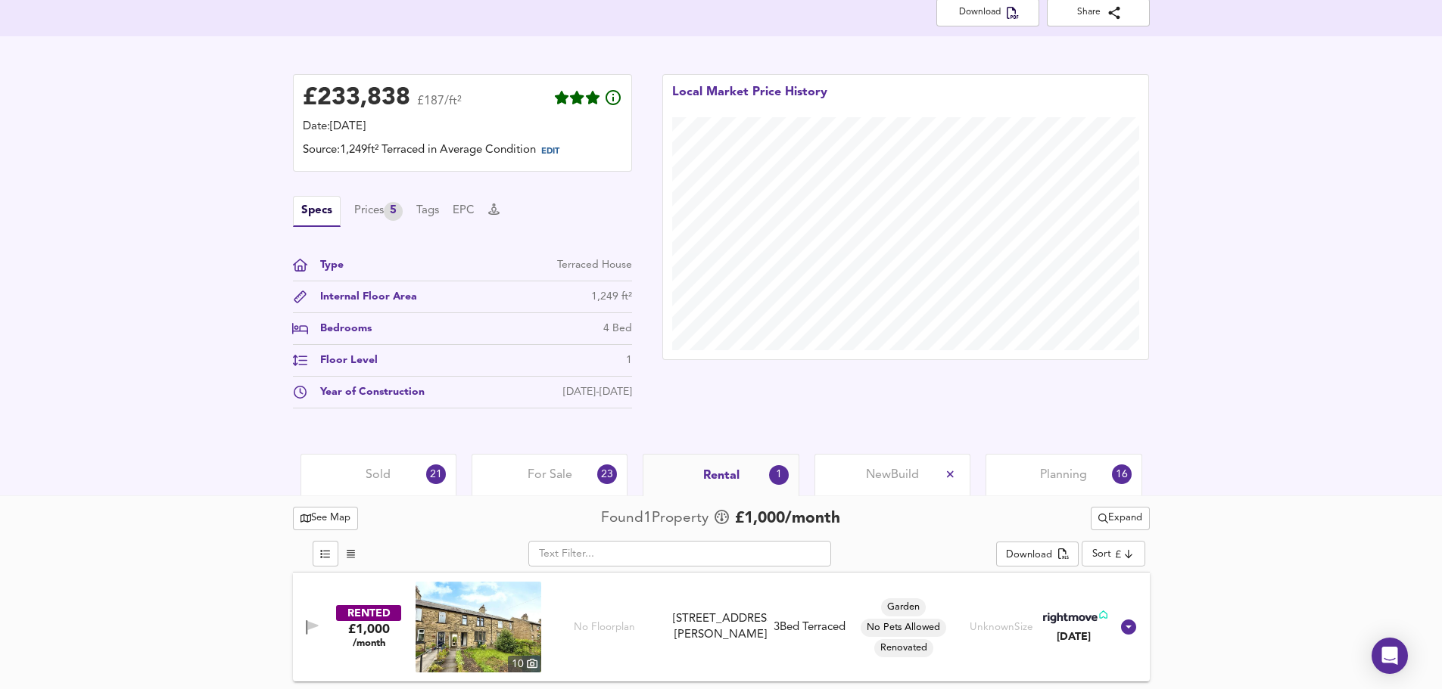
click at [409, 475] on div "Sold 21" at bounding box center [378, 475] width 156 height 42
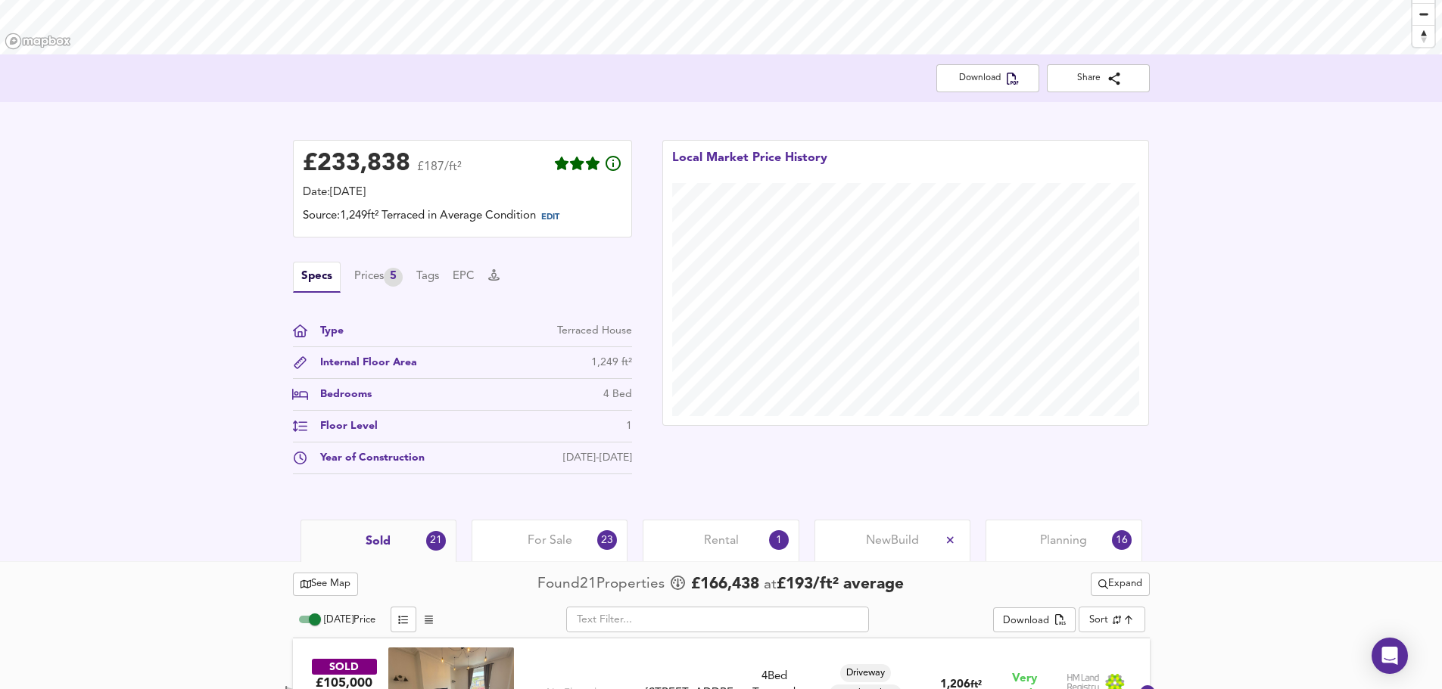
scroll to position [310, 0]
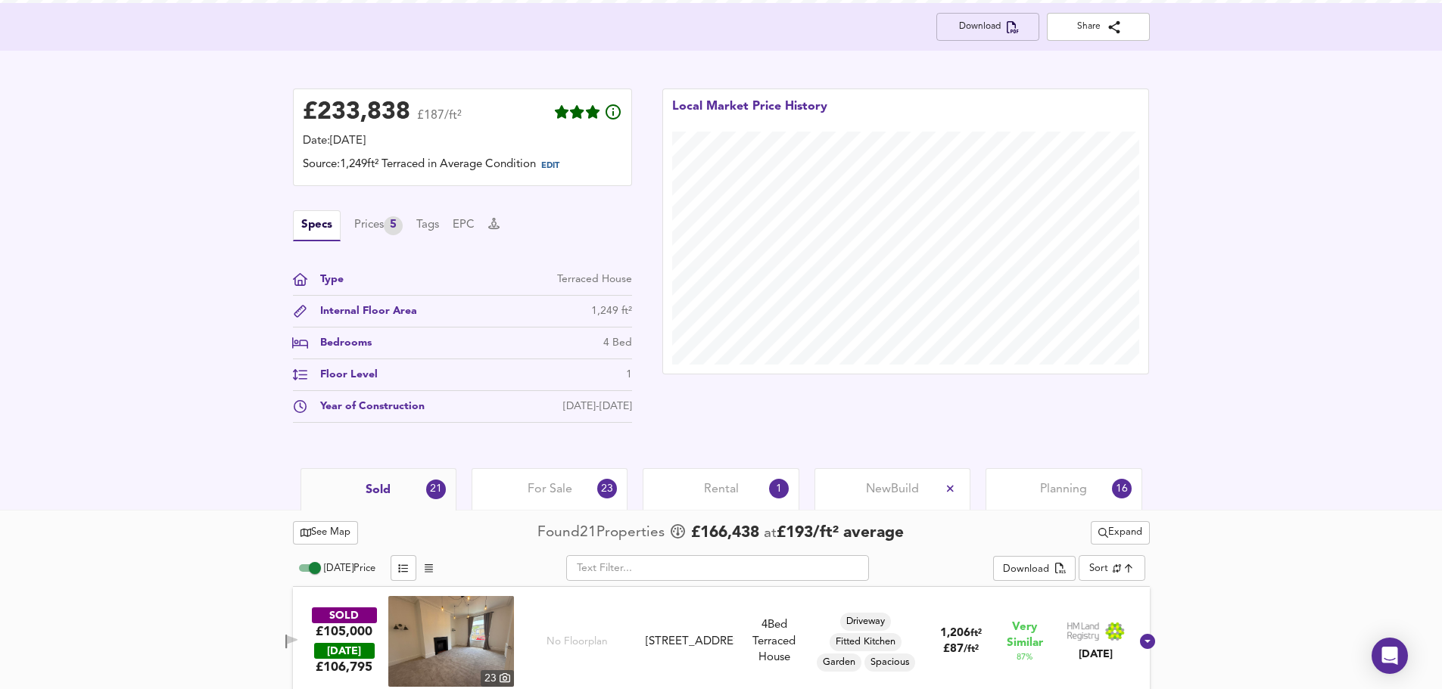
click at [998, 30] on span "Download" at bounding box center [987, 27] width 79 height 16
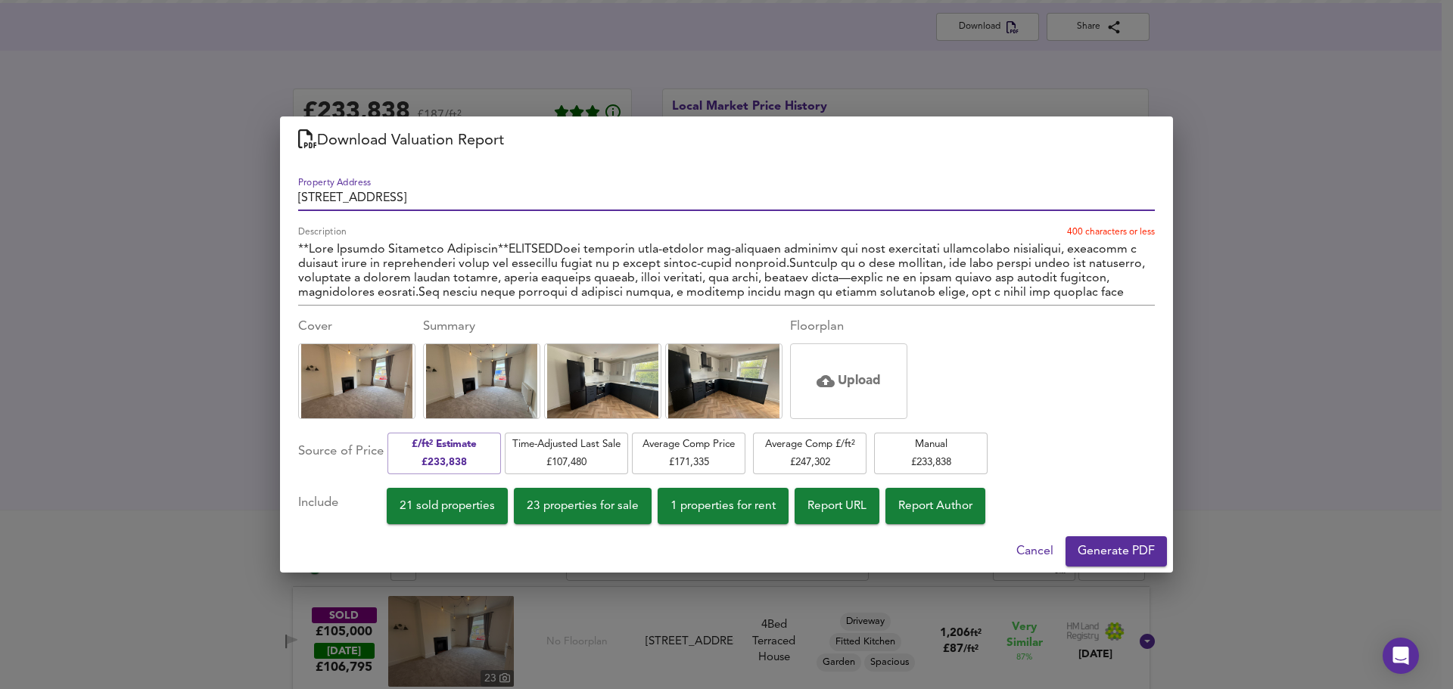
click at [1115, 548] on span "Generate PDF" at bounding box center [1116, 551] width 77 height 21
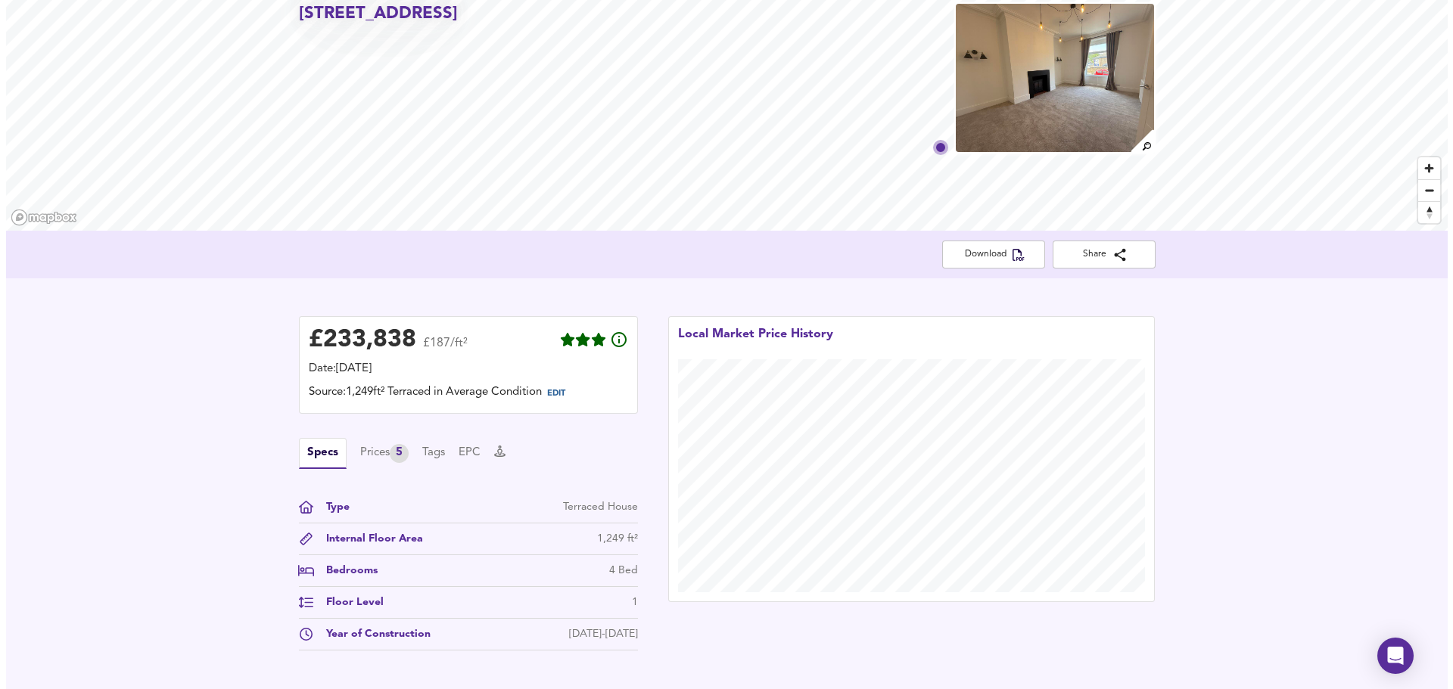
scroll to position [0, 0]
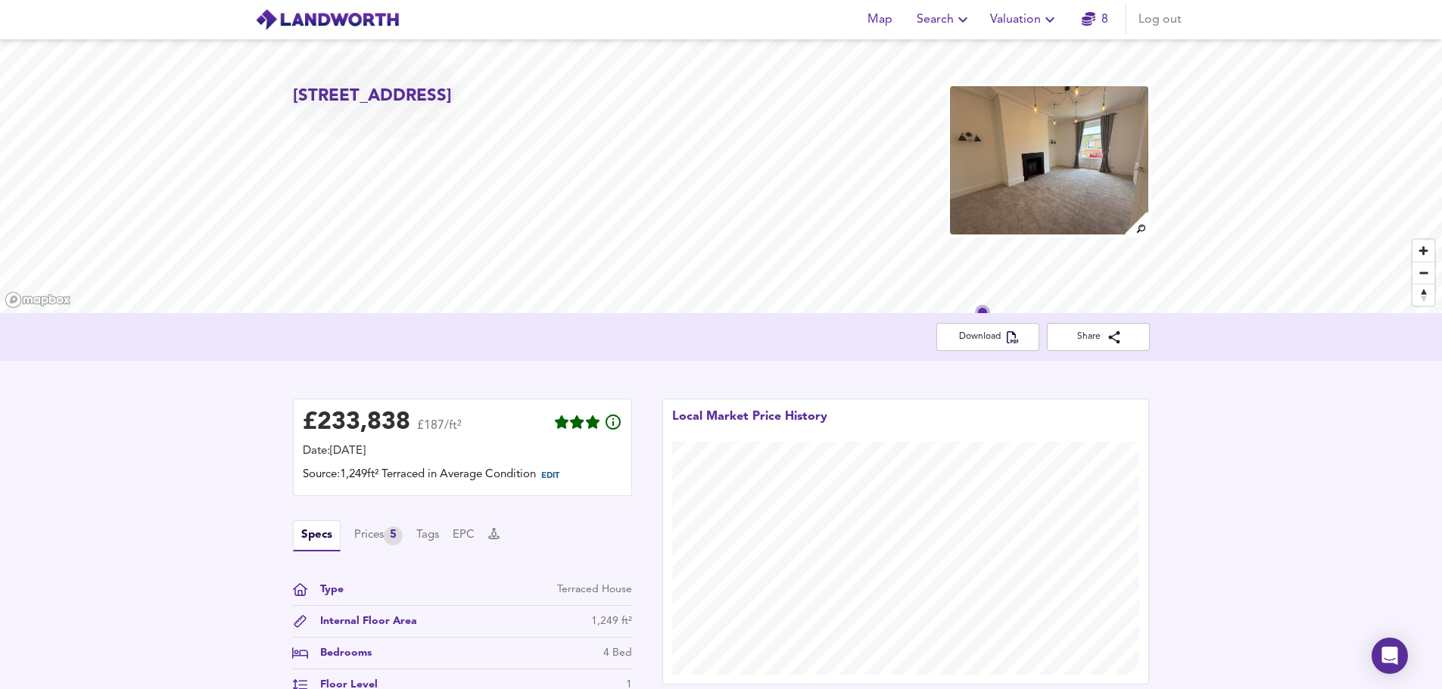
click at [1031, 24] on span "Valuation" at bounding box center [1024, 19] width 69 height 21
click at [1041, 86] on li "Valuation Report History" at bounding box center [1024, 81] width 181 height 27
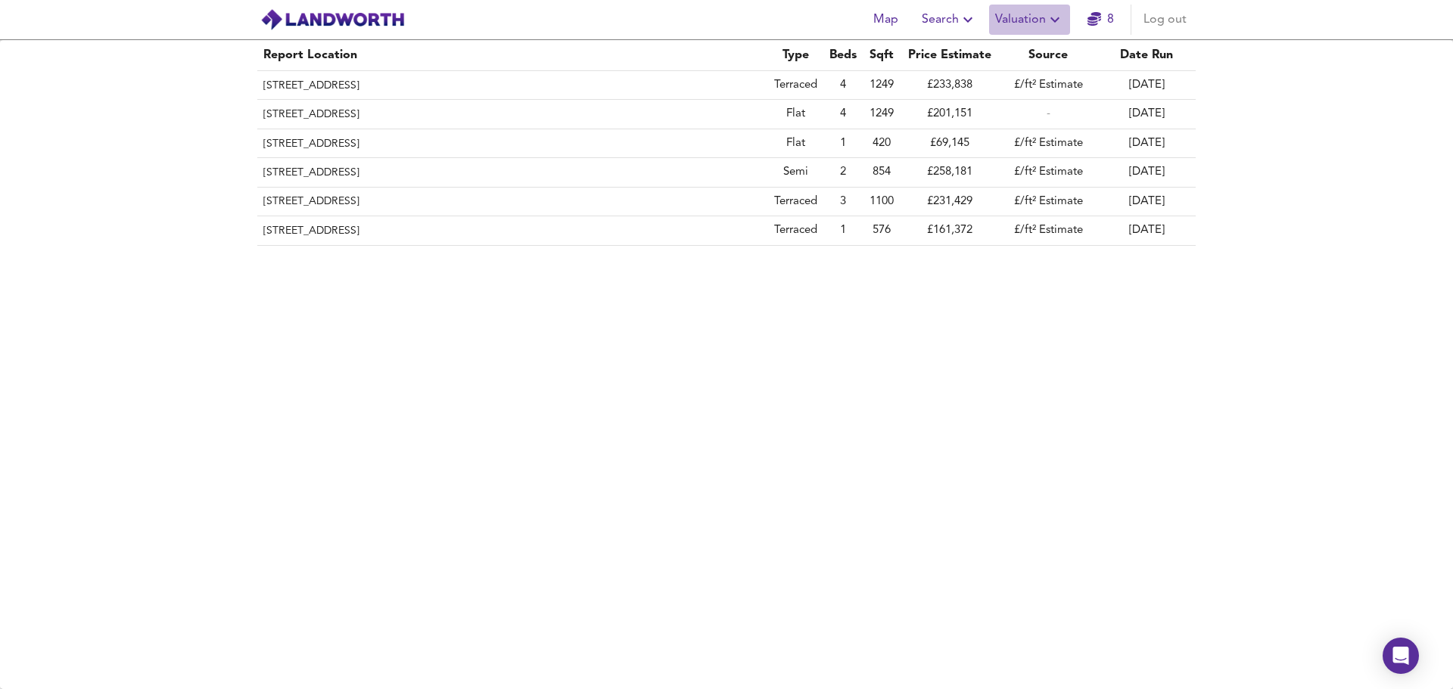
click at [1057, 18] on icon "button" at bounding box center [1055, 20] width 18 height 18
click at [1030, 56] on li "New Valuation Report" at bounding box center [1029, 54] width 181 height 27
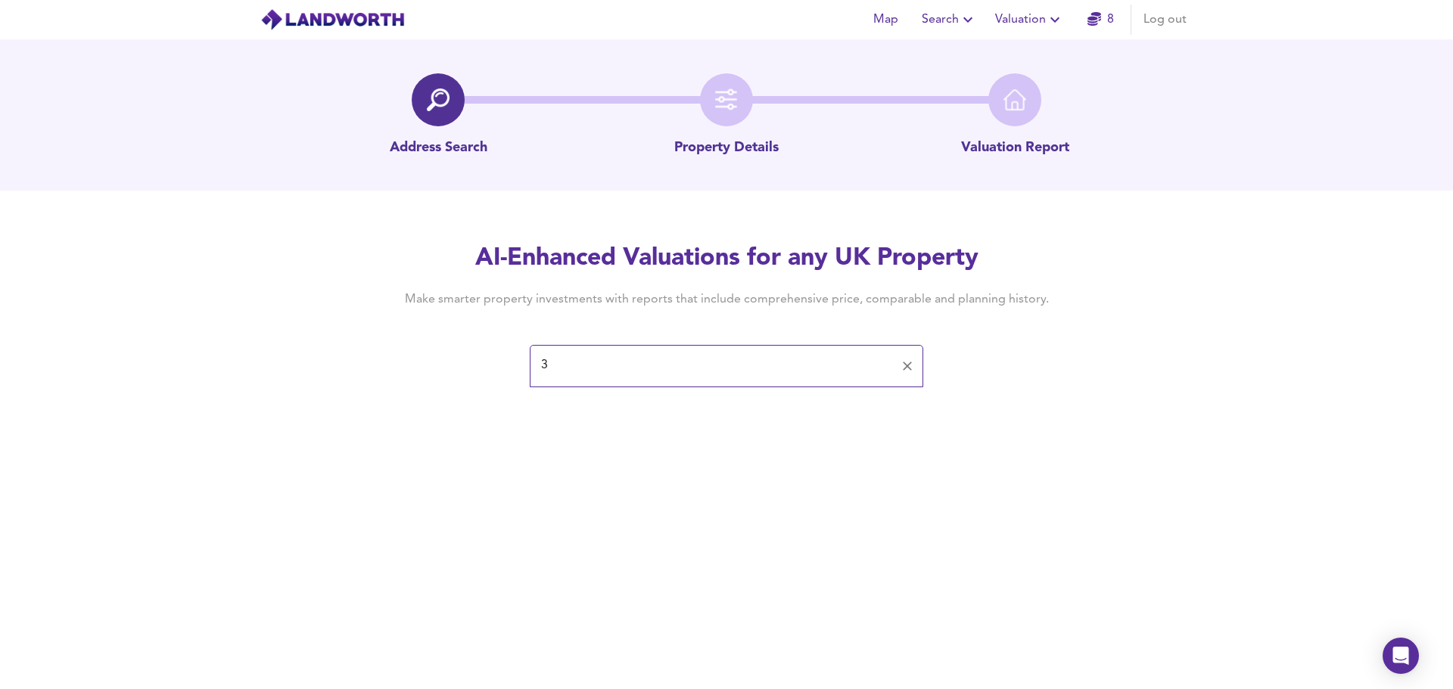
type input "3"
type input "h"
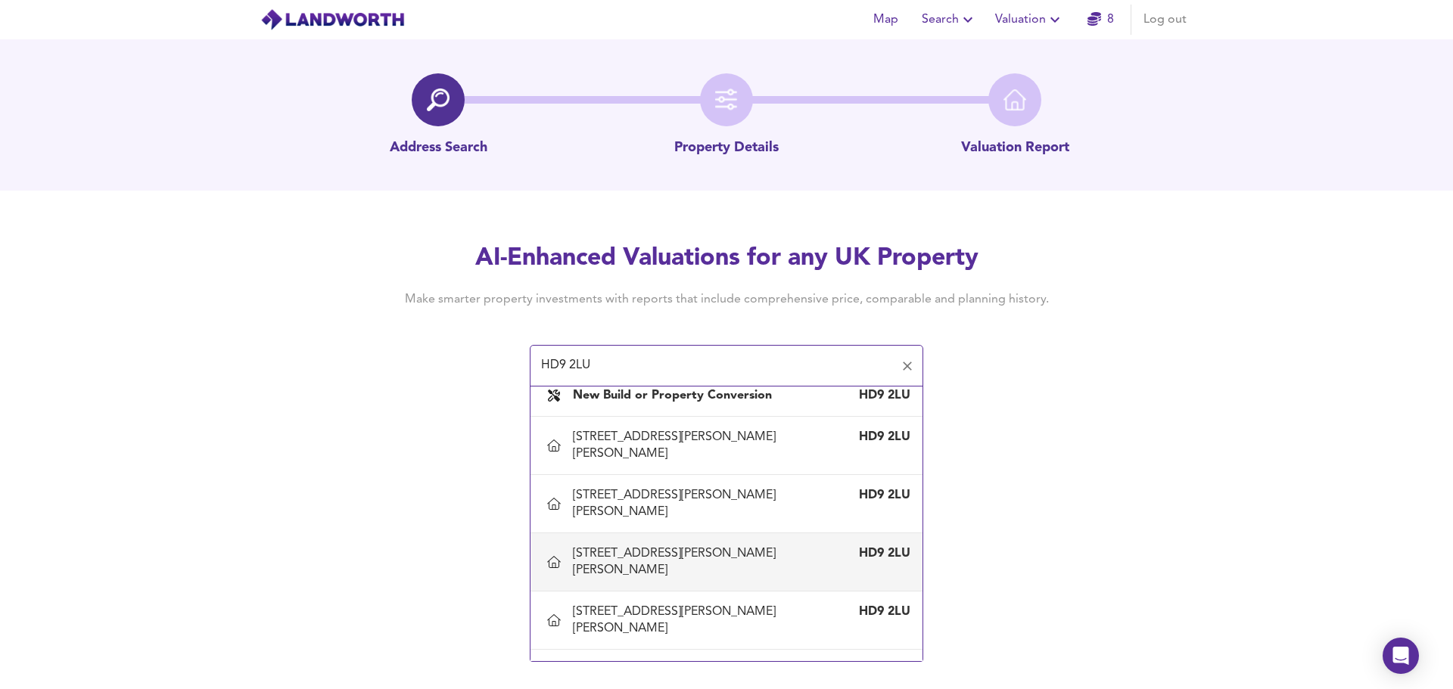
scroll to position [17, 0]
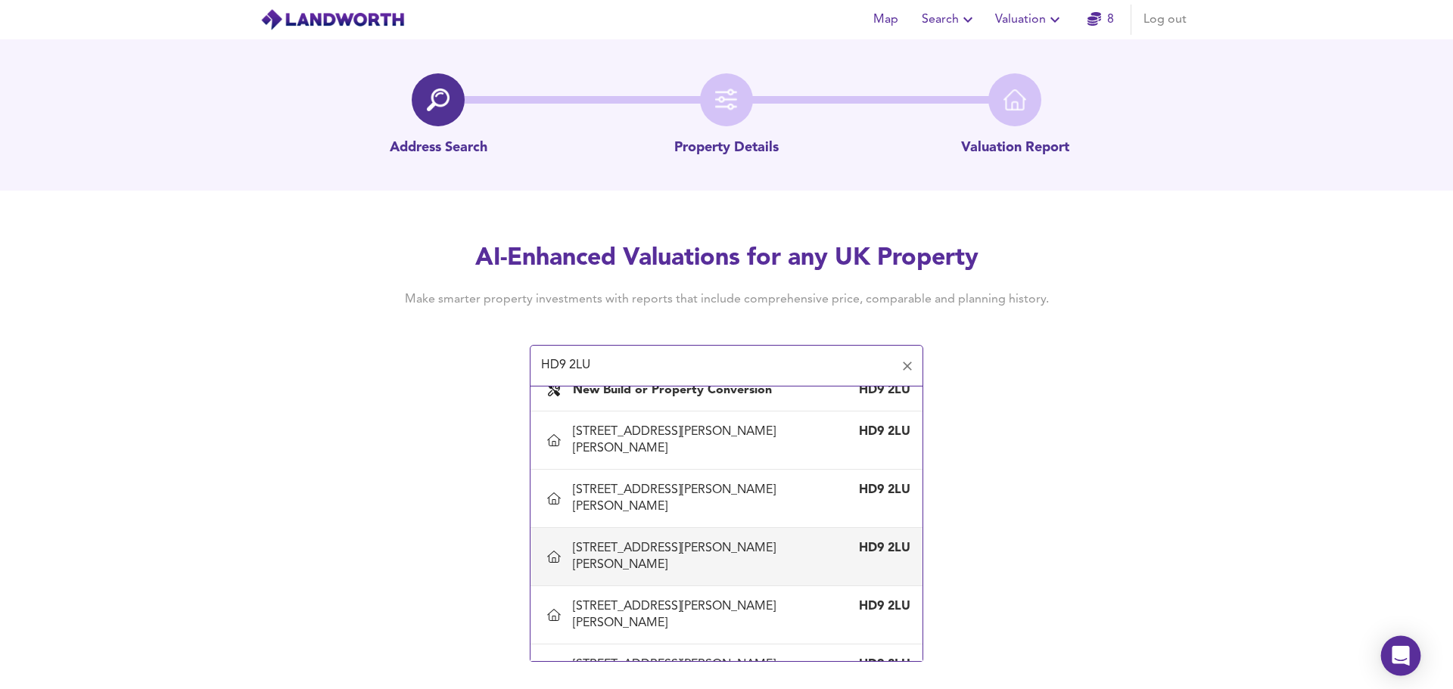
type input "HD9 2LU"
click at [1407, 655] on icon "Open Intercom Messenger" at bounding box center [1400, 656] width 17 height 20
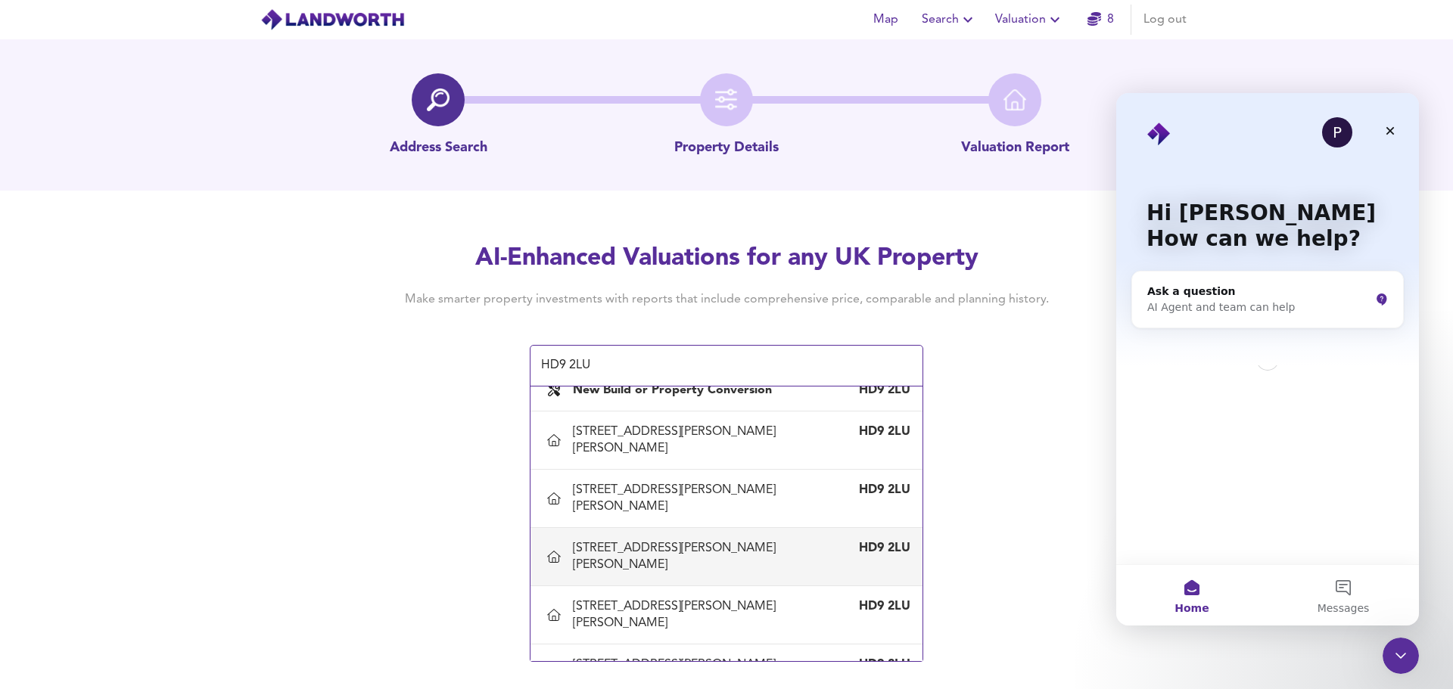
scroll to position [0, 0]
click at [1237, 299] on div "Ask a question" at bounding box center [1258, 292] width 223 height 16
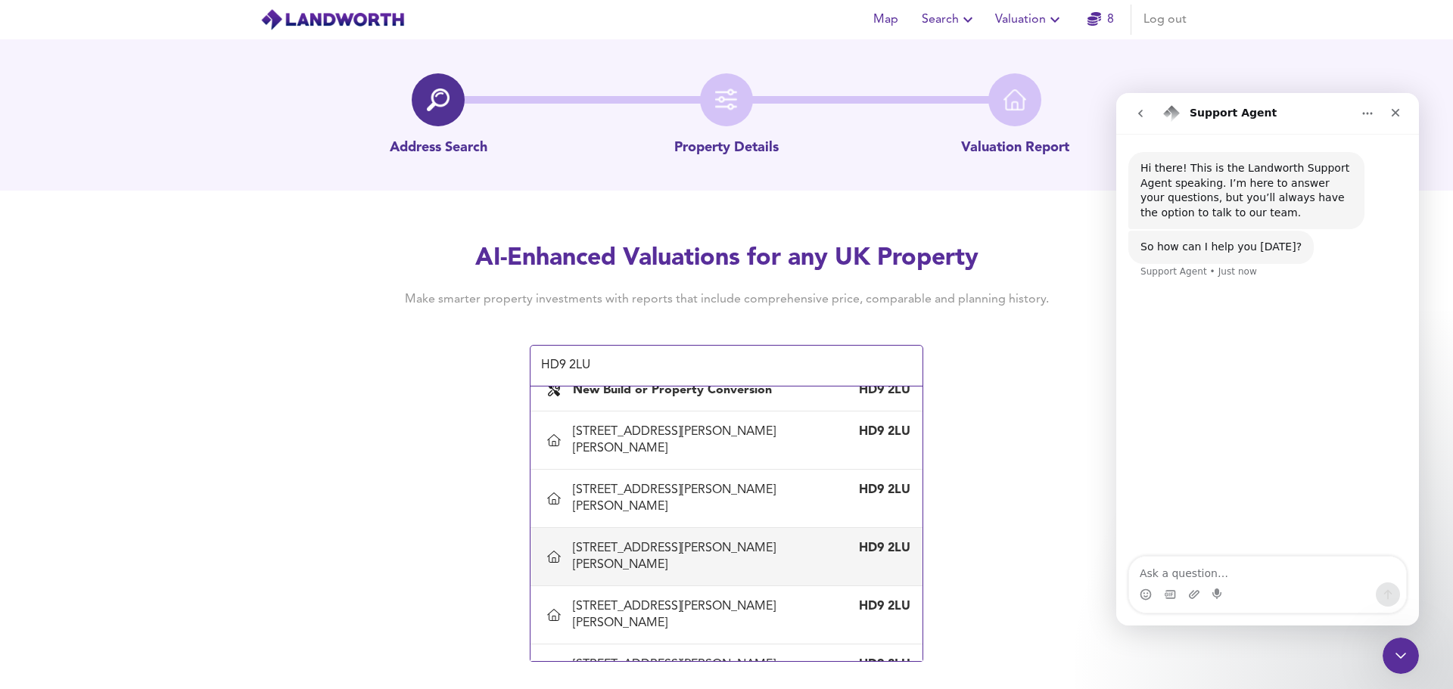
type textarea "A"
type textarea "I would like to get a valuation on 3 [PERSON_NAME] court, HD9 2LU but number 3 …"
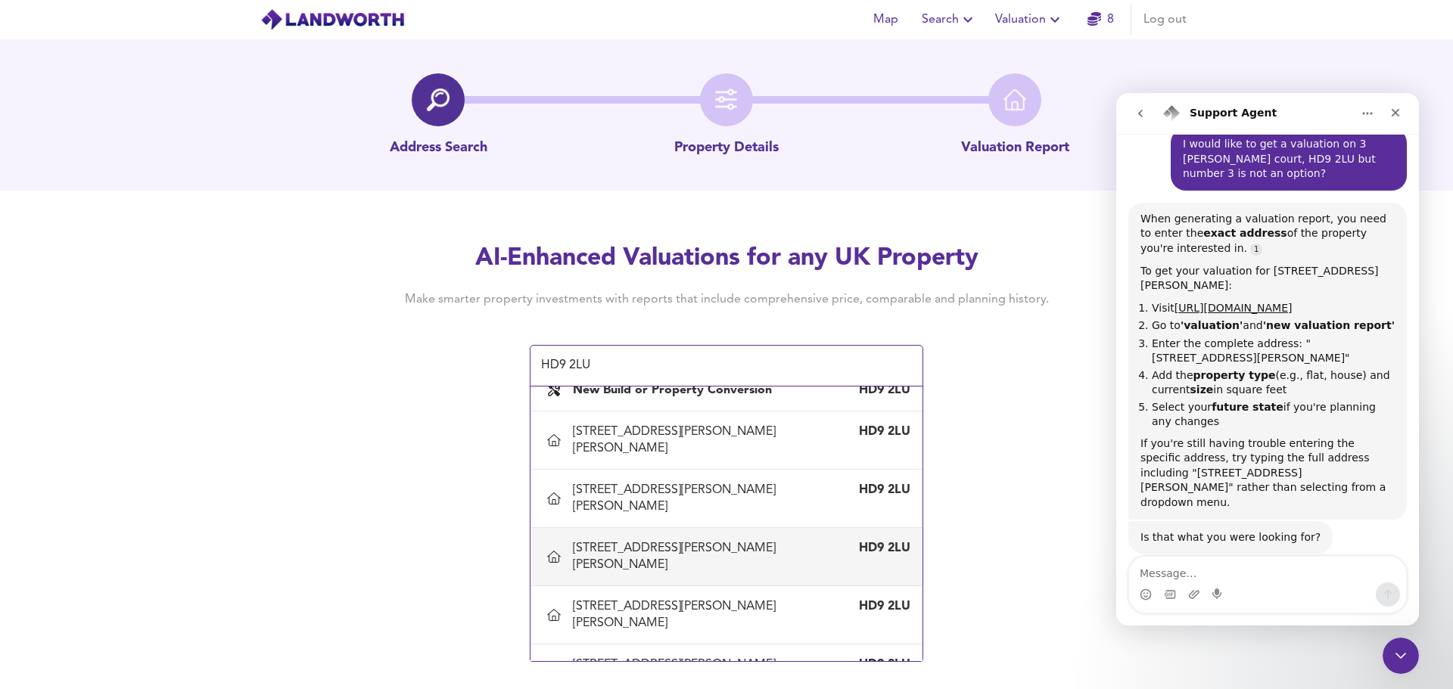
scroll to position [148, 0]
drag, startPoint x: 1287, startPoint y: 330, endPoint x: 1248, endPoint y: 345, distance: 42.2
click at [1248, 345] on li "Enter the complete address: "[STREET_ADDRESS][PERSON_NAME]"" at bounding box center [1273, 349] width 243 height 28
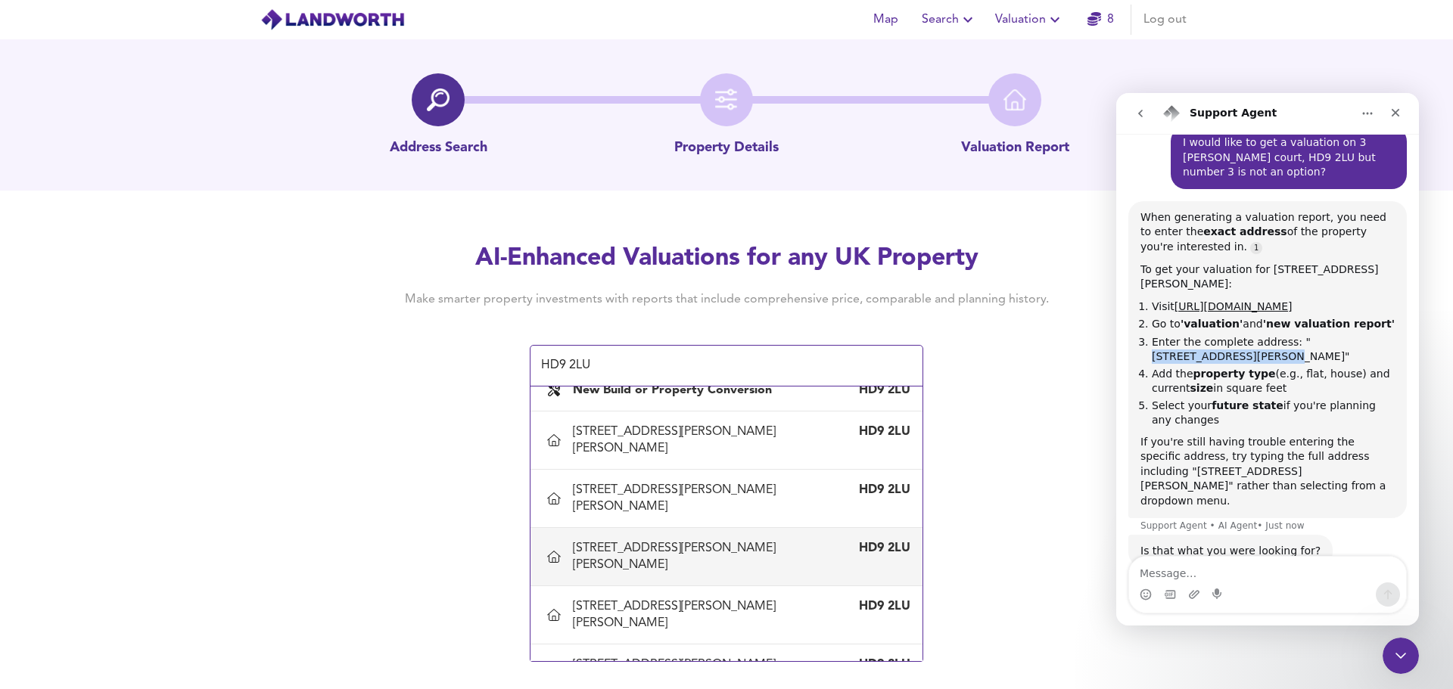
scroll to position [163, 0]
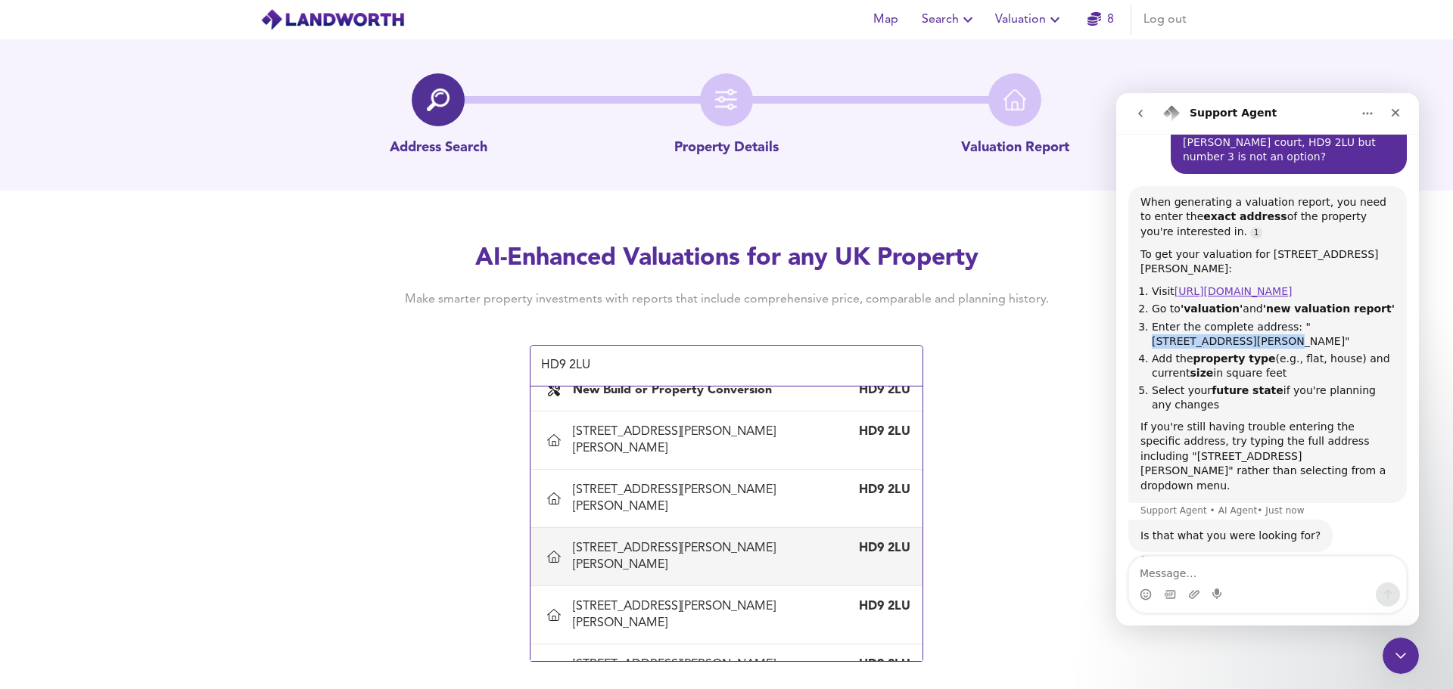
click at [1262, 285] on link "[URL][DOMAIN_NAME]" at bounding box center [1234, 291] width 118 height 12
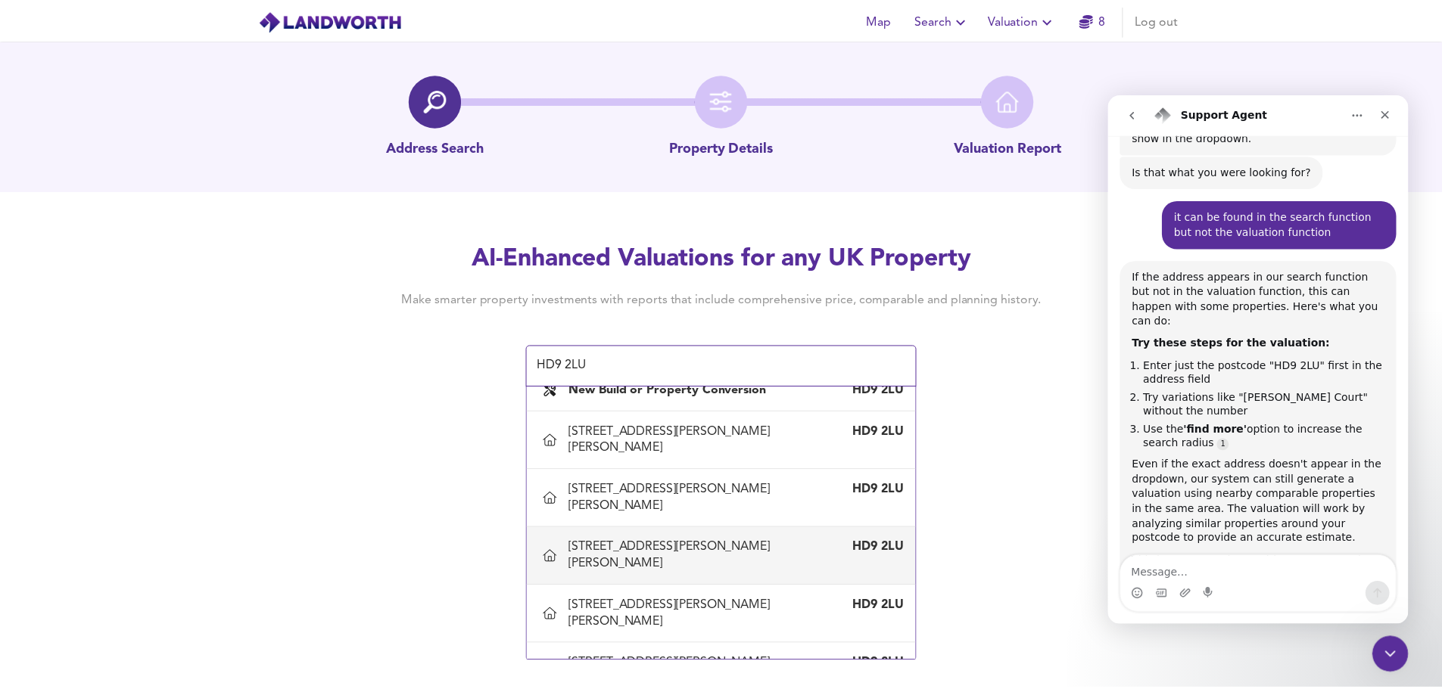
scroll to position [982, 0]
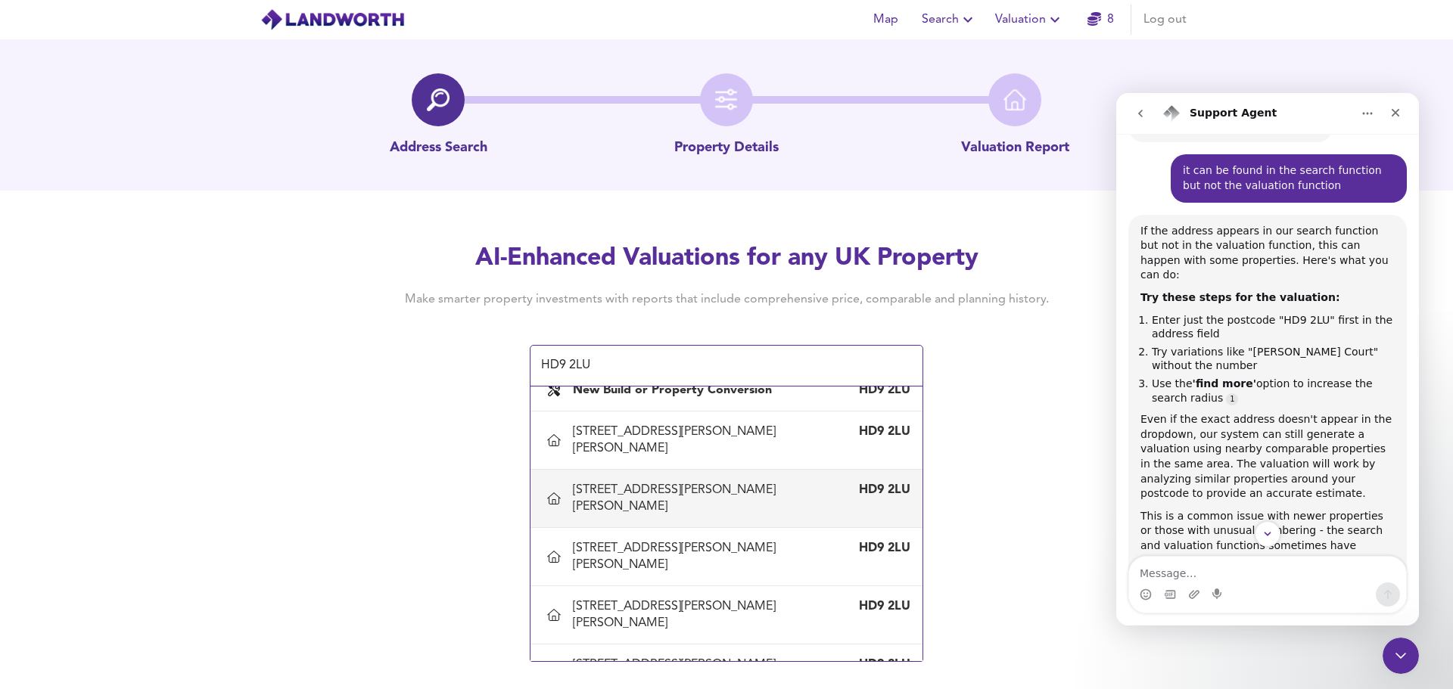
click at [665, 482] on div "[STREET_ADDRESS][PERSON_NAME][PERSON_NAME]" at bounding box center [711, 498] width 277 height 33
type input "[STREET_ADDRESS][PERSON_NAME][PERSON_NAME]"
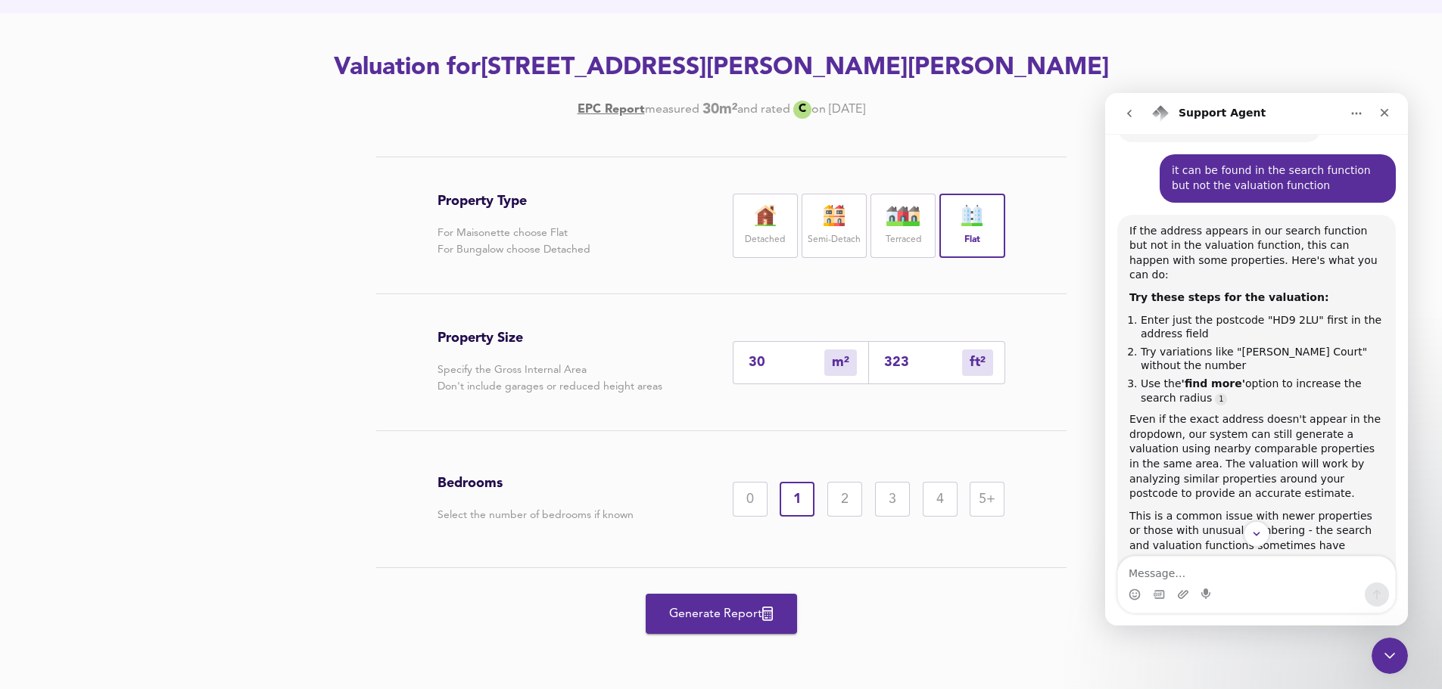
scroll to position [178, 0]
drag, startPoint x: 938, startPoint y: 357, endPoint x: 873, endPoint y: 359, distance: 64.3
click at [873, 359] on div "323 ft² sqft" at bounding box center [937, 362] width 136 height 43
type input "0"
type input "3"
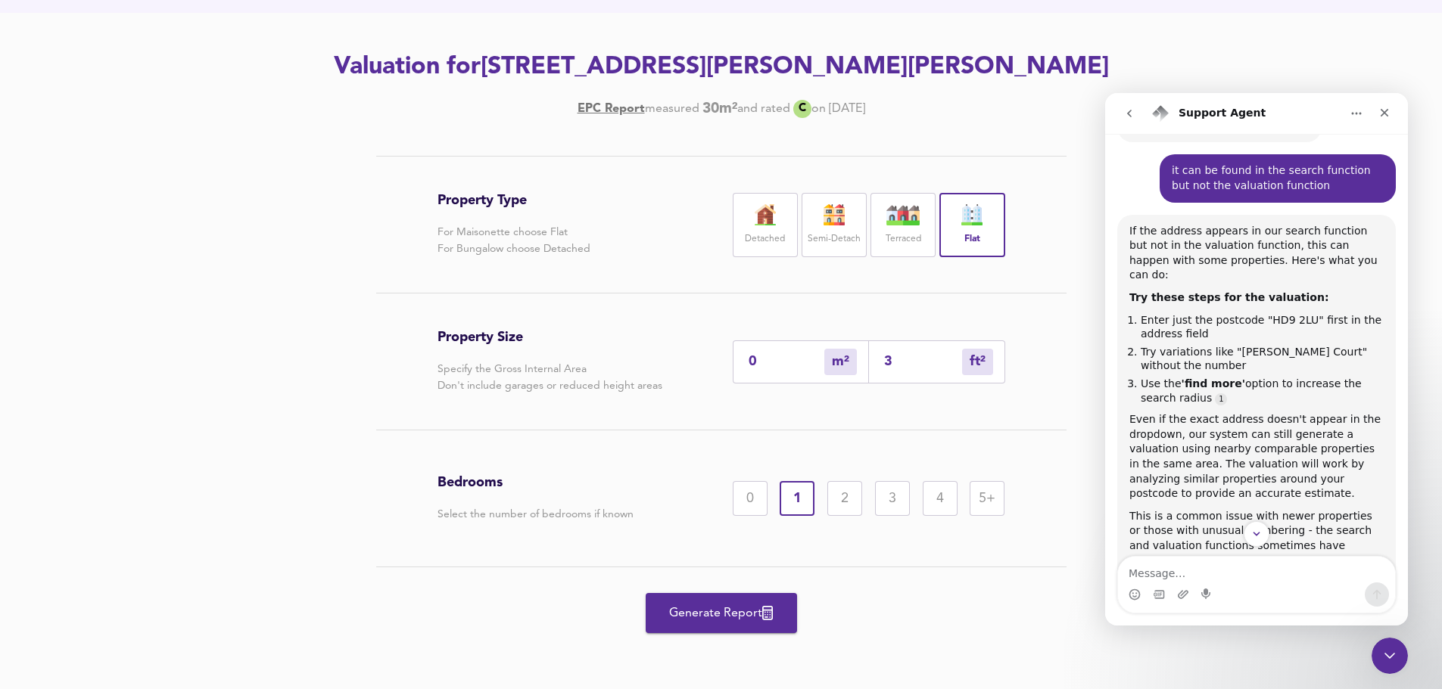
type input "4"
type input "38"
type input "35"
type input "382"
click at [802, 401] on div "Property Size Specify the Gross Internal Area Don't include garages or reduced …" at bounding box center [721, 362] width 568 height 136
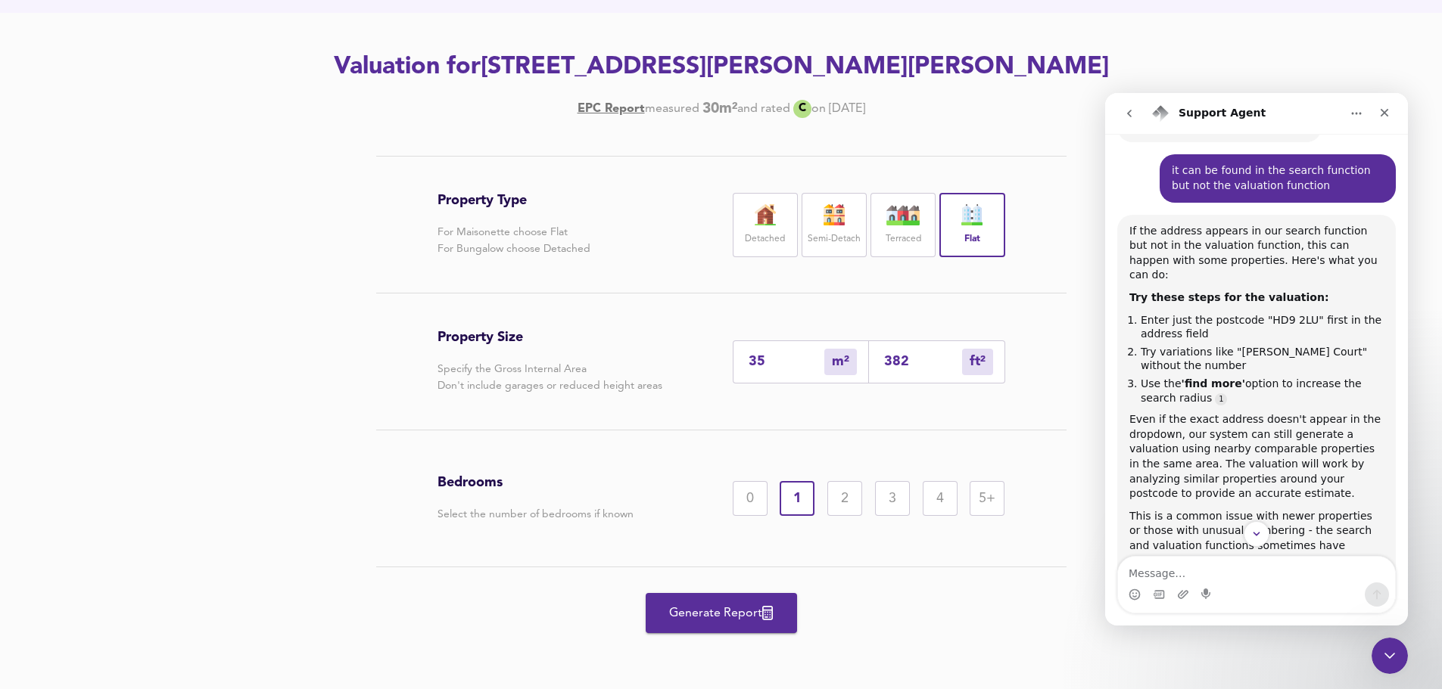
drag, startPoint x: 743, startPoint y: 363, endPoint x: 717, endPoint y: 363, distance: 25.7
click at [717, 363] on div "Property Size Specify the Gross Internal Area Don't include garages or reduced …" at bounding box center [721, 362] width 568 height 136
click at [922, 375] on div "ft² sqft" at bounding box center [937, 362] width 136 height 43
click at [917, 366] on input "number" at bounding box center [923, 362] width 78 height 16
type input "0"
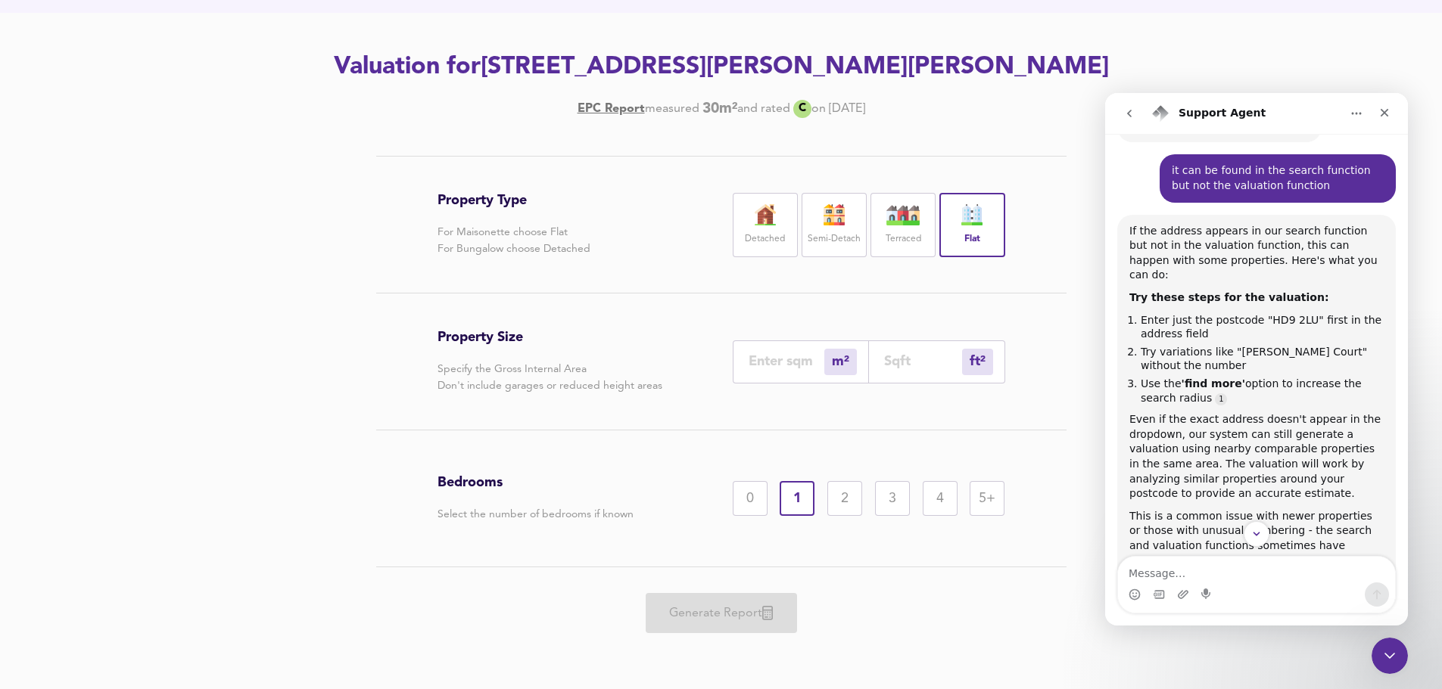
type input "3"
type input "4"
type input "38"
type input "35"
type input "382"
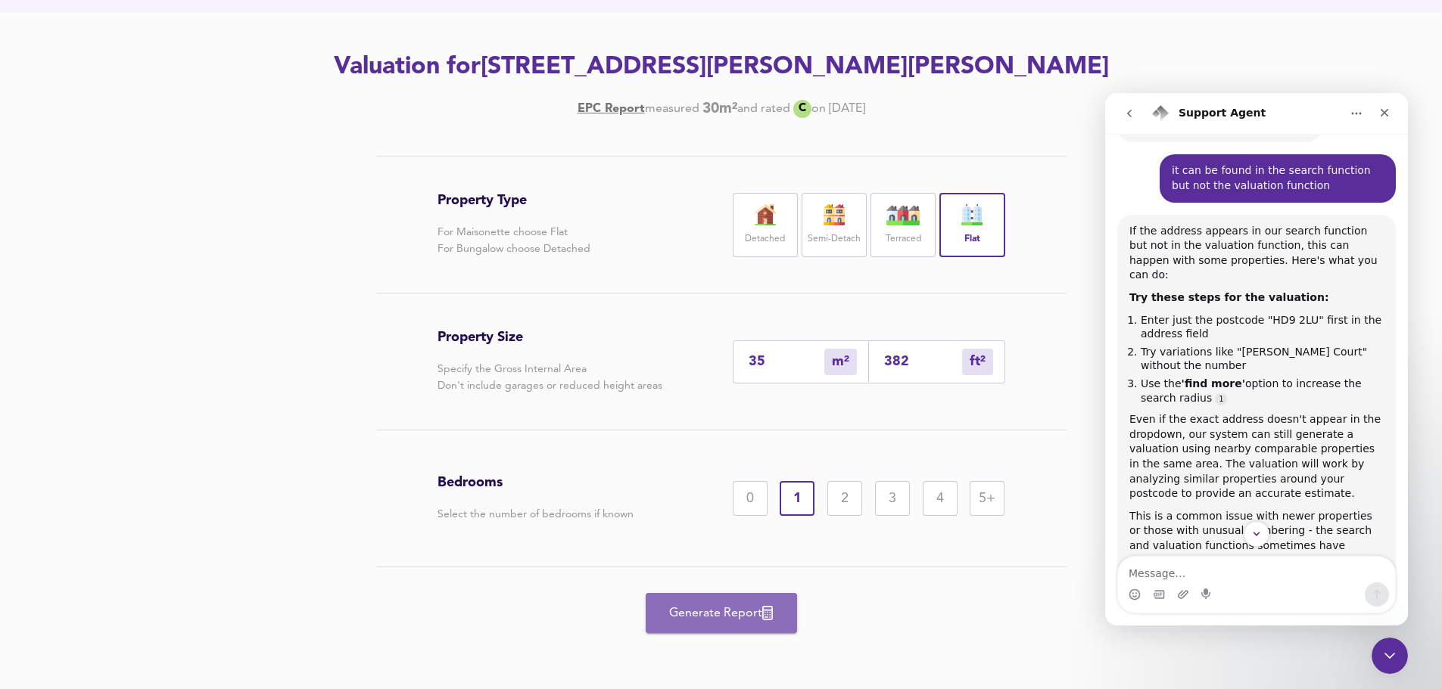
click at [723, 621] on span "Generate Report" at bounding box center [721, 613] width 121 height 21
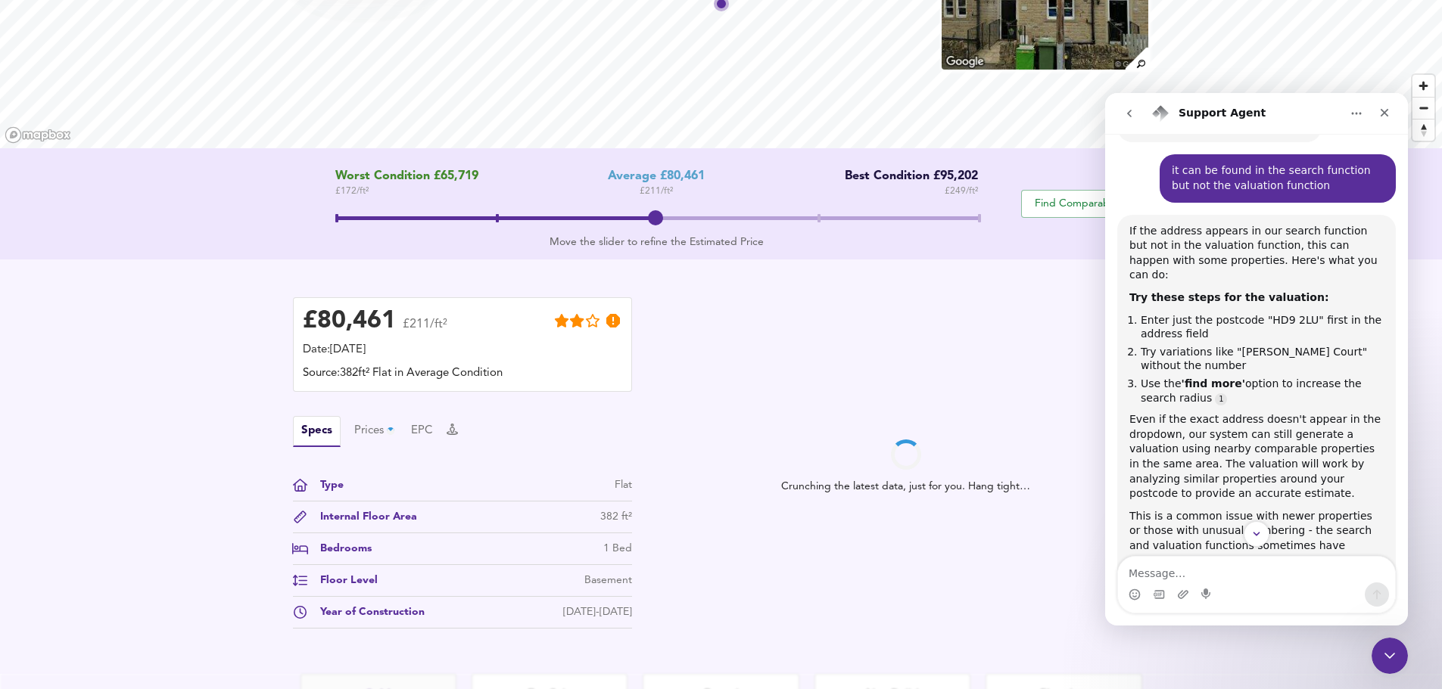
scroll to position [151, 0]
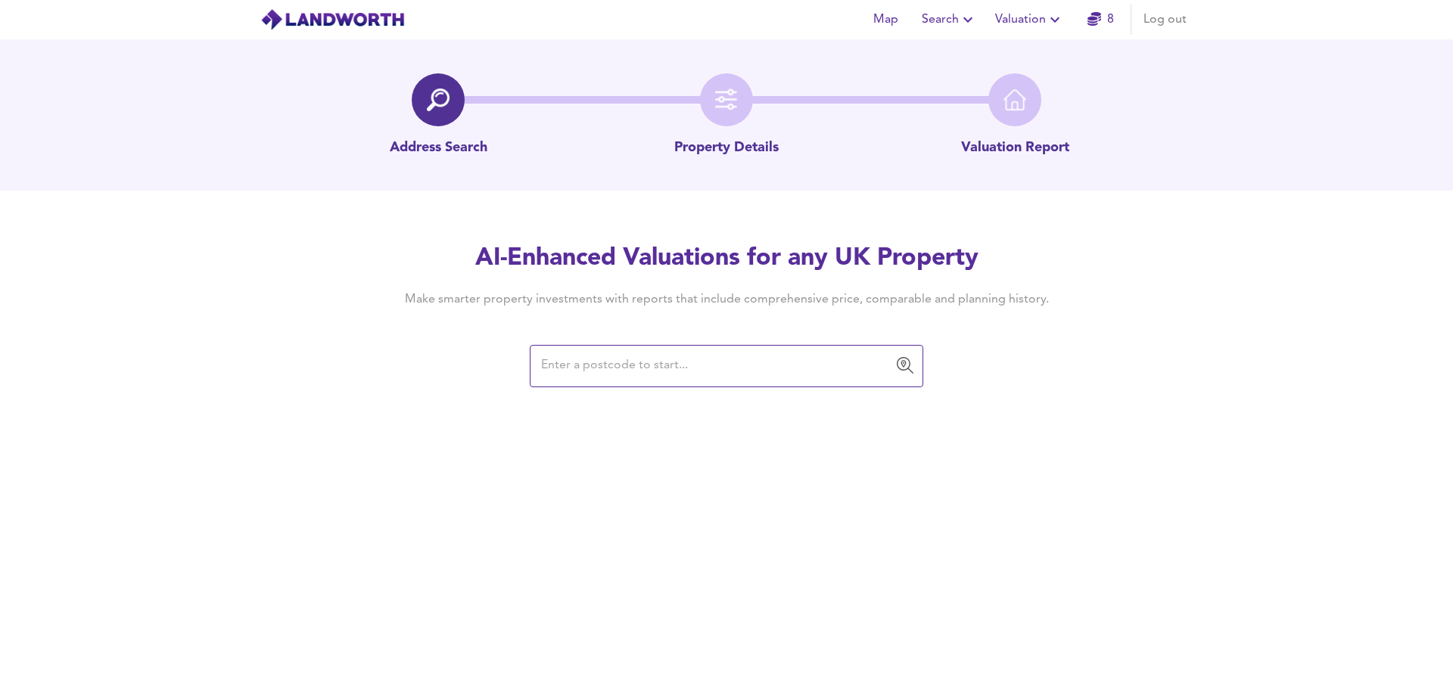
click at [699, 369] on input "text" at bounding box center [715, 366] width 357 height 29
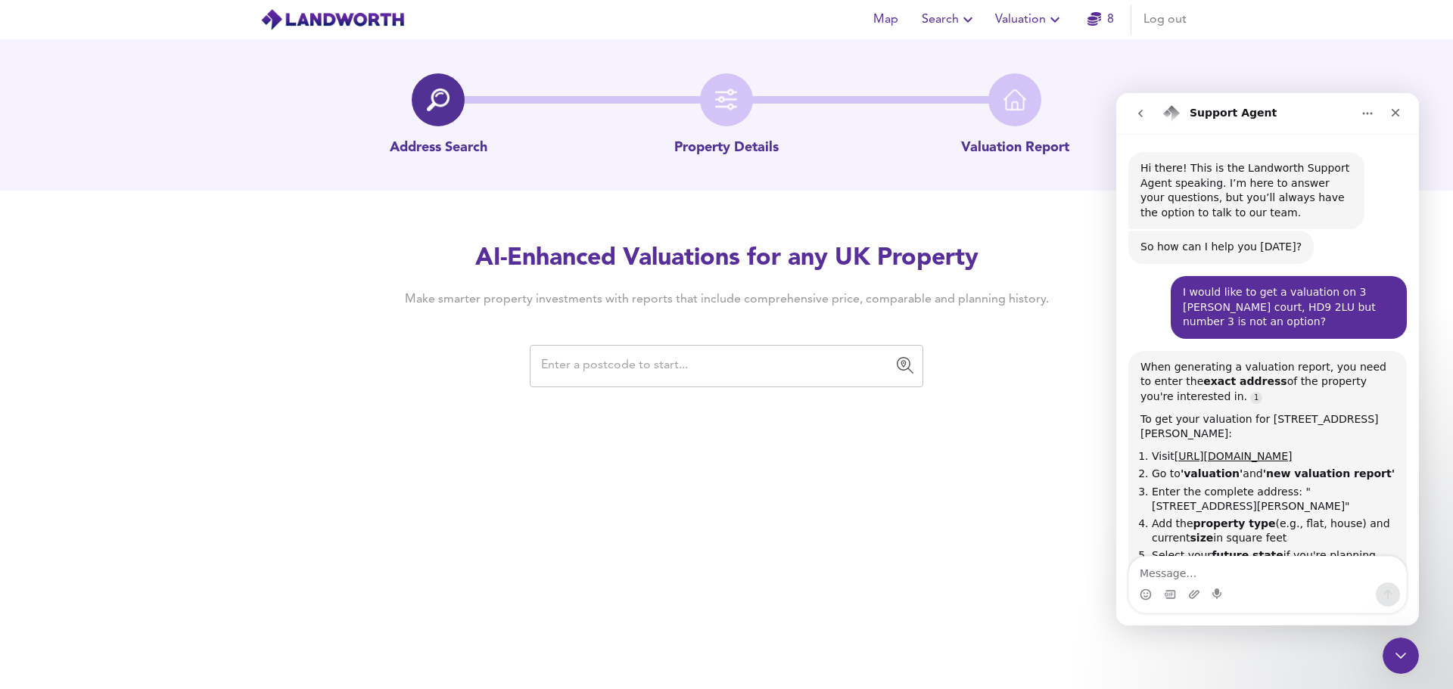
scroll to position [148, 0]
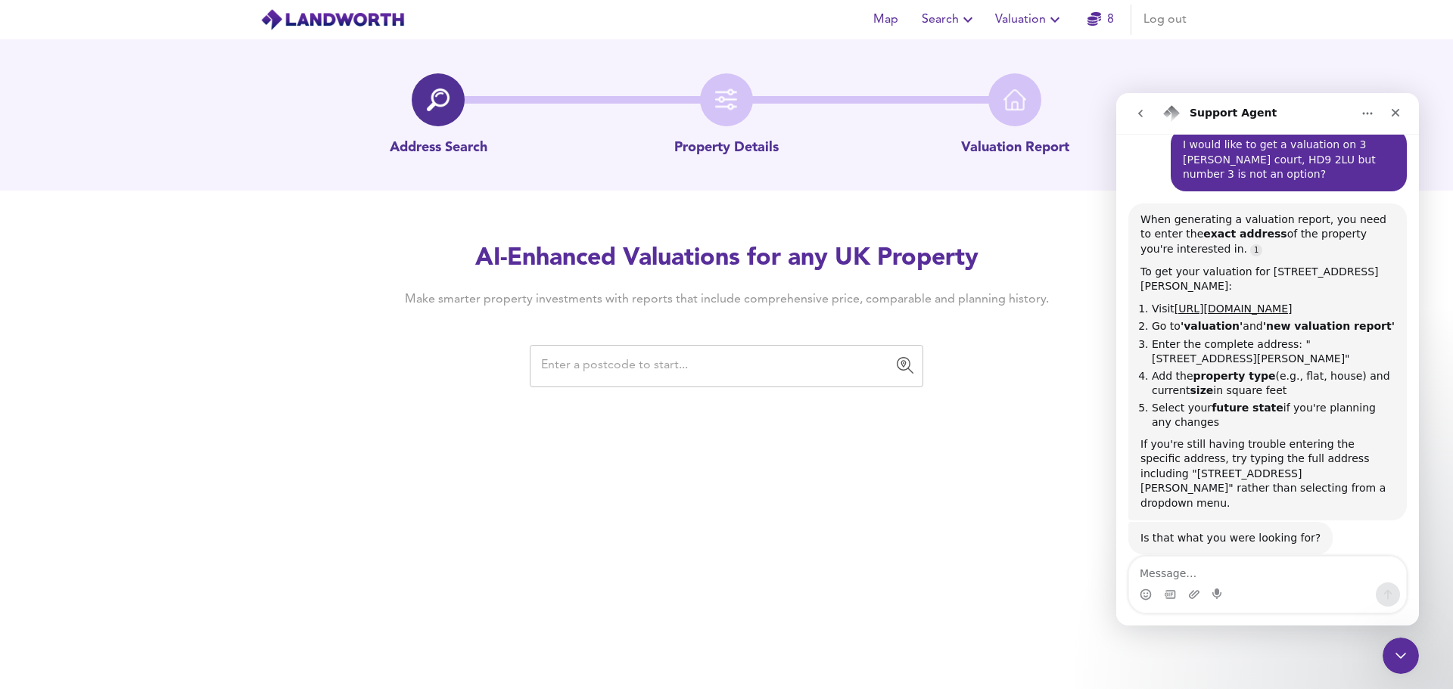
click at [585, 367] on input "text" at bounding box center [715, 366] width 357 height 29
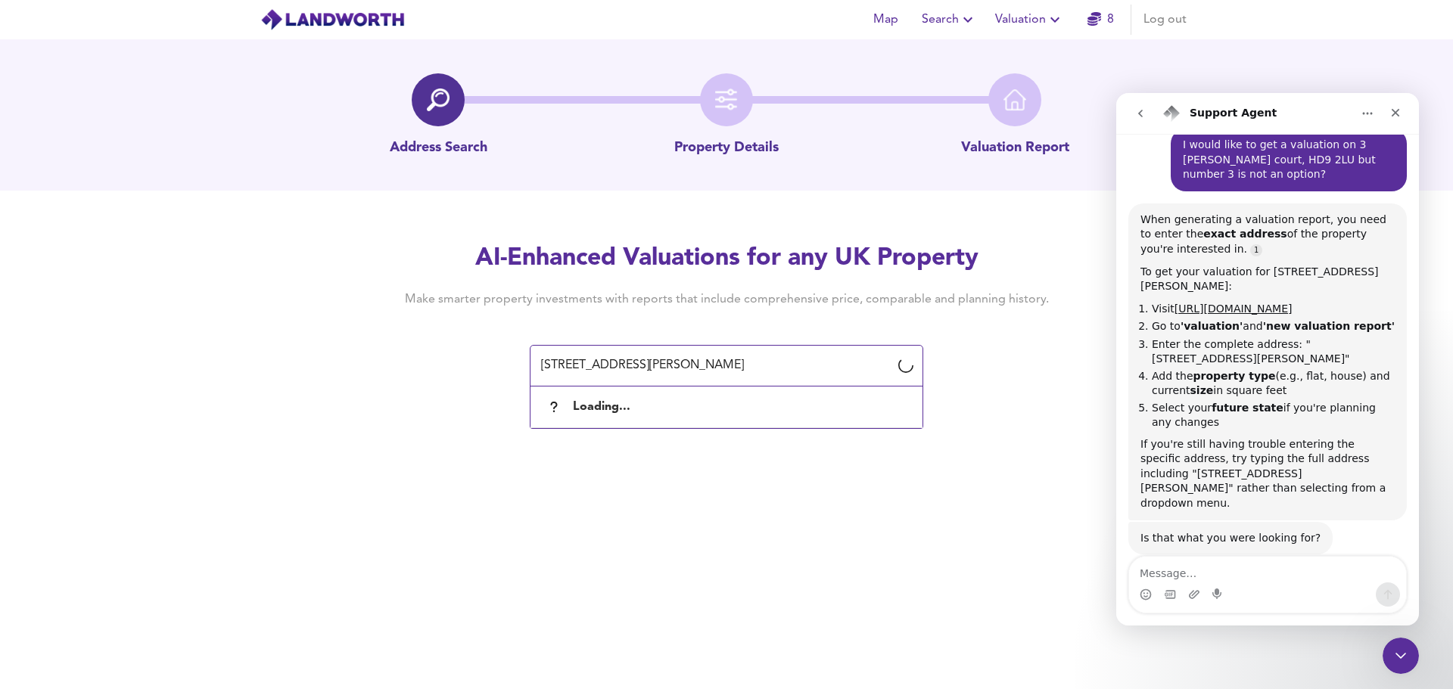
type input "3 Heald Court, HD9 2LU"
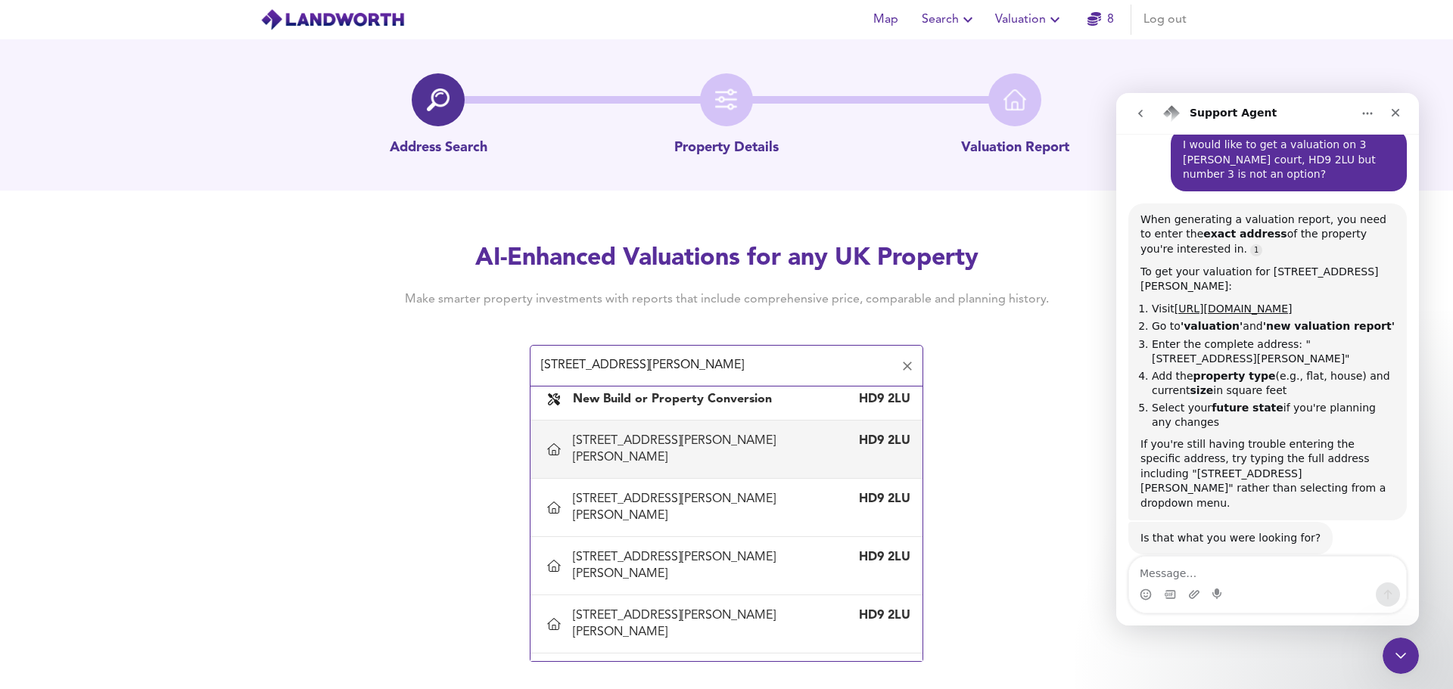
scroll to position [0, 0]
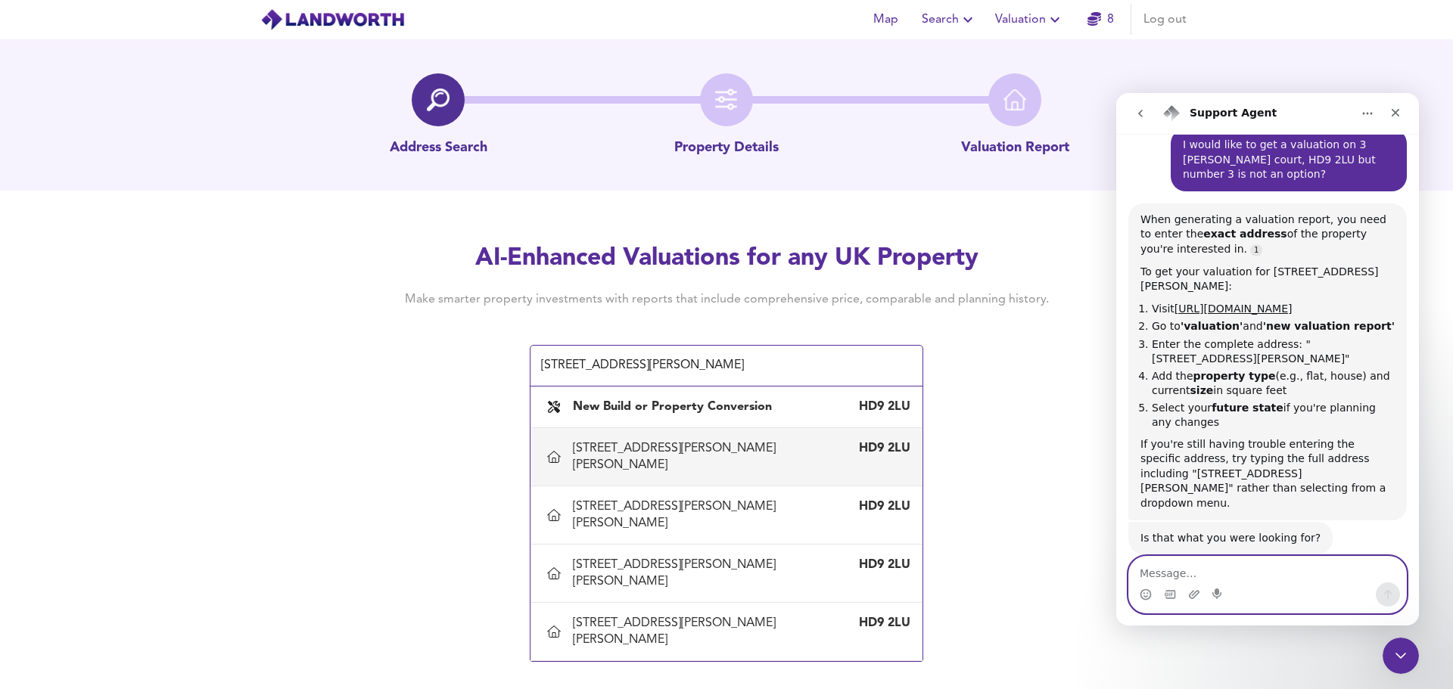
click at [1215, 574] on textarea "Message…" at bounding box center [1267, 570] width 277 height 26
type textarea "No still isnt showing"
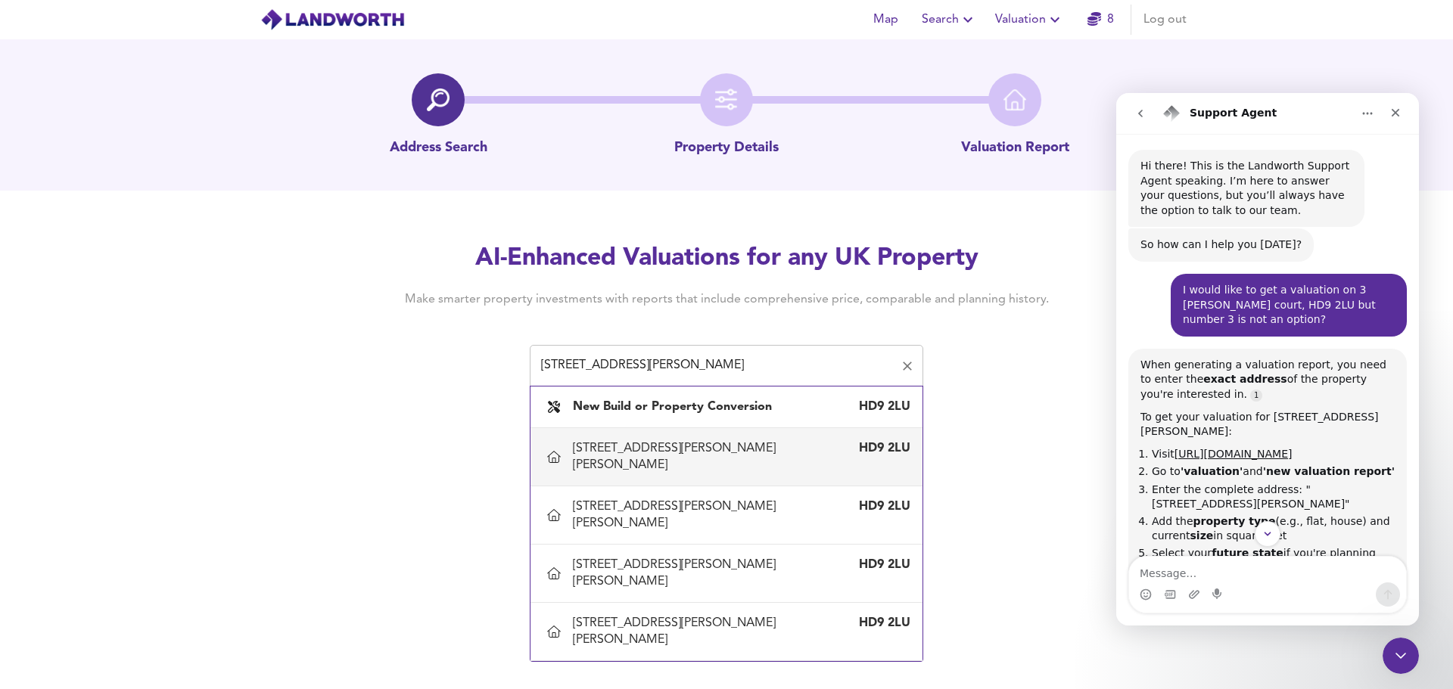
click at [738, 357] on input "3 Heald Court, HD9 2LU" at bounding box center [715, 366] width 357 height 29
drag, startPoint x: 1023, startPoint y: 307, endPoint x: 1093, endPoint y: 342, distance: 77.8
click at [1029, 312] on div "AI-Enhanced Valuations for any UK Property Make smarter property investments wi…" at bounding box center [726, 314] width 727 height 144
click at [1026, 22] on span "Valuation" at bounding box center [1029, 19] width 69 height 21
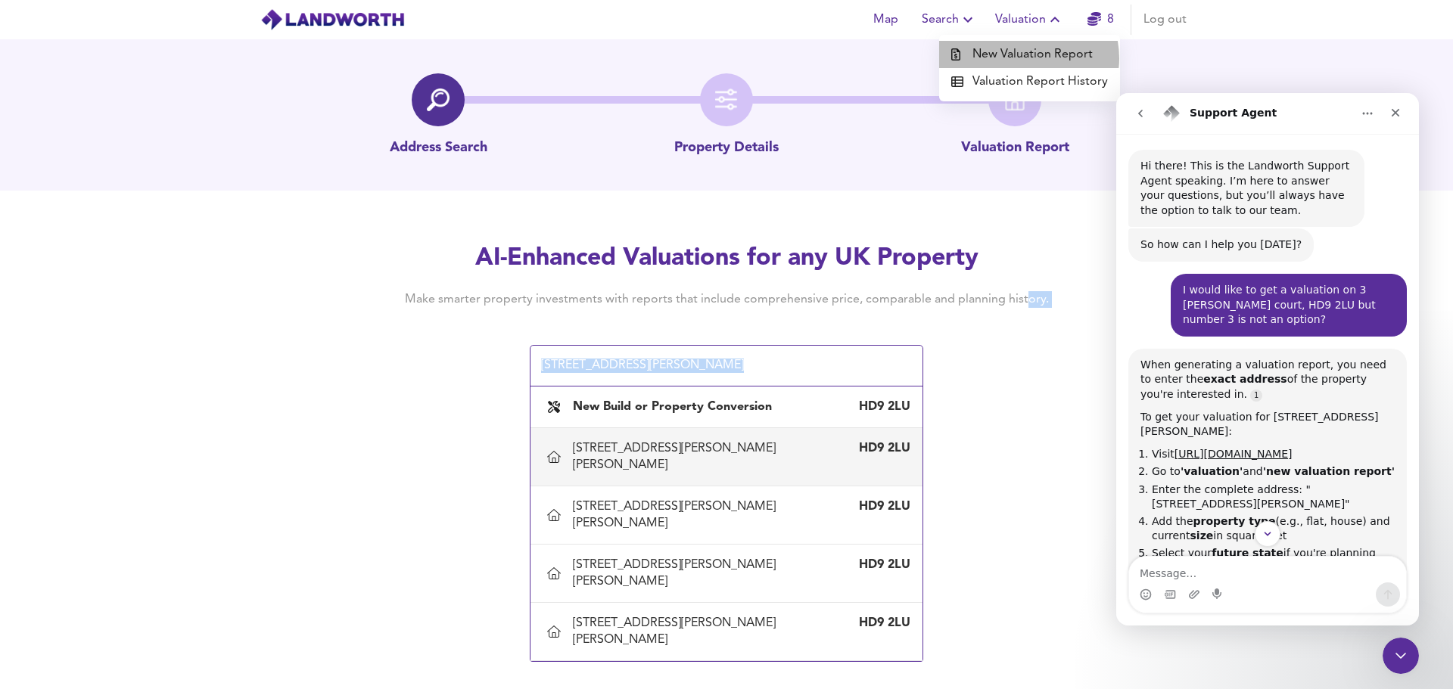
click at [1026, 58] on li "New Valuation Report" at bounding box center [1029, 54] width 181 height 27
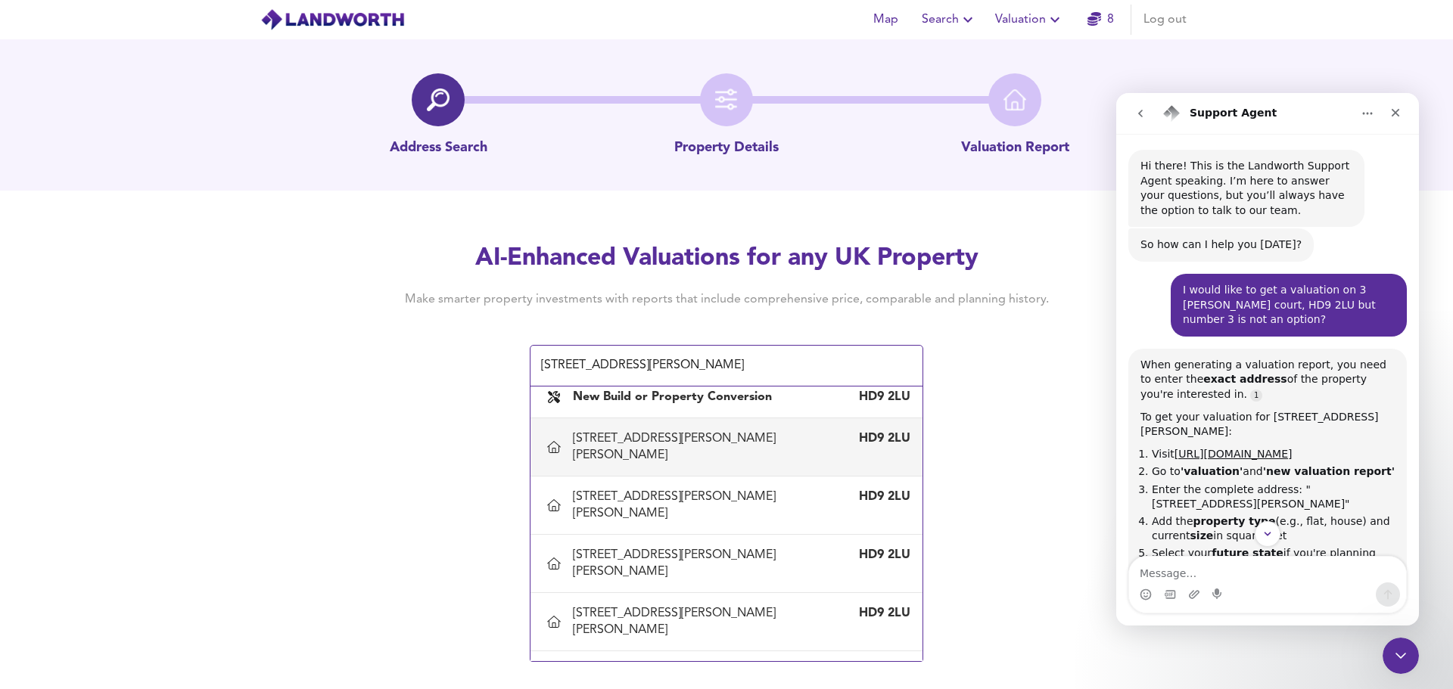
click at [946, 533] on div "Map Search Valuation 8 Log out Address Search Property Details Valuation Report…" at bounding box center [726, 344] width 1453 height 689
click at [1069, 328] on div "AI-Enhanced Valuations for any UK Property Make smarter property investments wi…" at bounding box center [726, 314] width 727 height 144
click at [944, 22] on span "Search" at bounding box center [949, 19] width 55 height 21
click at [1034, 9] on button "Valuation" at bounding box center [1029, 20] width 81 height 30
click at [1026, 58] on li "New Valuation Report" at bounding box center [1029, 54] width 181 height 27
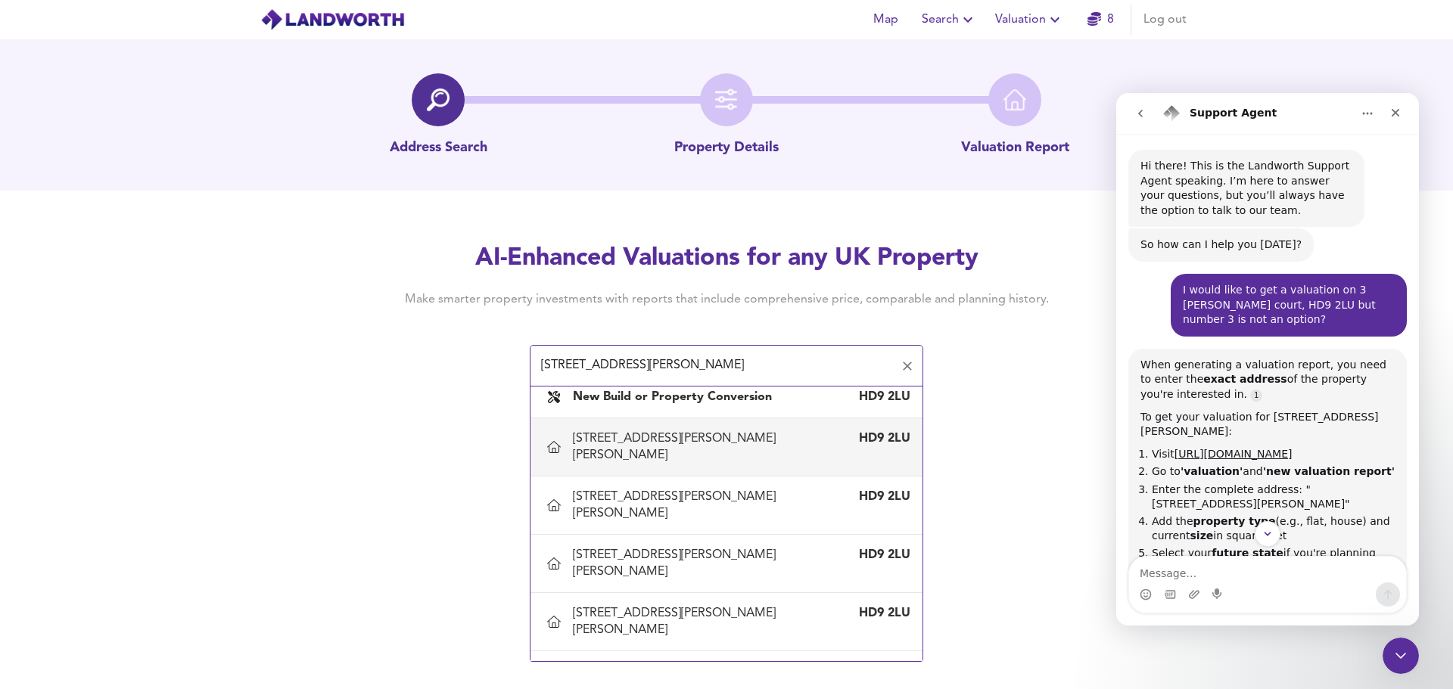
drag, startPoint x: 705, startPoint y: 369, endPoint x: 493, endPoint y: 369, distance: 212.7
click at [493, 369] on div "AI-Enhanced Valuations for any UK Property Make smarter property investments wi…" at bounding box center [726, 314] width 727 height 144
click at [912, 369] on icon "Clear" at bounding box center [907, 366] width 15 height 15
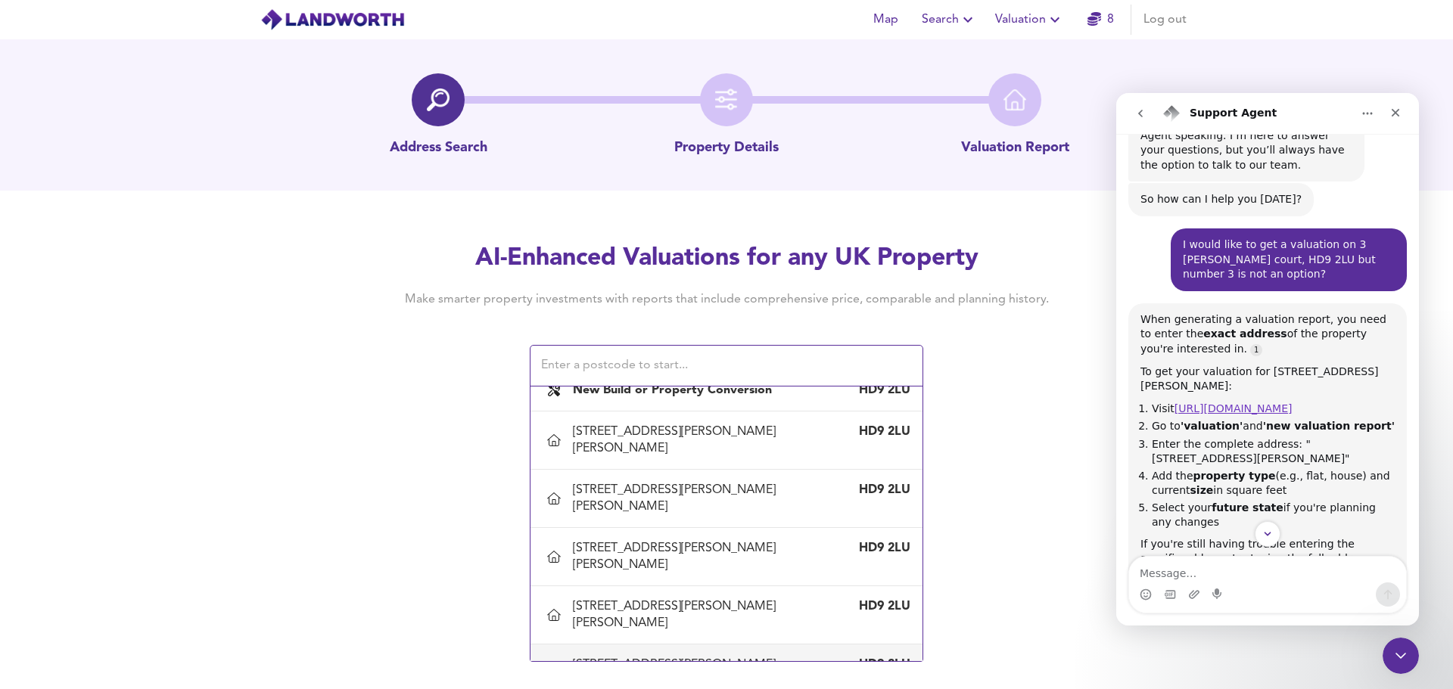
scroll to position [76, 0]
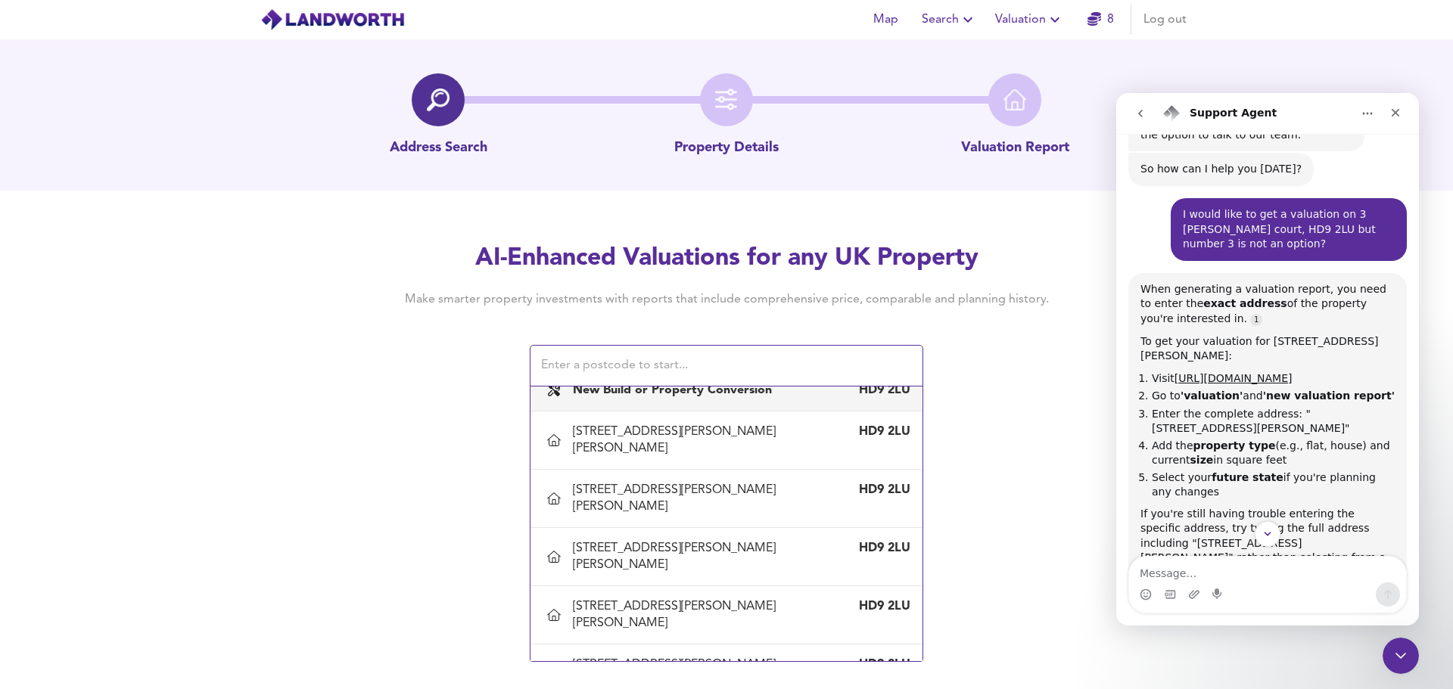
click at [727, 361] on input "text" at bounding box center [715, 366] width 357 height 29
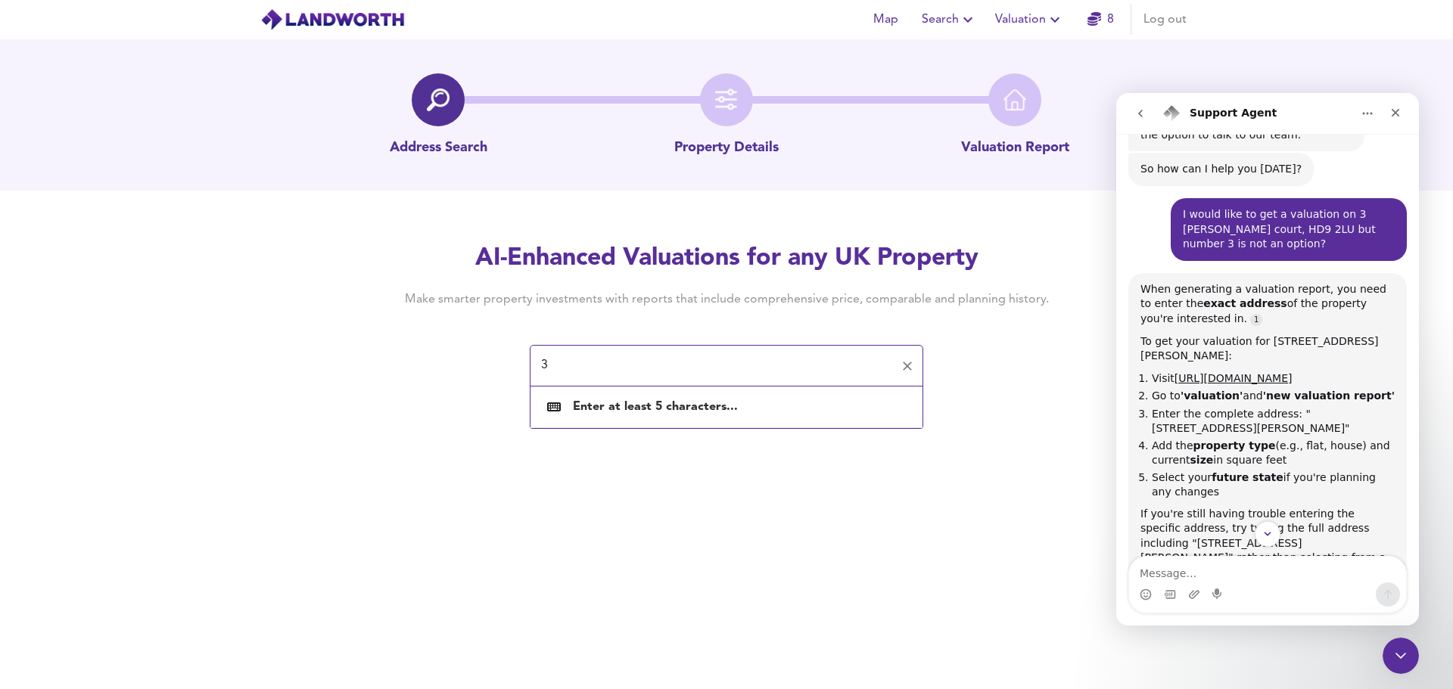
scroll to position [0, 0]
drag, startPoint x: 548, startPoint y: 369, endPoint x: 514, endPoint y: 369, distance: 34.1
click at [514, 369] on div "AI-Enhanced Valuations for any UK Property Make smarter property investments wi…" at bounding box center [726, 314] width 727 height 144
click at [552, 363] on input "3 Heald court" at bounding box center [715, 366] width 357 height 29
click at [640, 366] on input "3Heald court" at bounding box center [715, 366] width 357 height 29
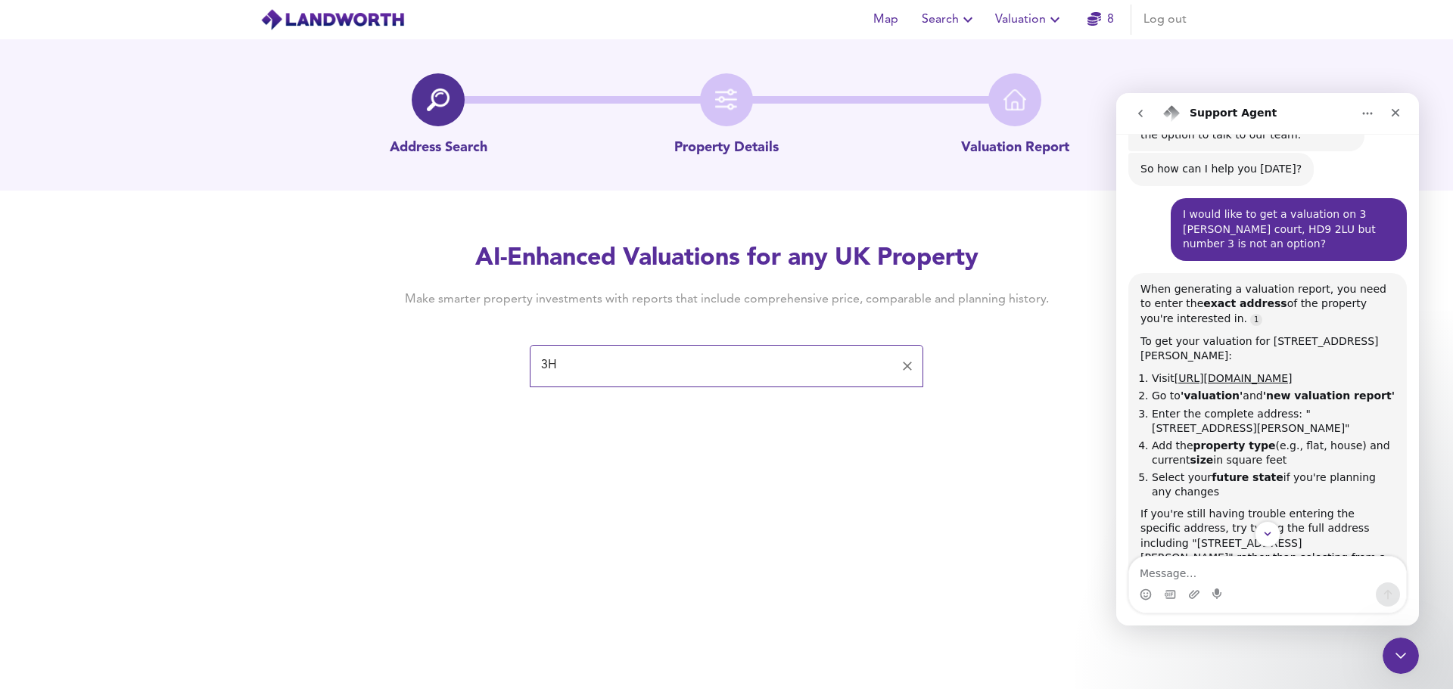
type input "3"
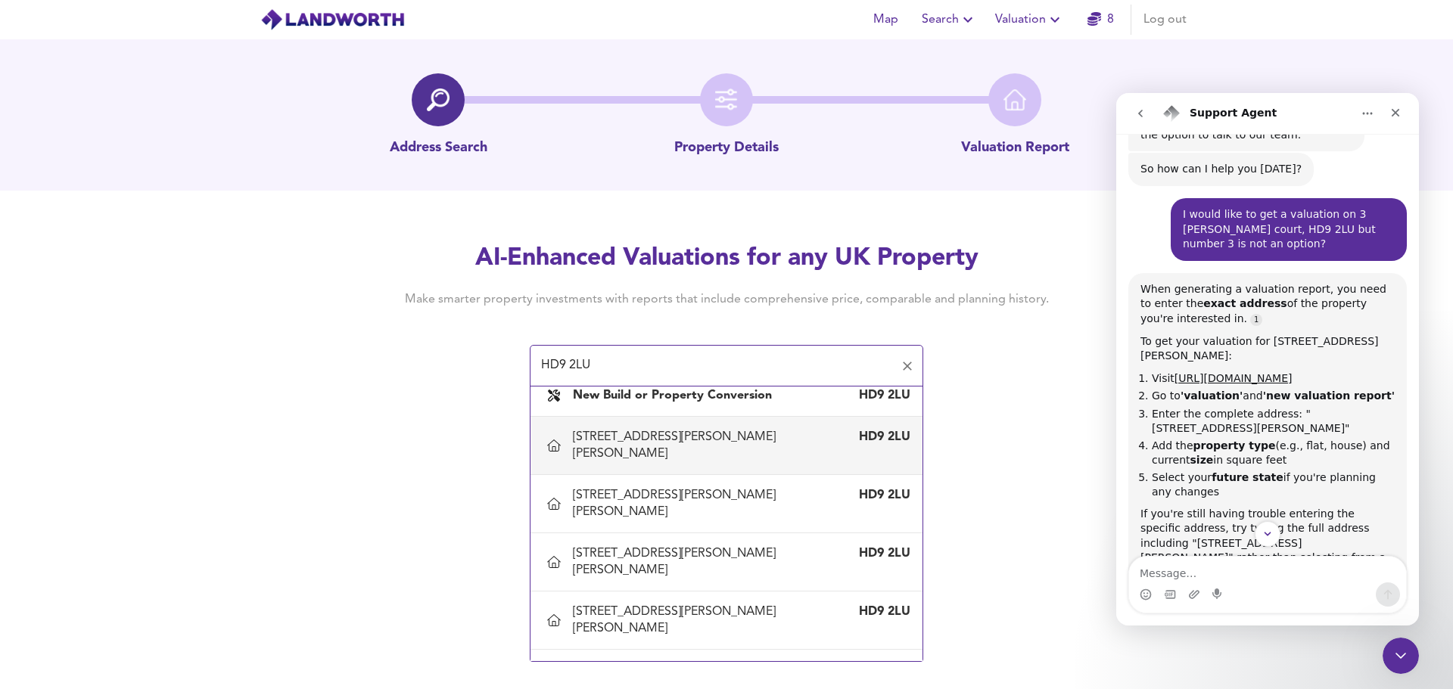
scroll to position [17, 0]
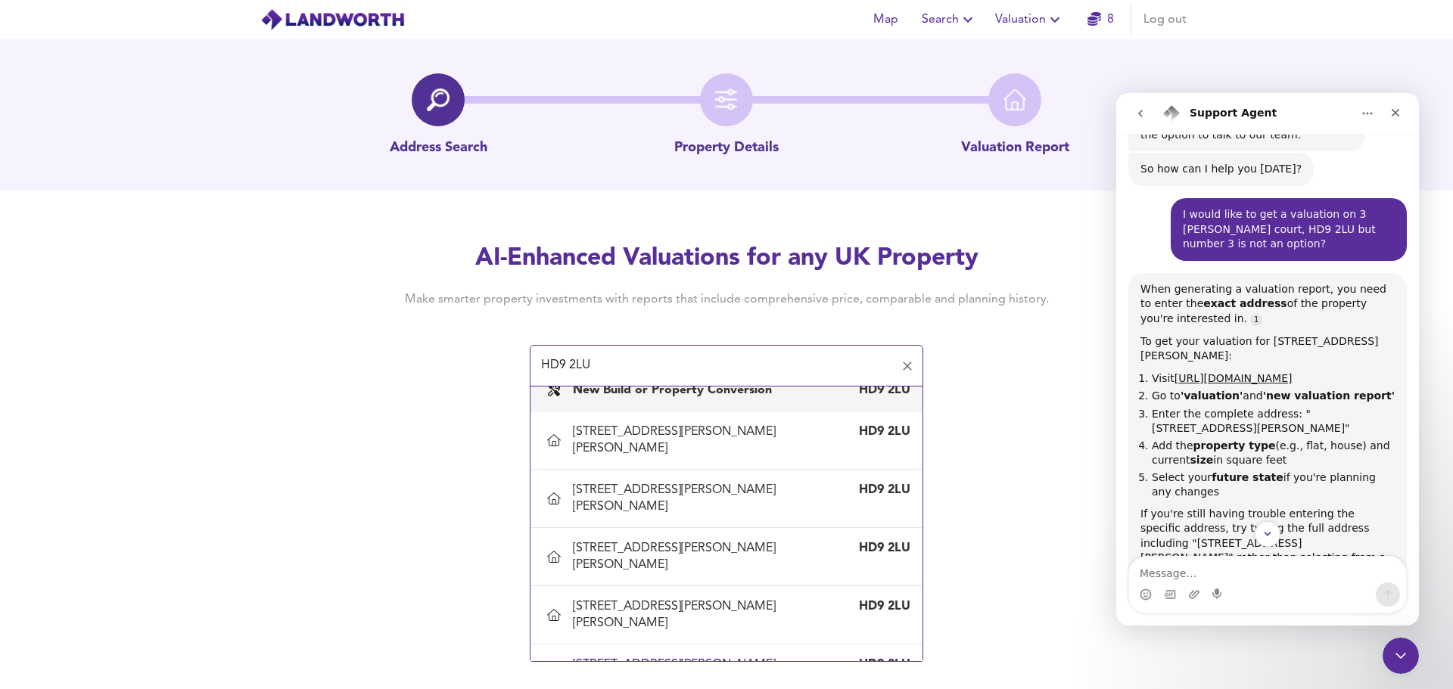
type input "HD9 2LU"
click at [945, 23] on span "Search" at bounding box center [949, 19] width 55 height 21
click at [956, 57] on li "New Search" at bounding box center [950, 54] width 150 height 27
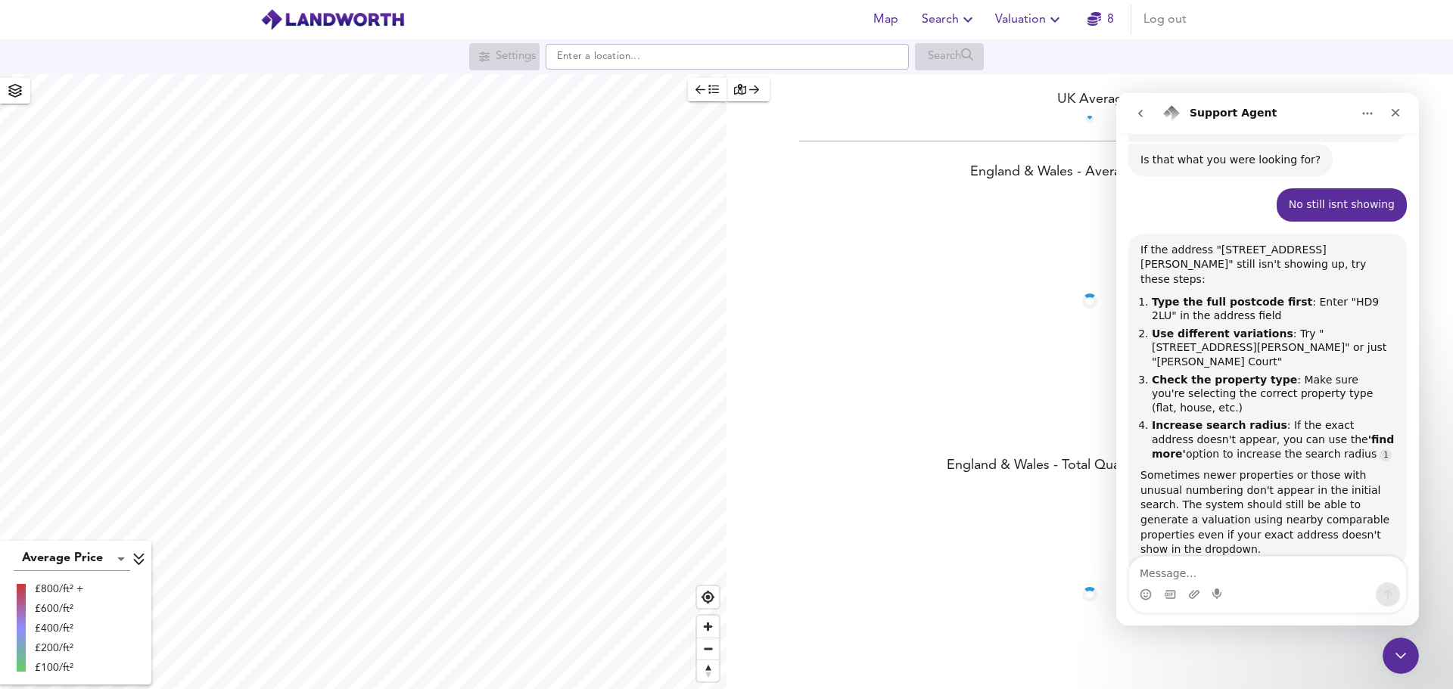
click at [944, 23] on span "Search" at bounding box center [949, 19] width 55 height 21
click at [956, 78] on li "Search History" at bounding box center [950, 81] width 150 height 27
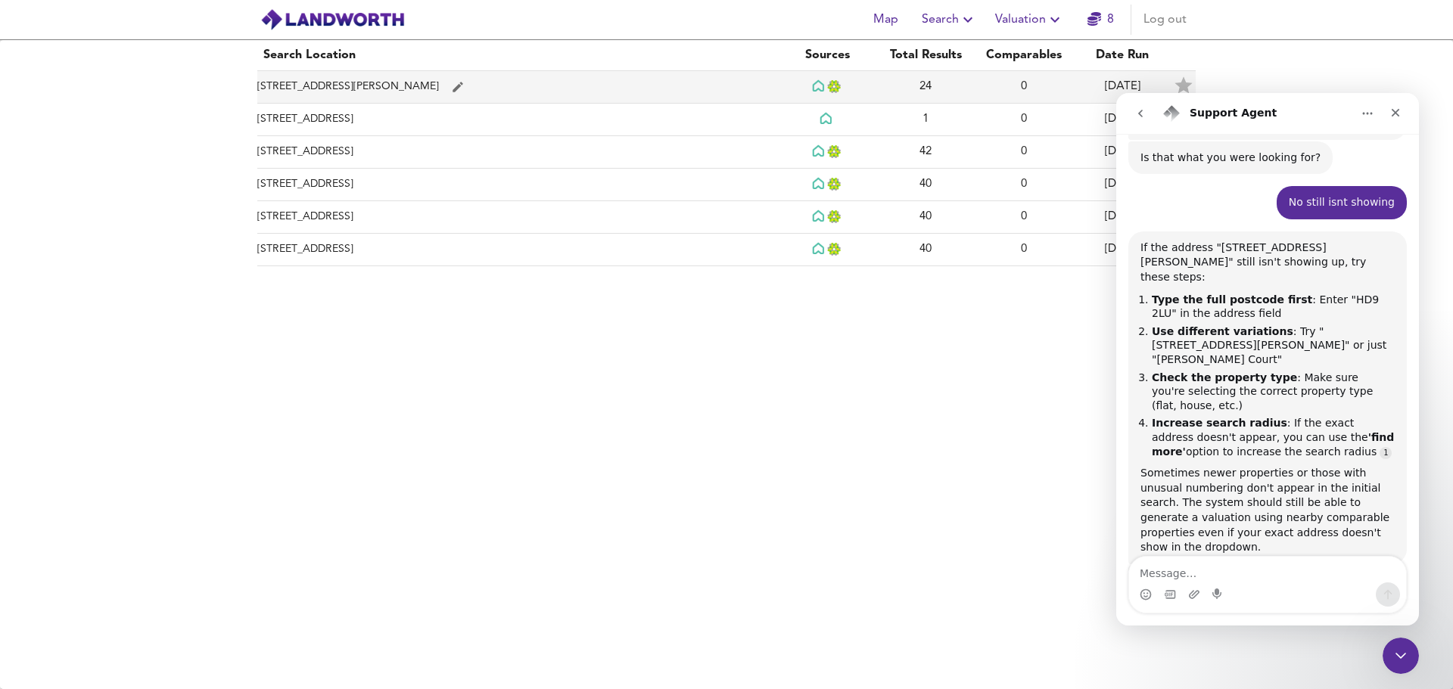
drag, startPoint x: 380, startPoint y: 91, endPoint x: 464, endPoint y: 82, distance: 84.4
click at [464, 82] on button "simple table" at bounding box center [458, 87] width 32 height 32
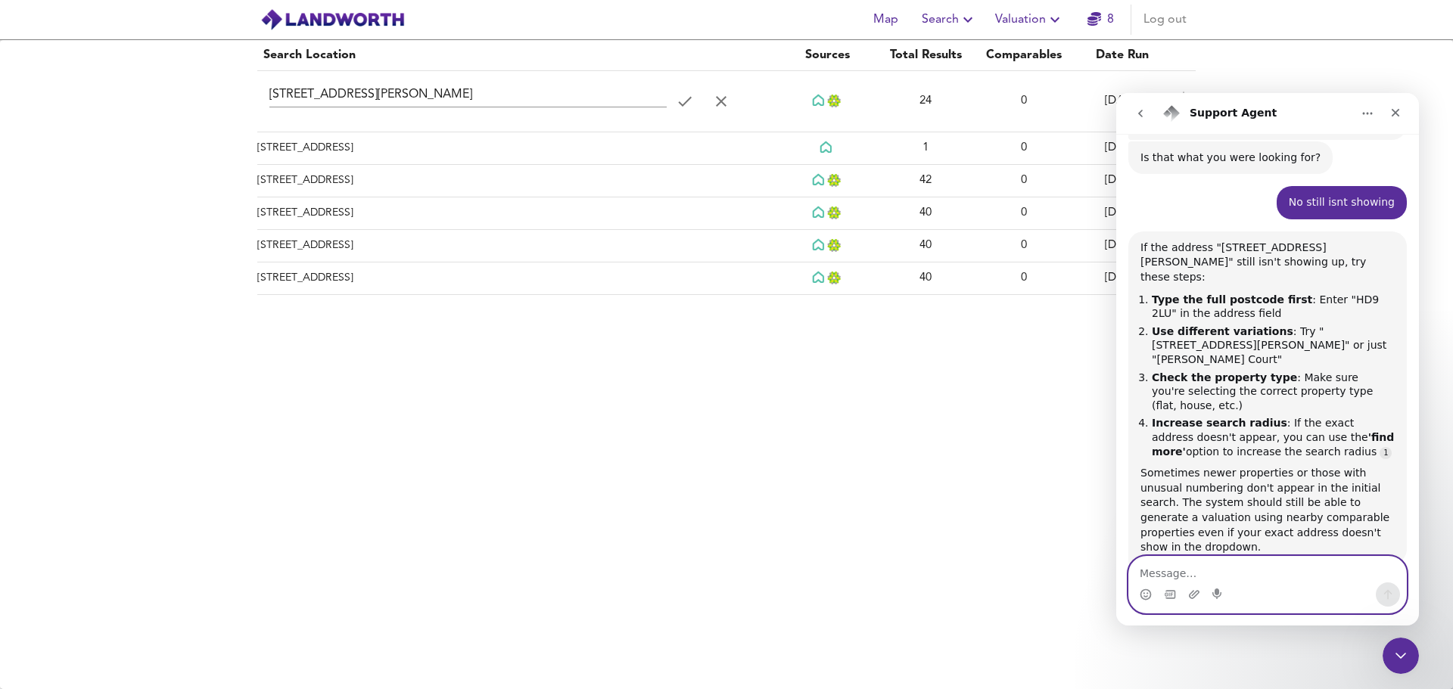
click at [1195, 572] on textarea "Message…" at bounding box center [1267, 570] width 277 height 26
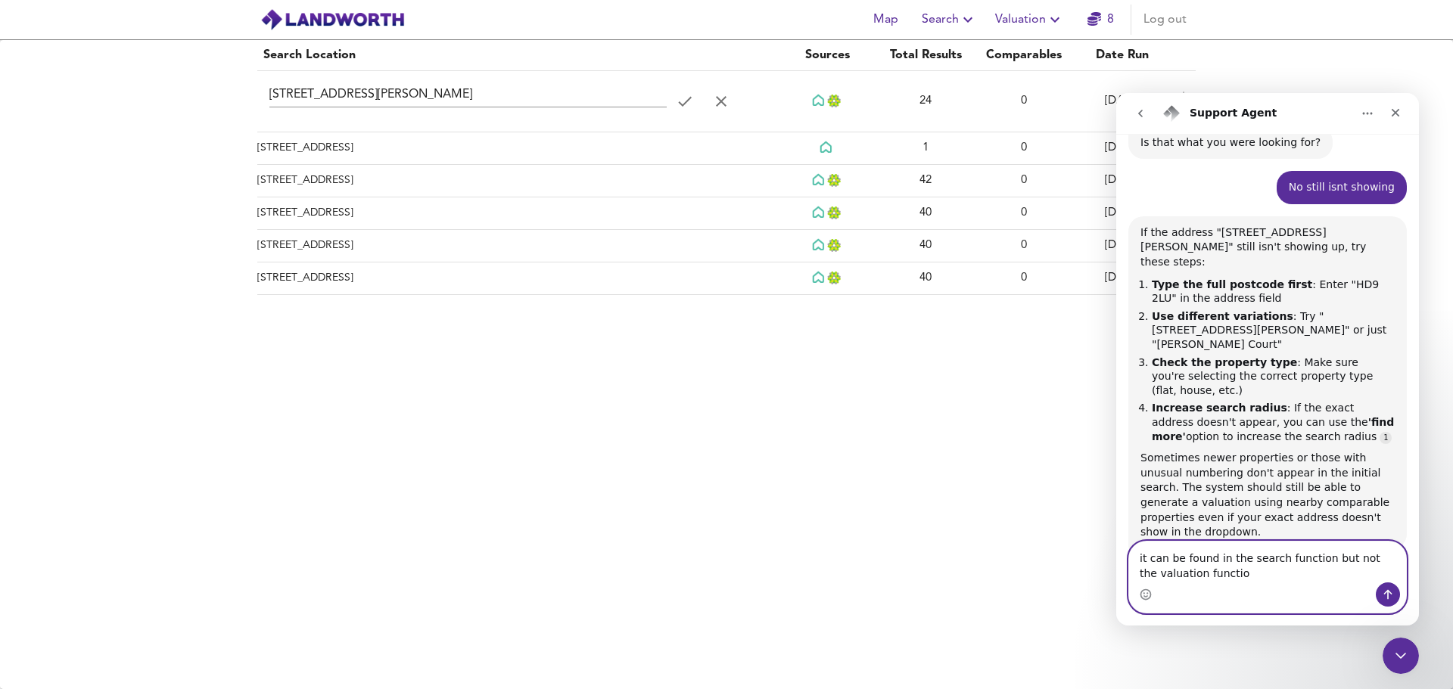
type textarea "it can be found in the search function but not the valuation function"
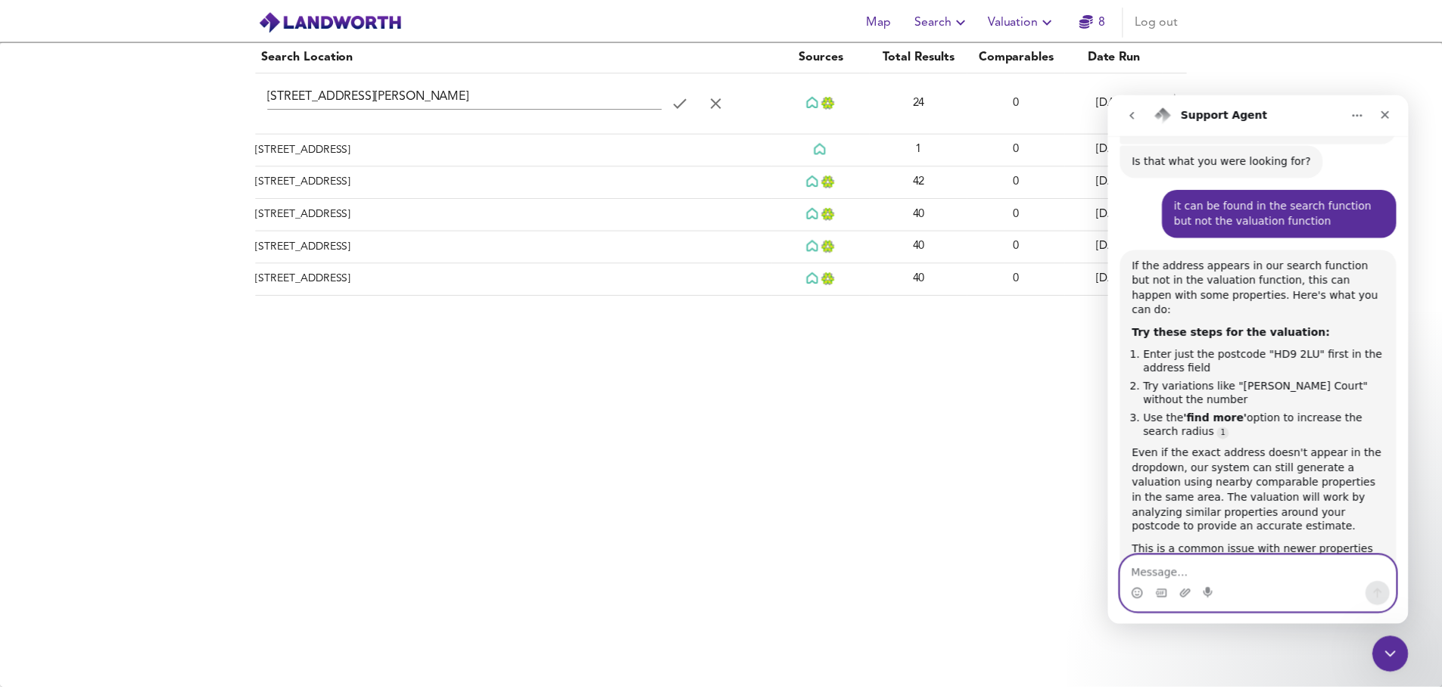
scroll to position [982, 0]
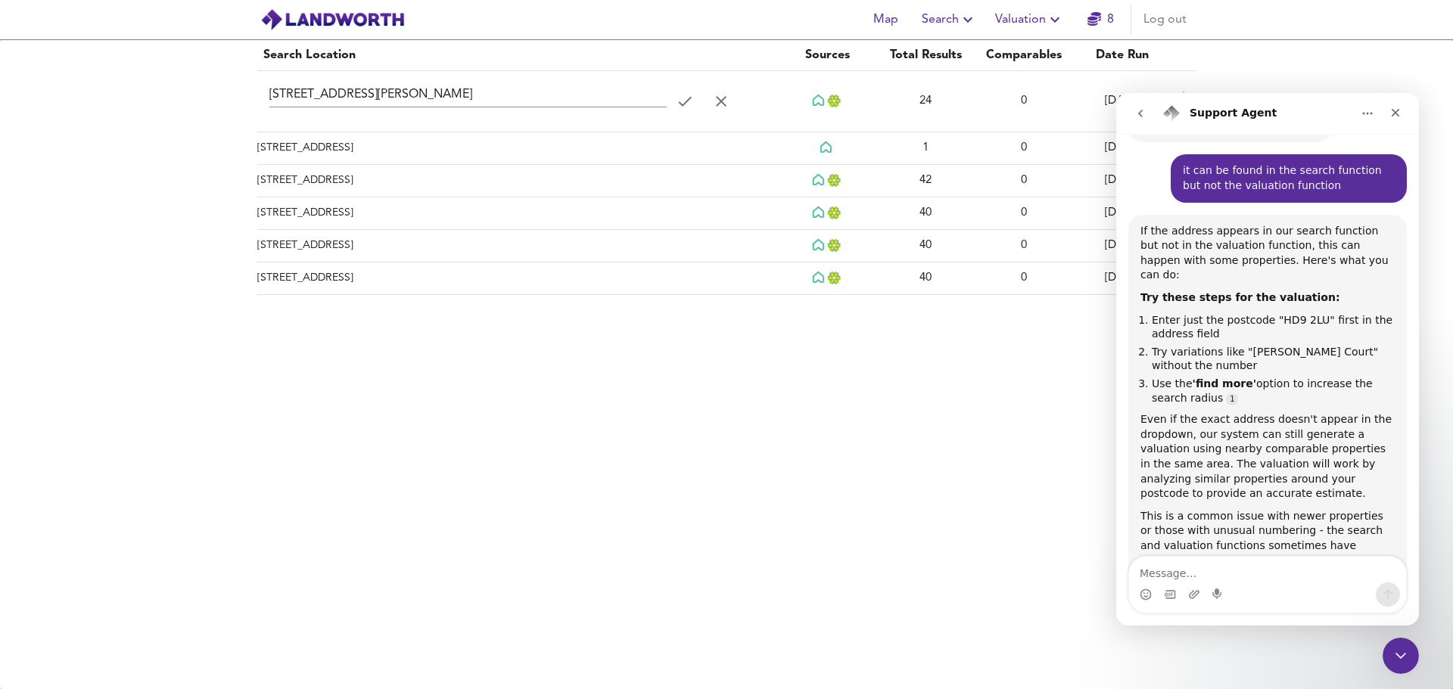
click at [1010, 14] on span "Valuation" at bounding box center [1029, 19] width 69 height 21
click at [1027, 61] on li "New Valuation Report" at bounding box center [1029, 54] width 181 height 27
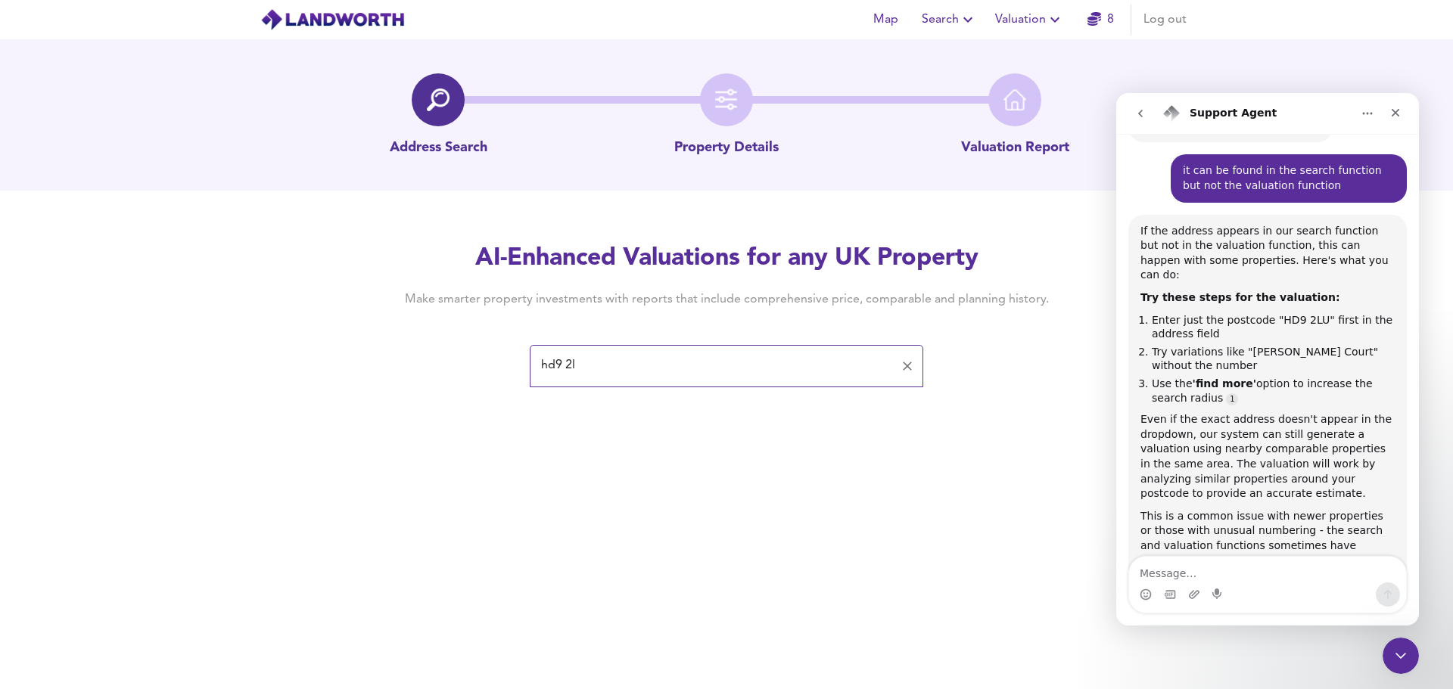
type input "hd9 2lu"
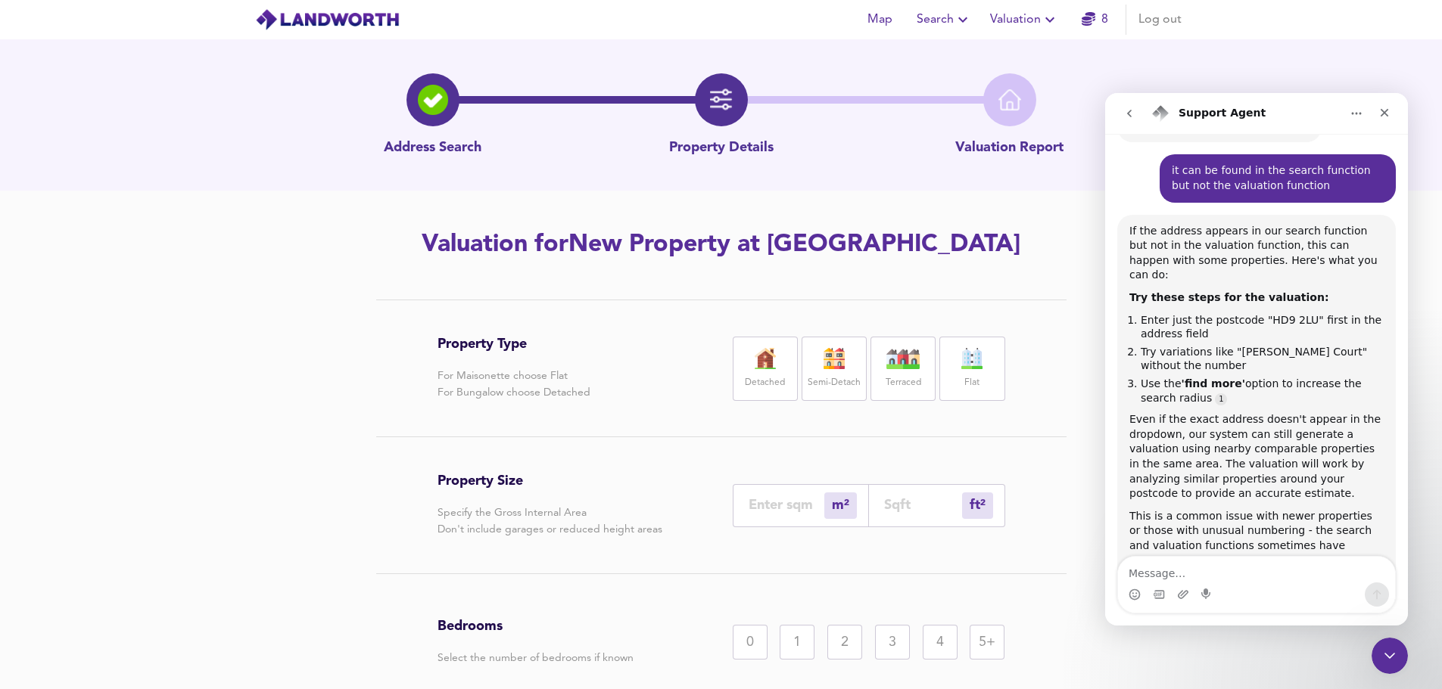
click at [972, 374] on label "Flat" at bounding box center [971, 383] width 15 height 19
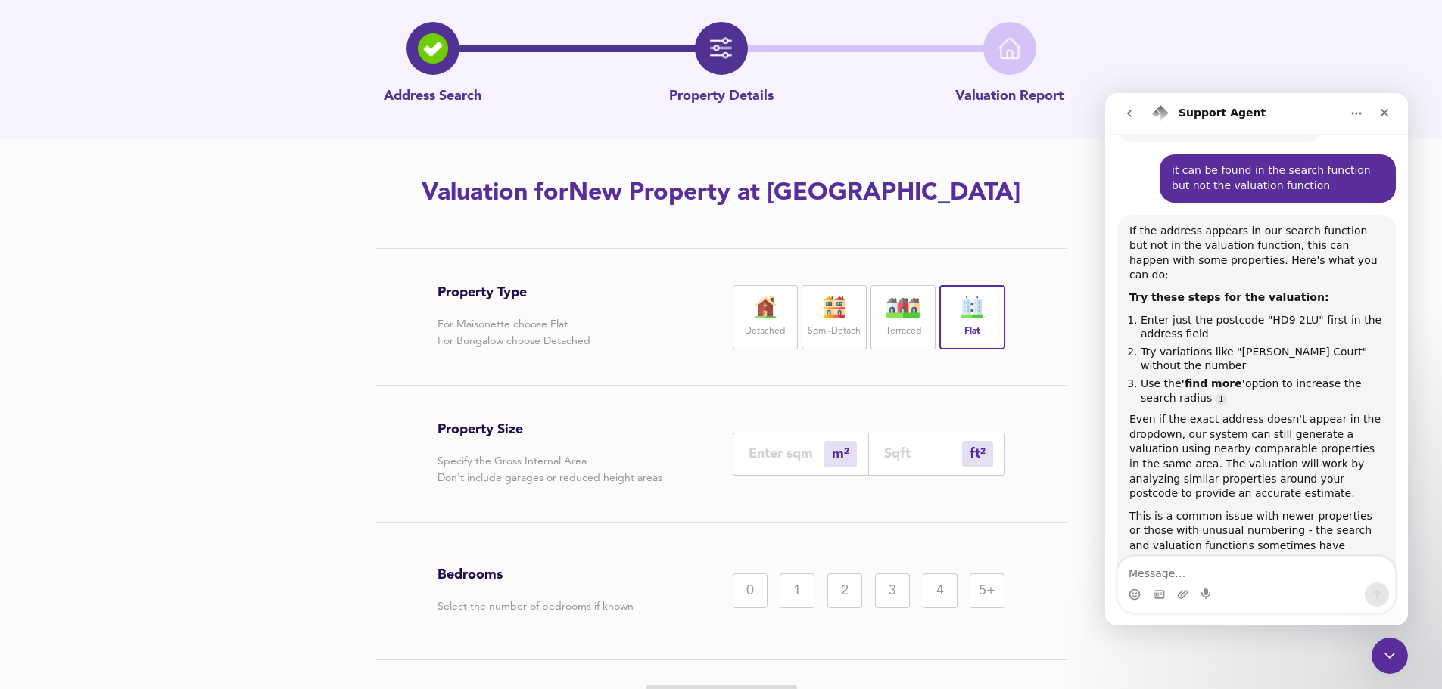
scroll to position [144, 0]
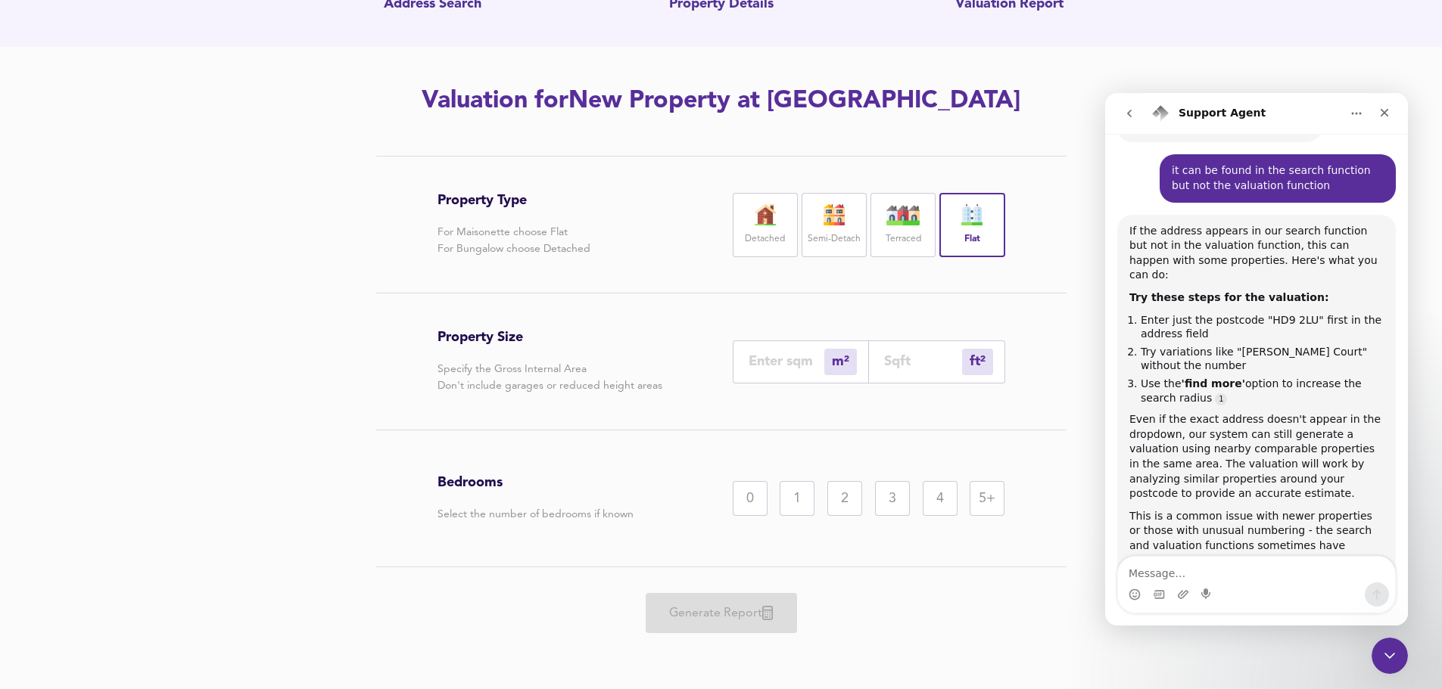
click at [806, 500] on div "1" at bounding box center [797, 498] width 35 height 35
click at [904, 347] on div "ft² sqft" at bounding box center [937, 362] width 136 height 43
click at [906, 356] on input "number" at bounding box center [923, 361] width 78 height 16
type input "0"
type input "3"
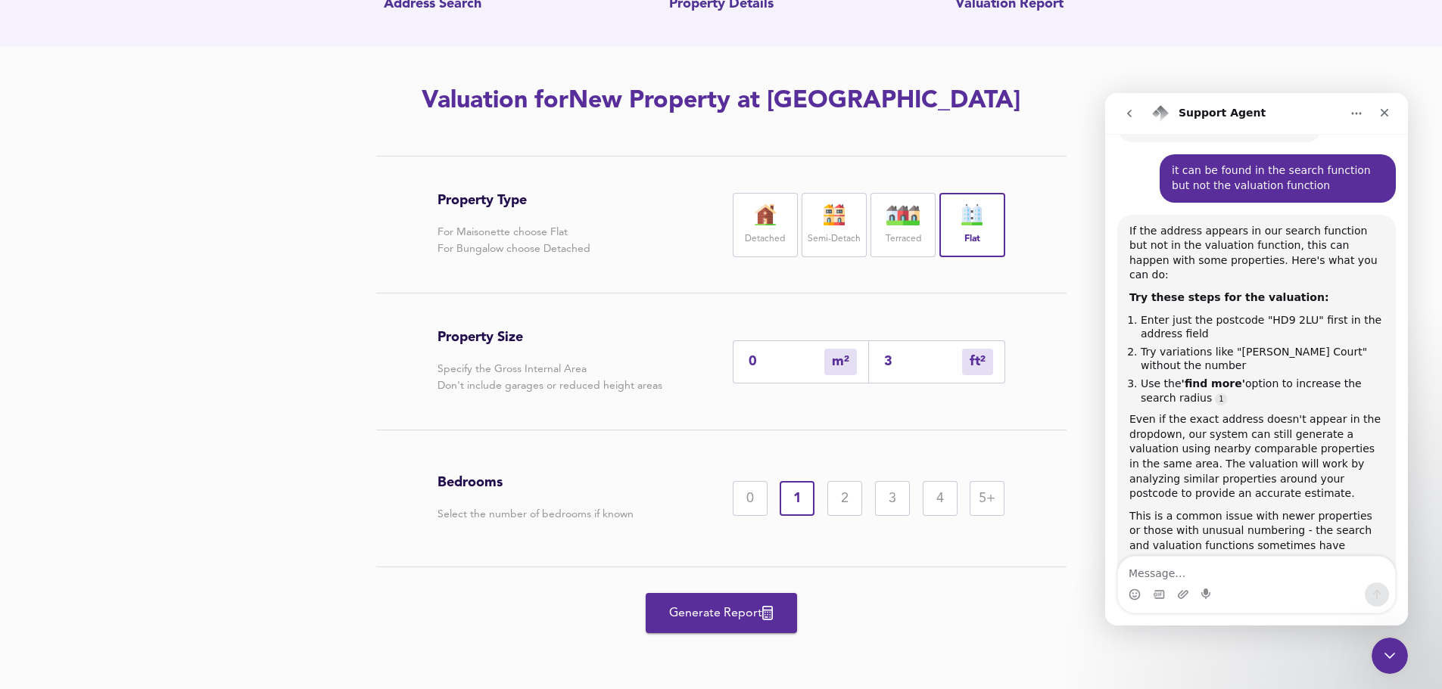
type input "4"
type input "38"
type input "35"
type input "382"
click at [667, 617] on span "Generate Report" at bounding box center [721, 613] width 121 height 21
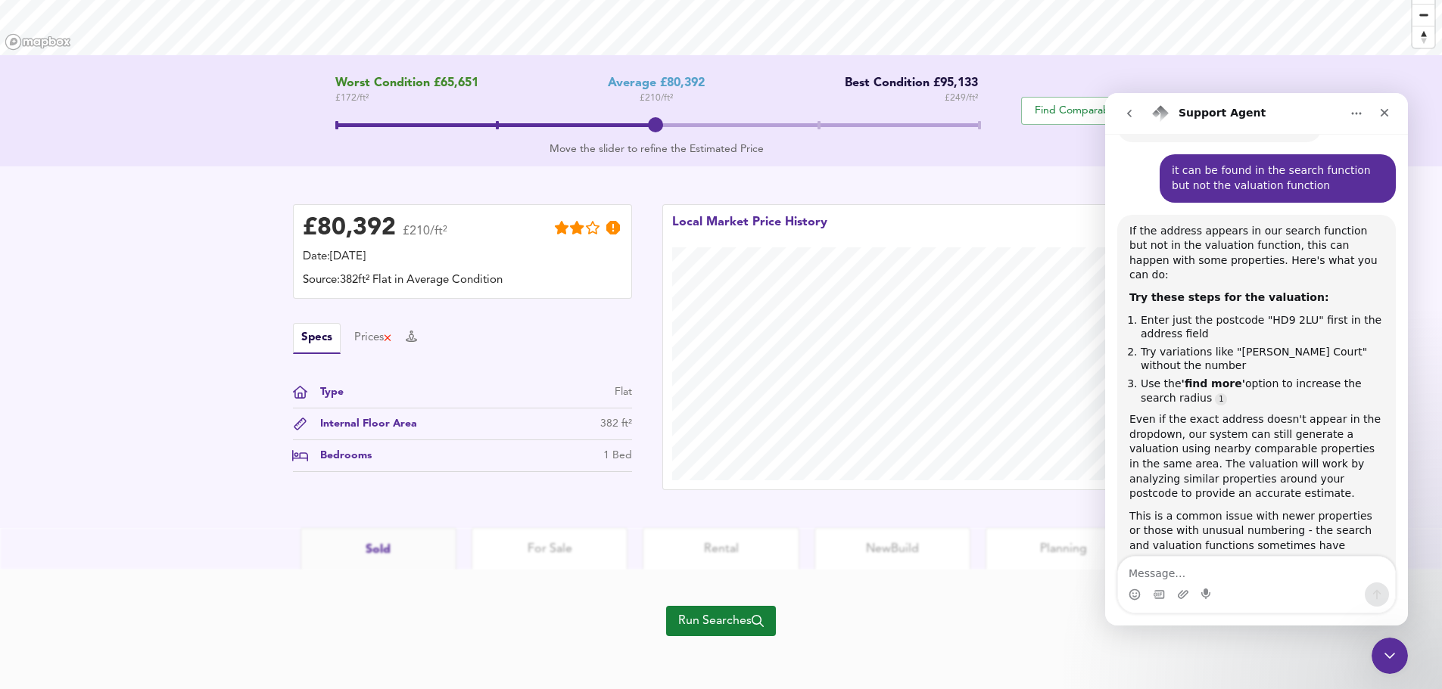
scroll to position [260, 0]
click at [1392, 119] on div "Close" at bounding box center [1384, 112] width 27 height 27
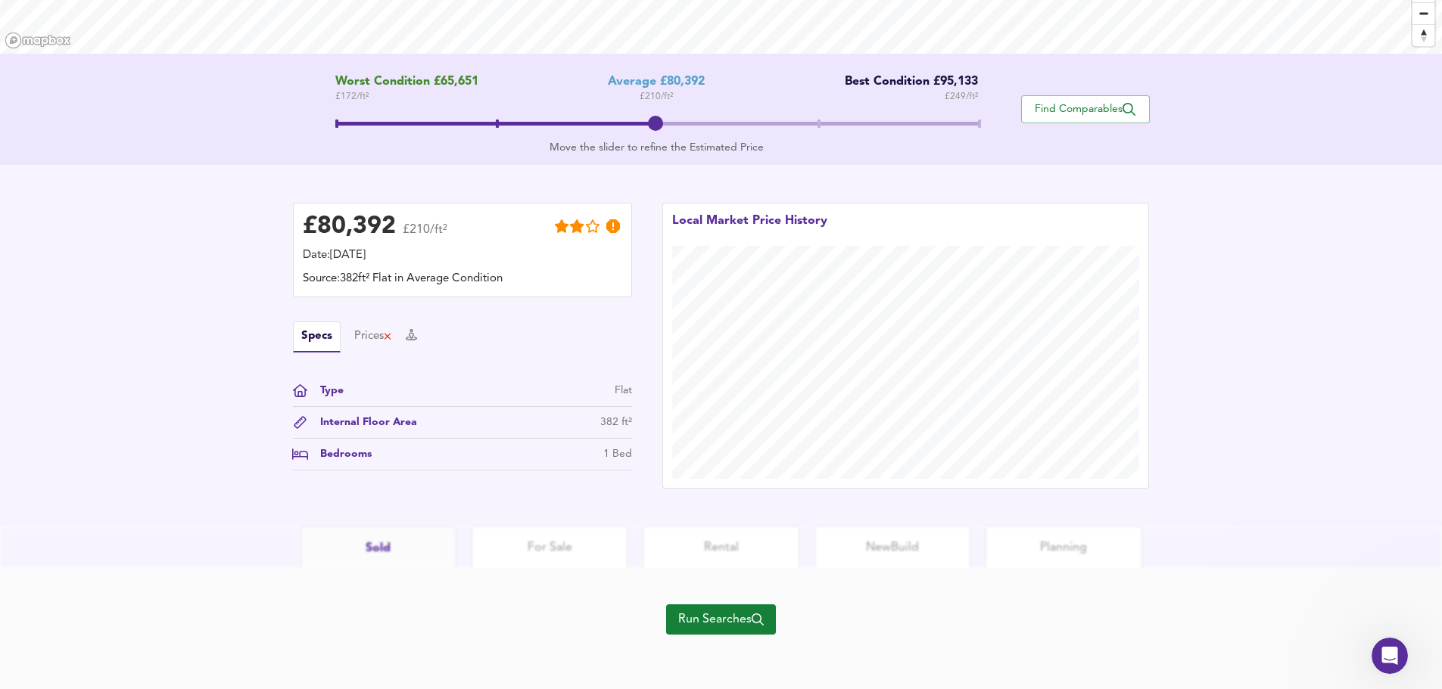
scroll to position [998, 0]
drag, startPoint x: 663, startPoint y: 125, endPoint x: 979, endPoint y: 119, distance: 316.4
click at [979, 119] on span at bounding box center [976, 123] width 15 height 15
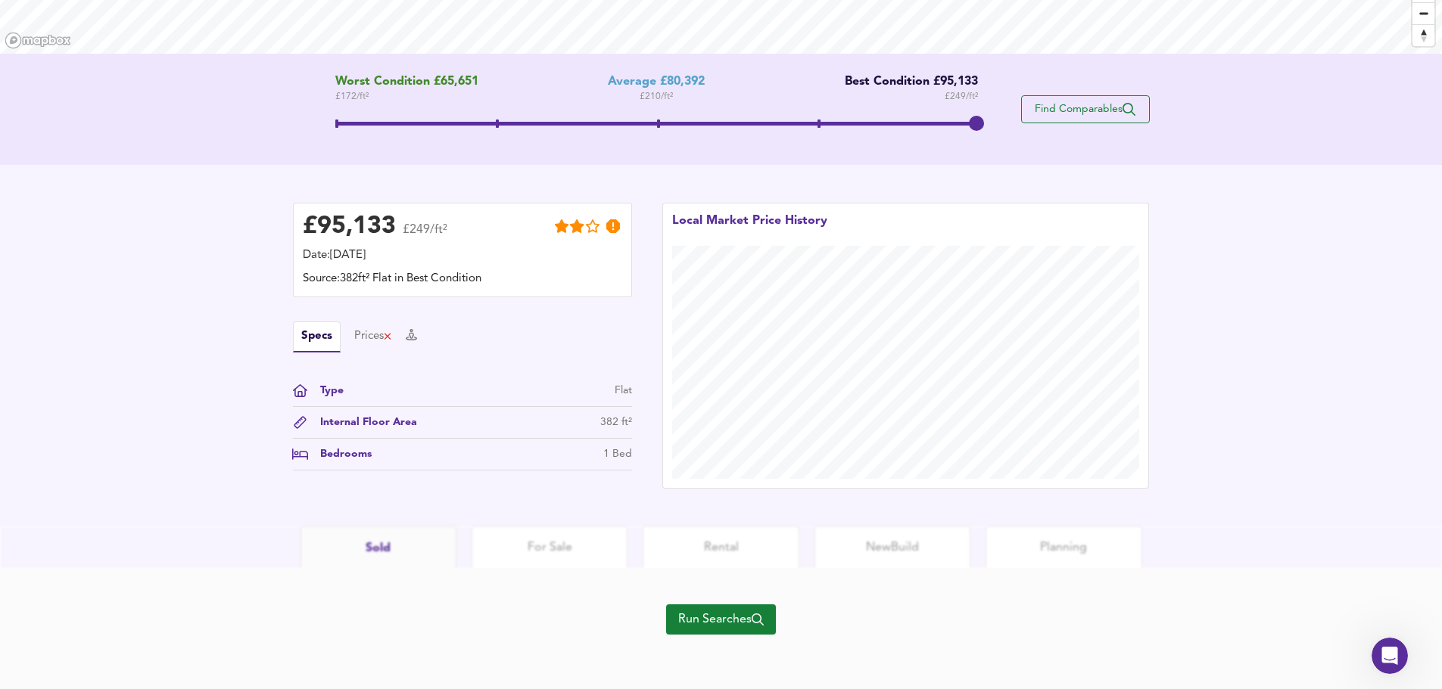
click at [1058, 113] on span "Find Comparables" at bounding box center [1085, 109] width 112 height 14
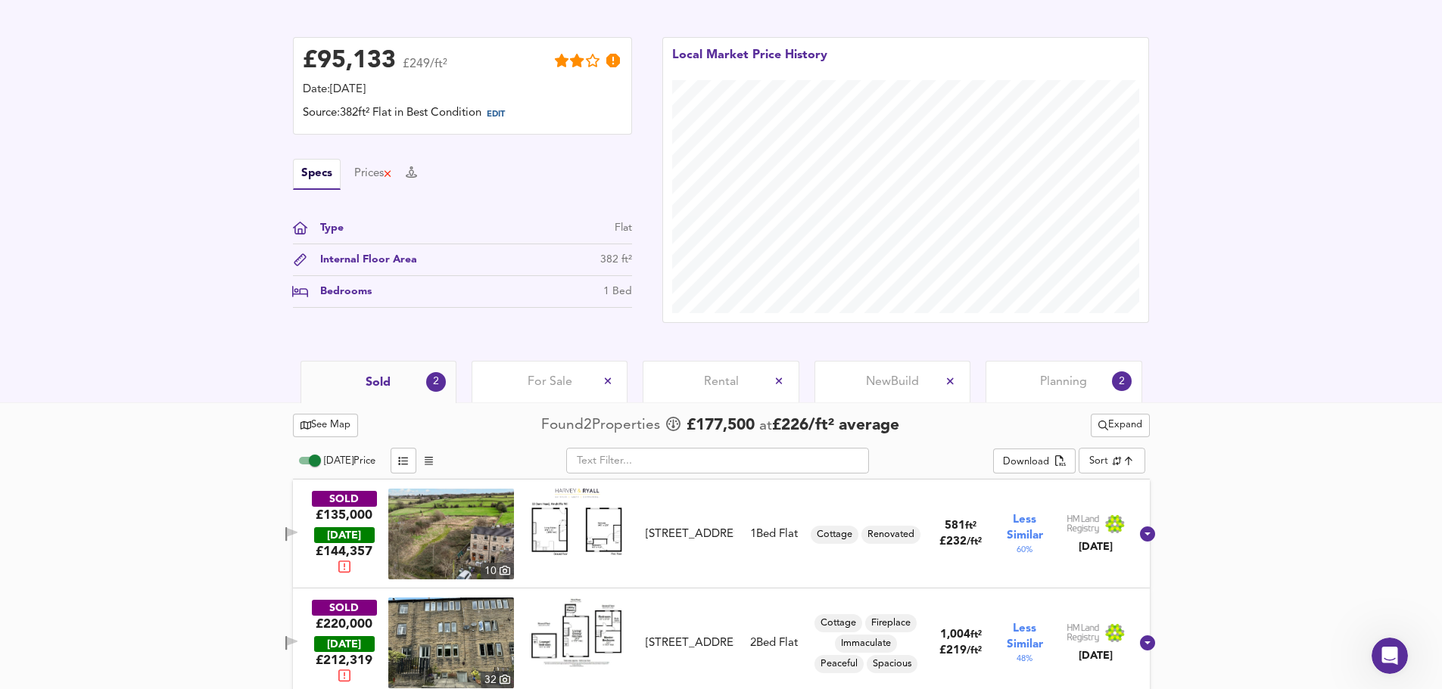
scroll to position [378, 0]
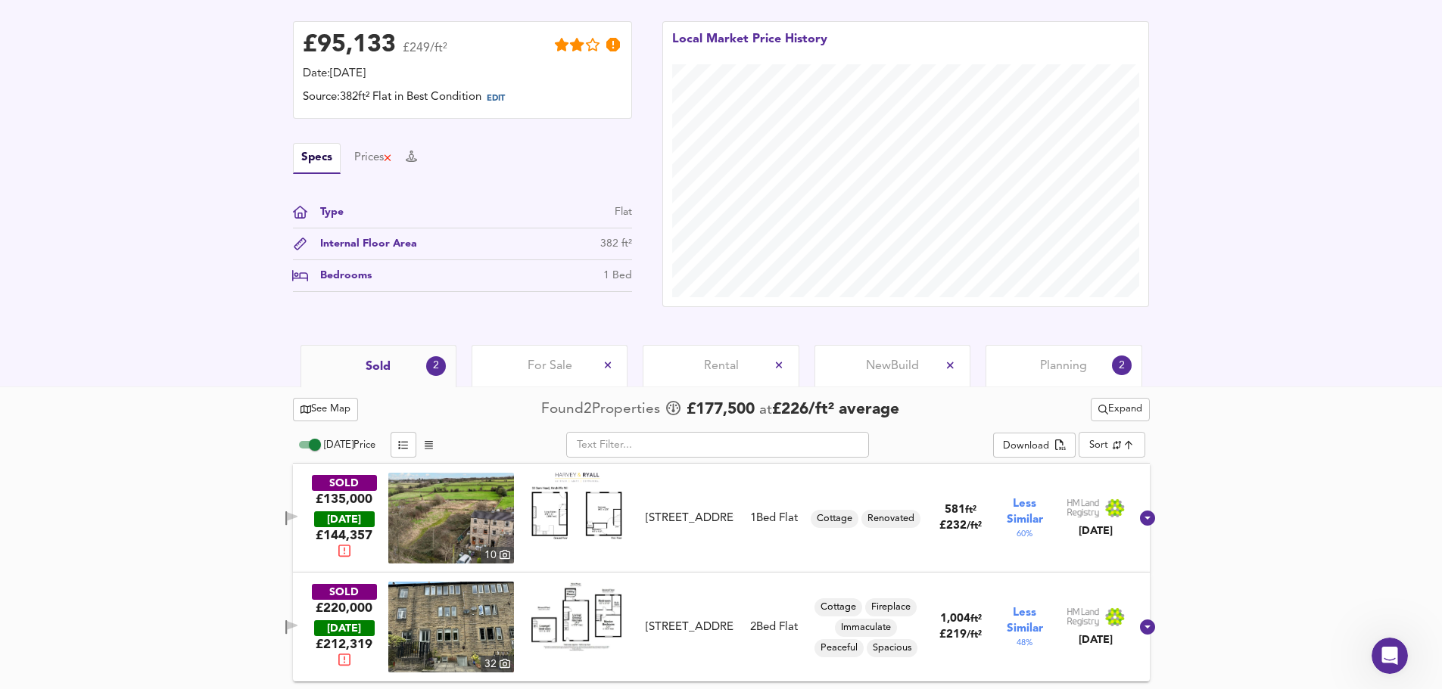
click at [1128, 409] on span "Expand" at bounding box center [1120, 409] width 44 height 17
click at [1122, 443] on icon at bounding box center [1127, 439] width 18 height 11
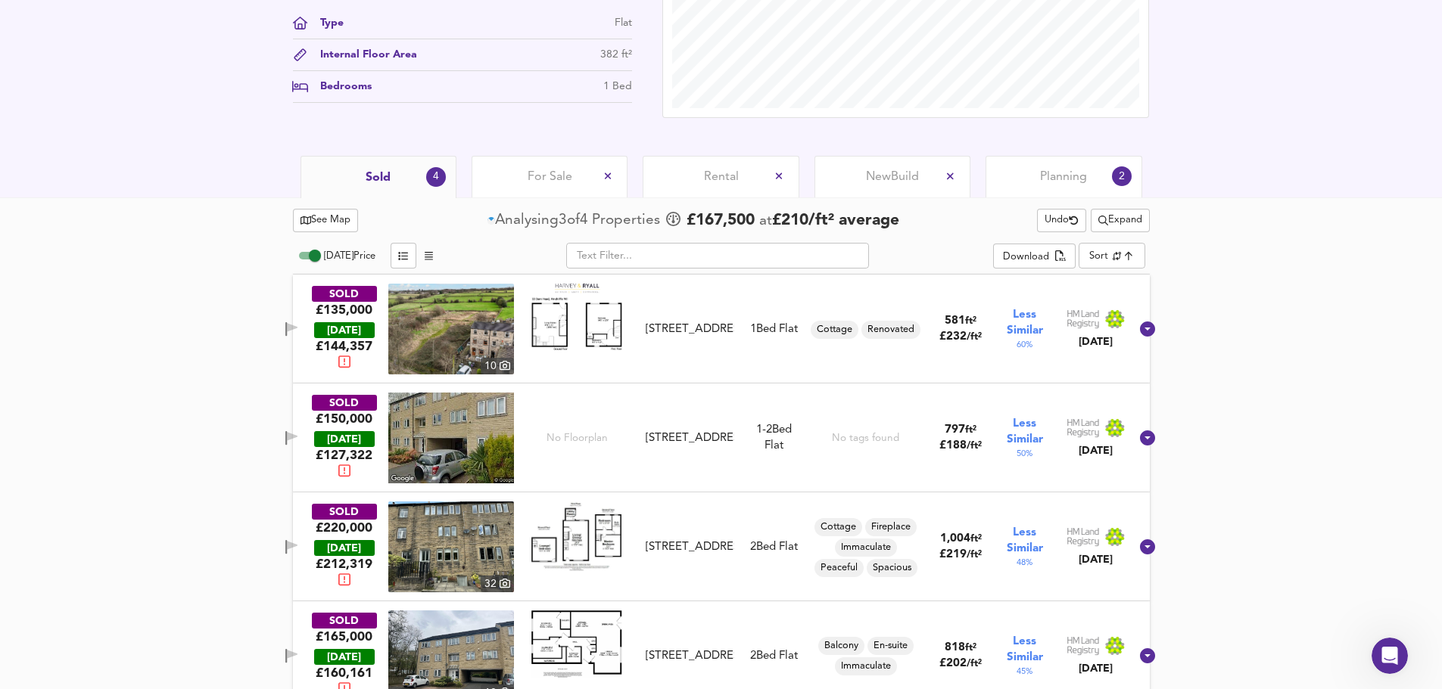
scroll to position [596, 0]
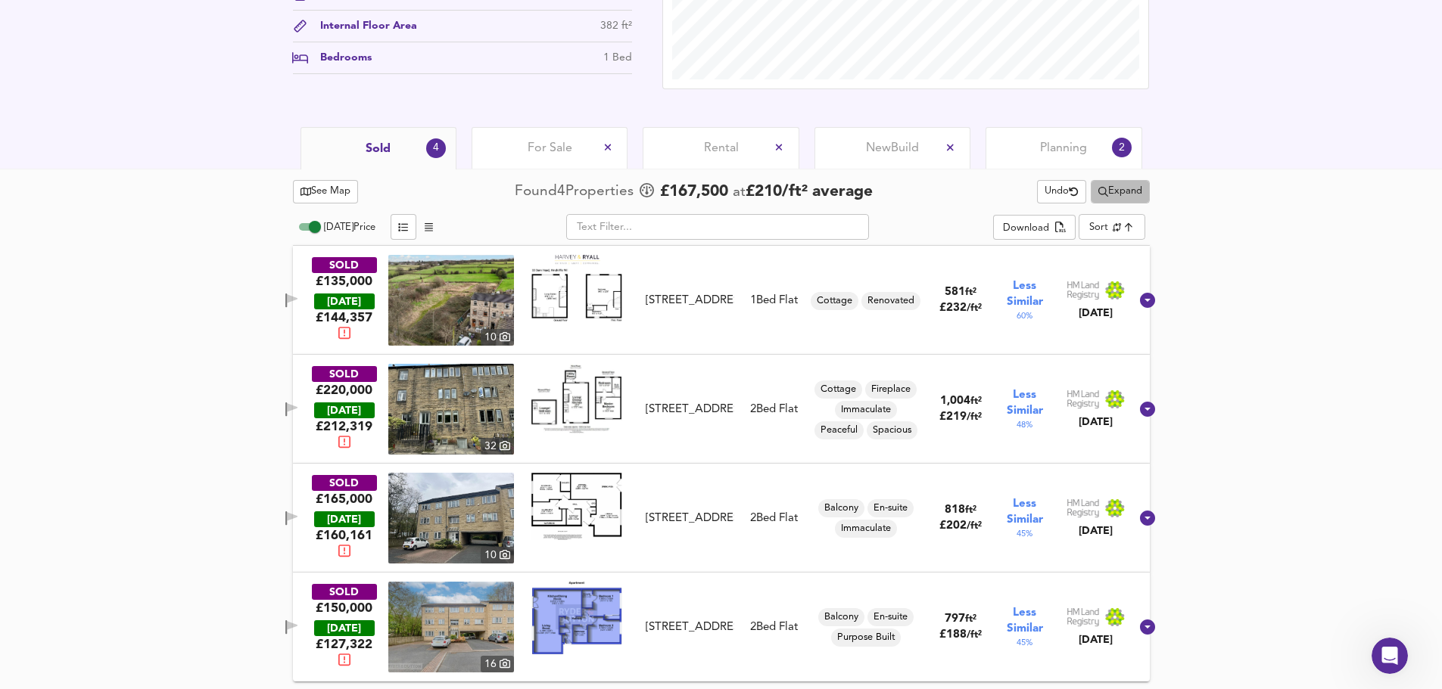
click at [1109, 189] on span "Expand" at bounding box center [1120, 191] width 44 height 17
click at [1117, 244] on icon at bounding box center [1122, 246] width 18 height 11
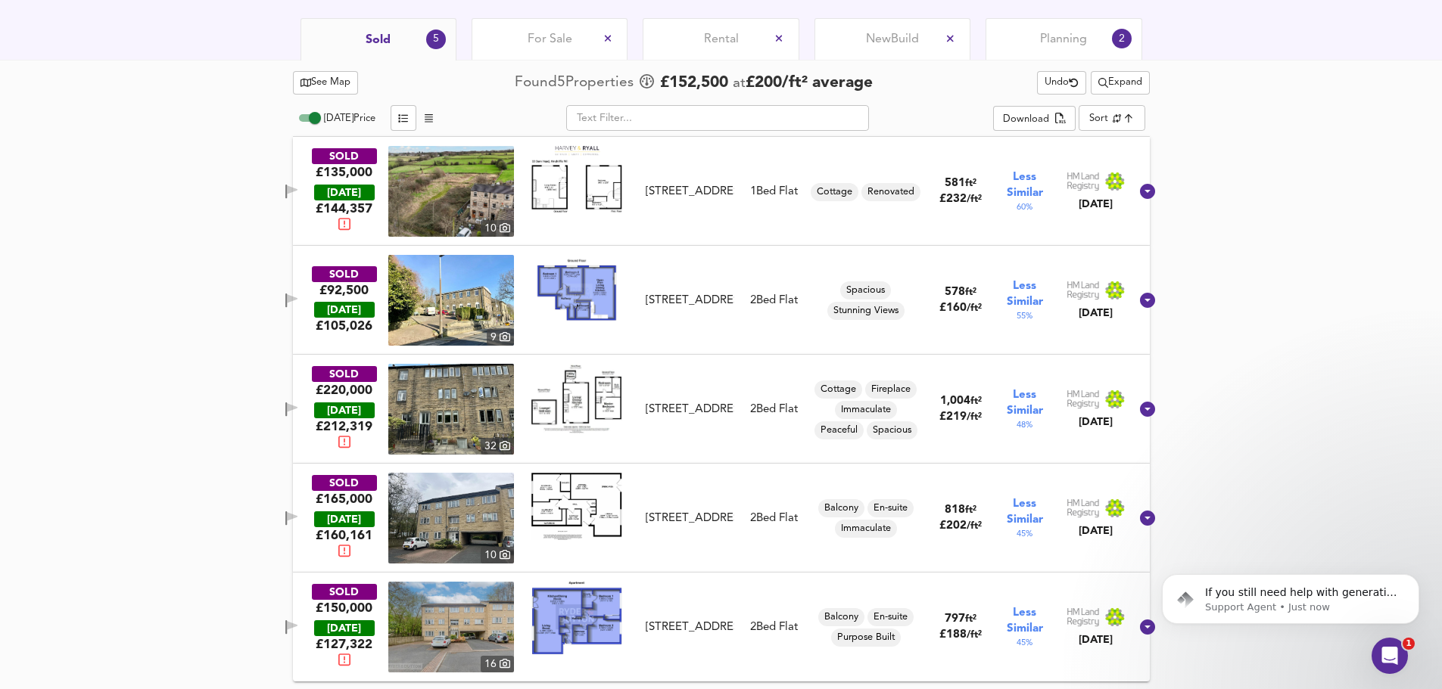
scroll to position [1092, 0]
click at [536, 42] on span "For Sale" at bounding box center [550, 39] width 45 height 17
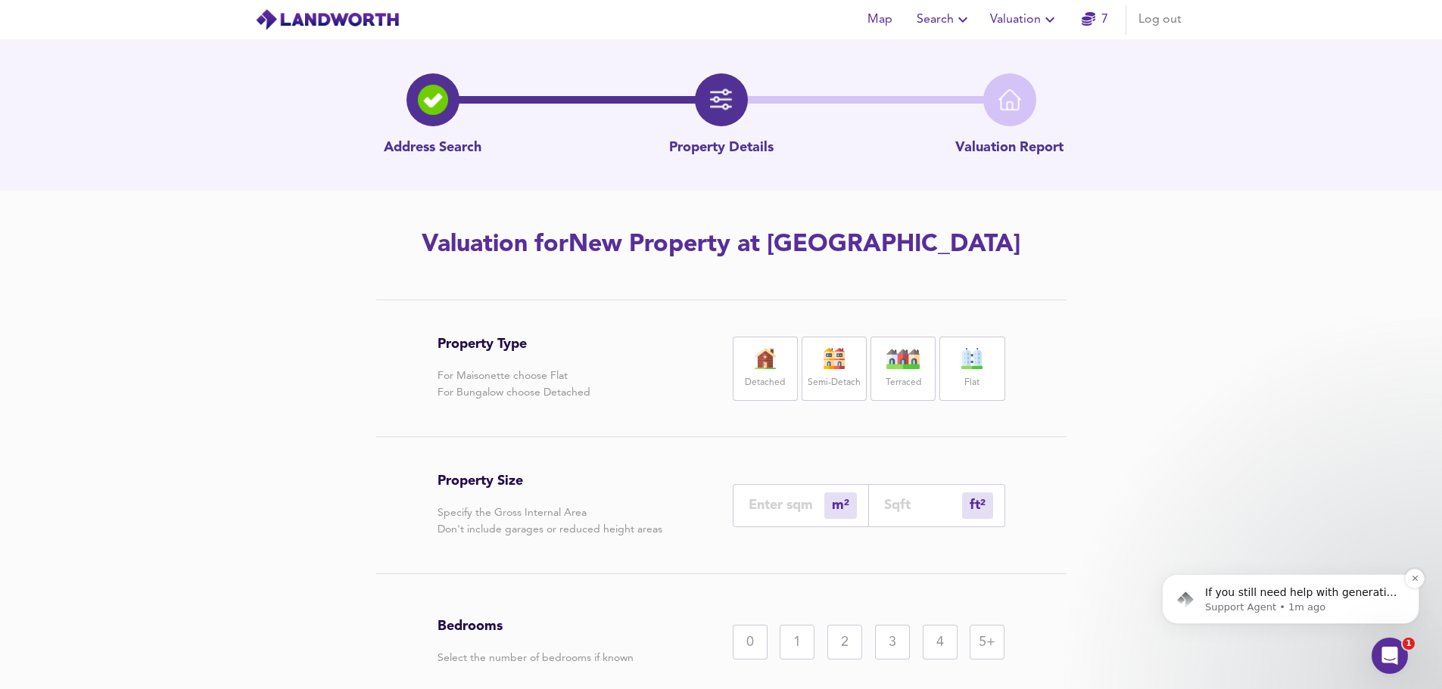
click at [1271, 602] on p "Support Agent • 1m ago" at bounding box center [1302, 608] width 195 height 14
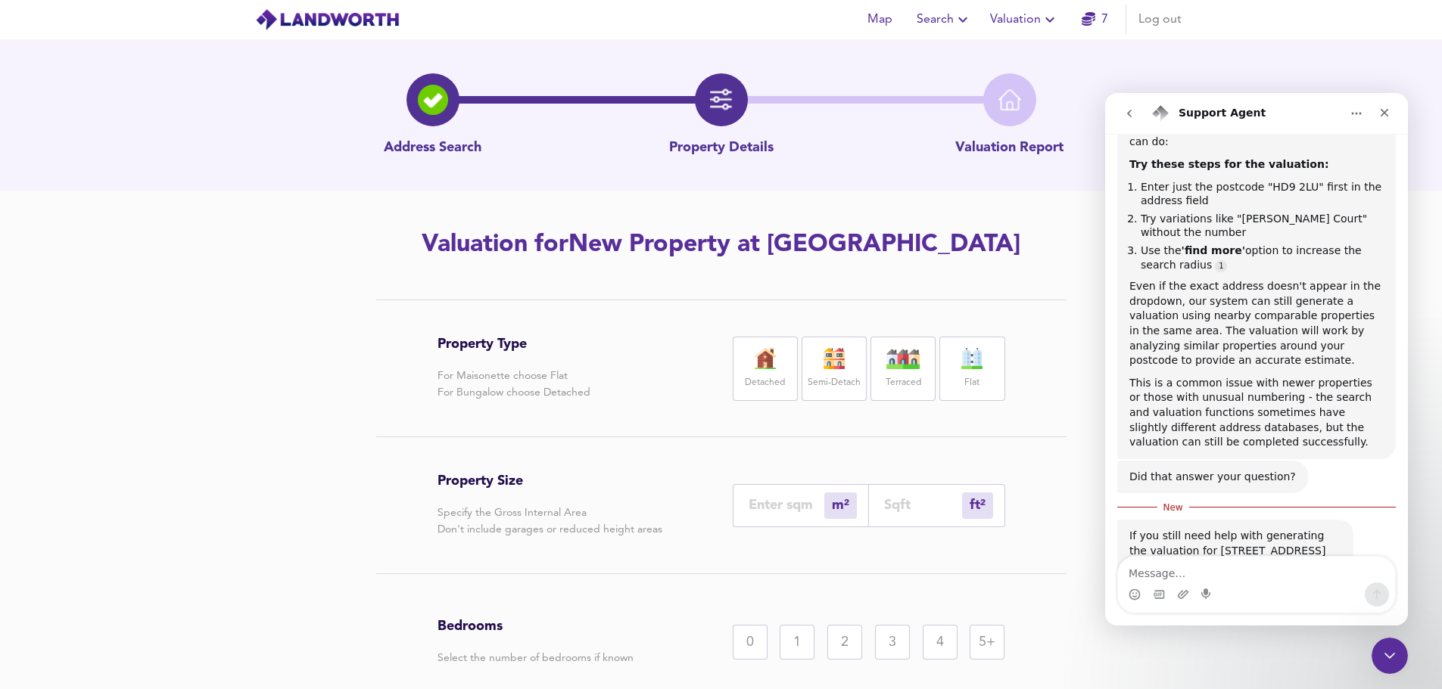
scroll to position [1117, 0]
click at [1377, 110] on div "Close" at bounding box center [1384, 112] width 27 height 27
